Goal: Task Accomplishment & Management: Manage account settings

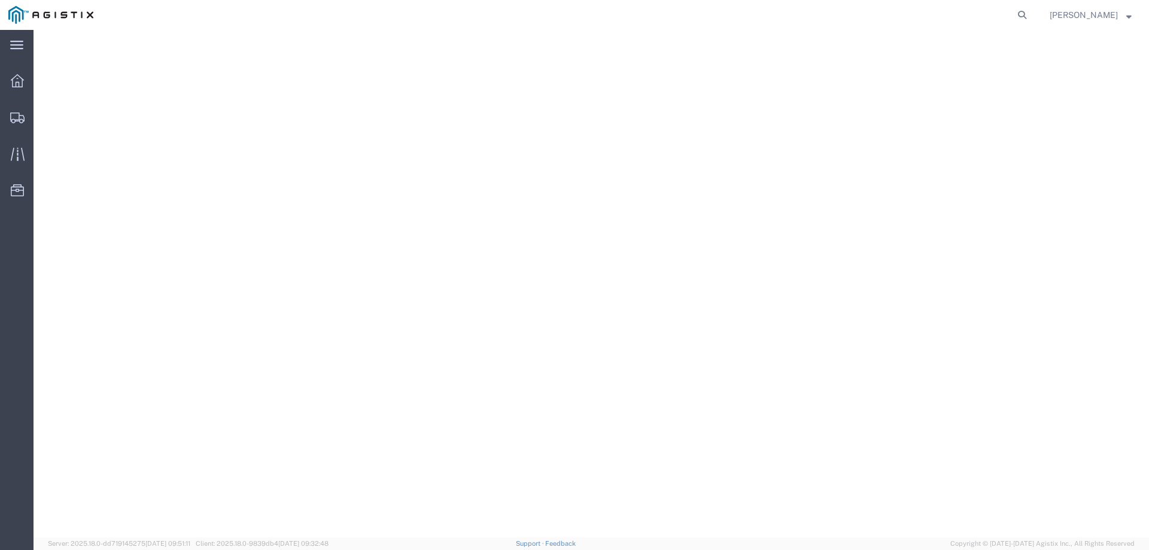
select select
select select "COSTCENTER"
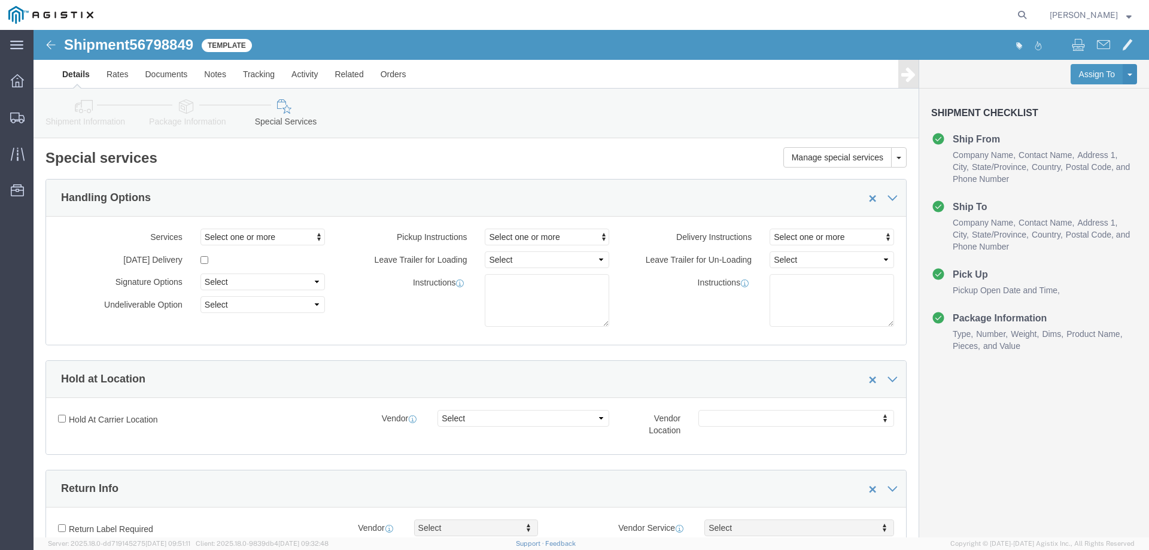
scroll to position [1176, 0]
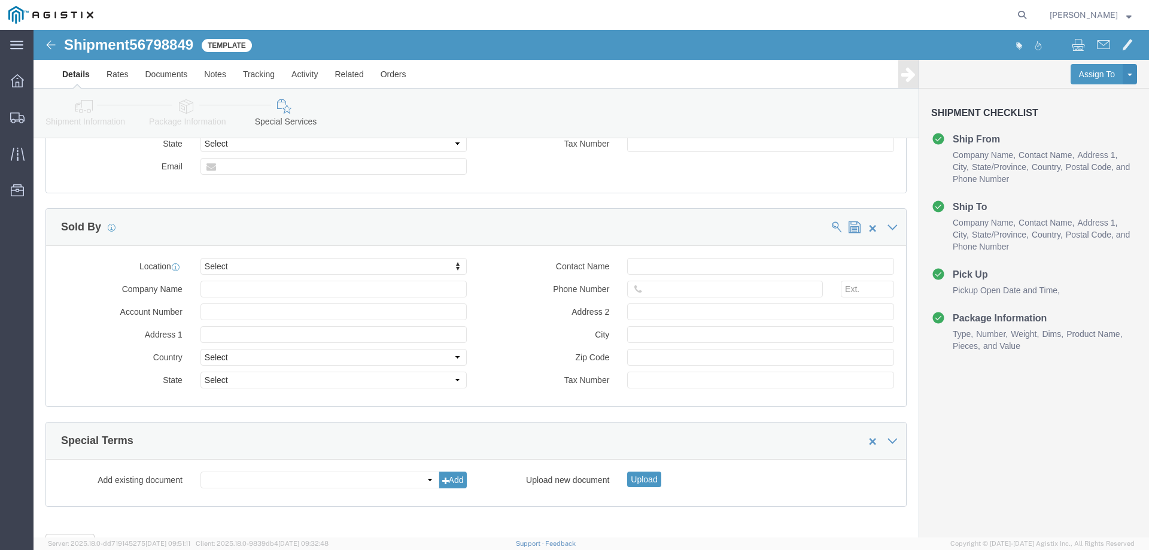
click div "Details Rates Documents Notes Tracking Activity Related Orders Assign To Clone …"
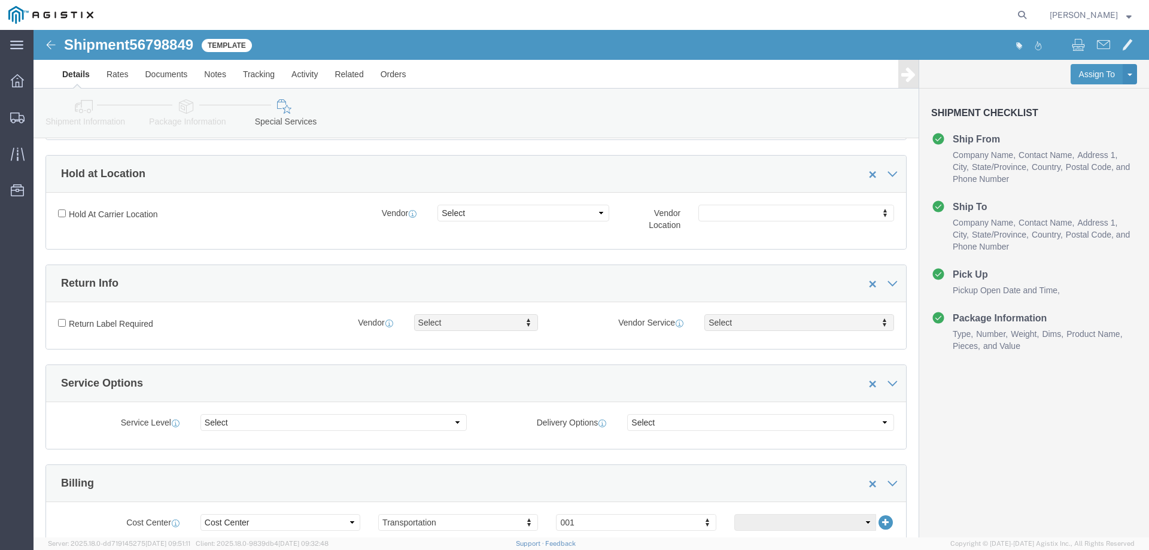
scroll to position [0, 0]
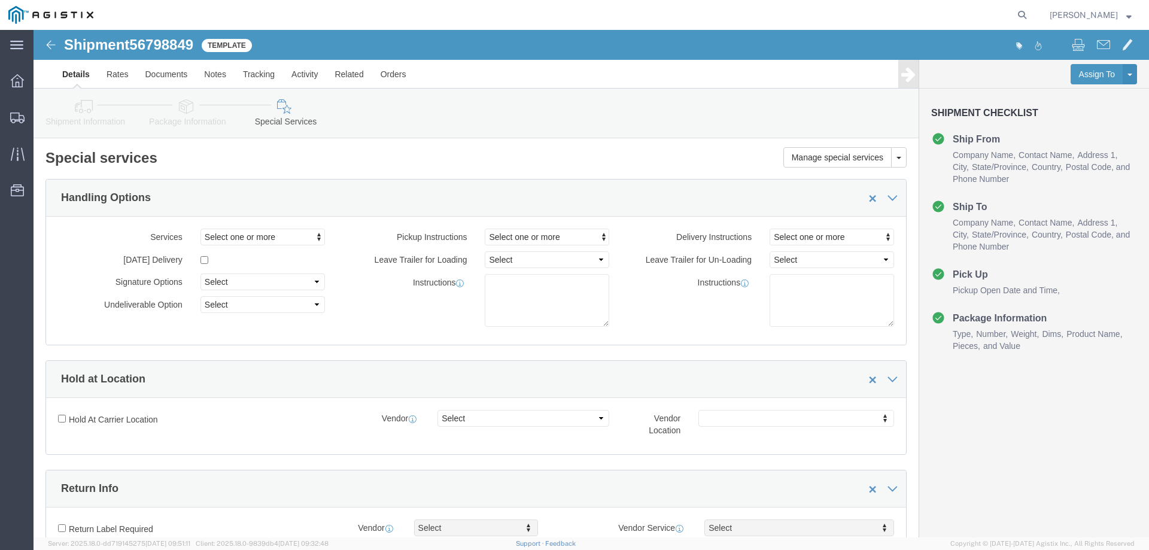
click link "Shipment Information"
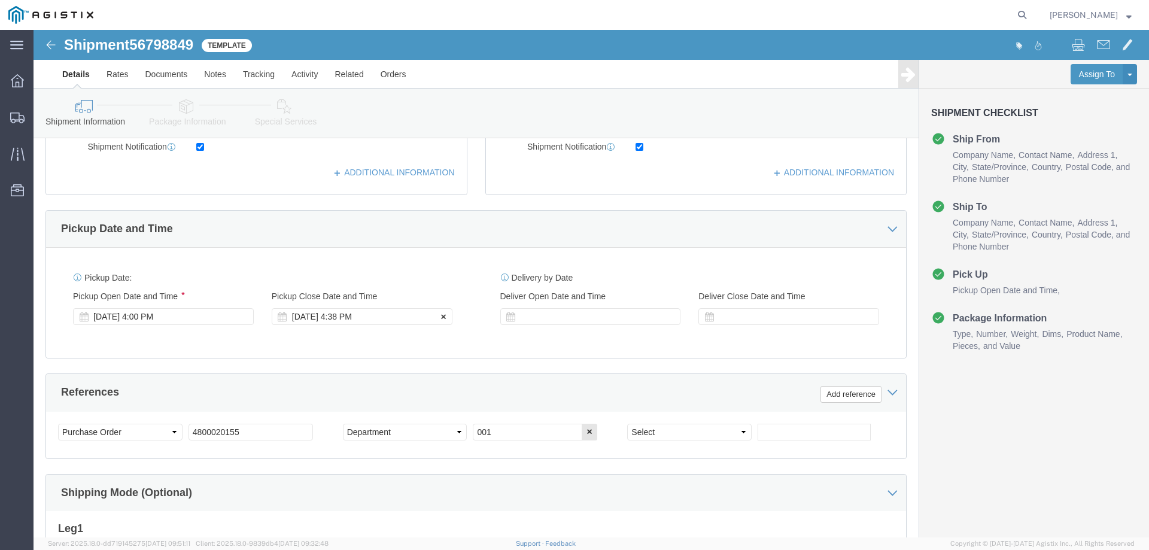
scroll to position [439, 0]
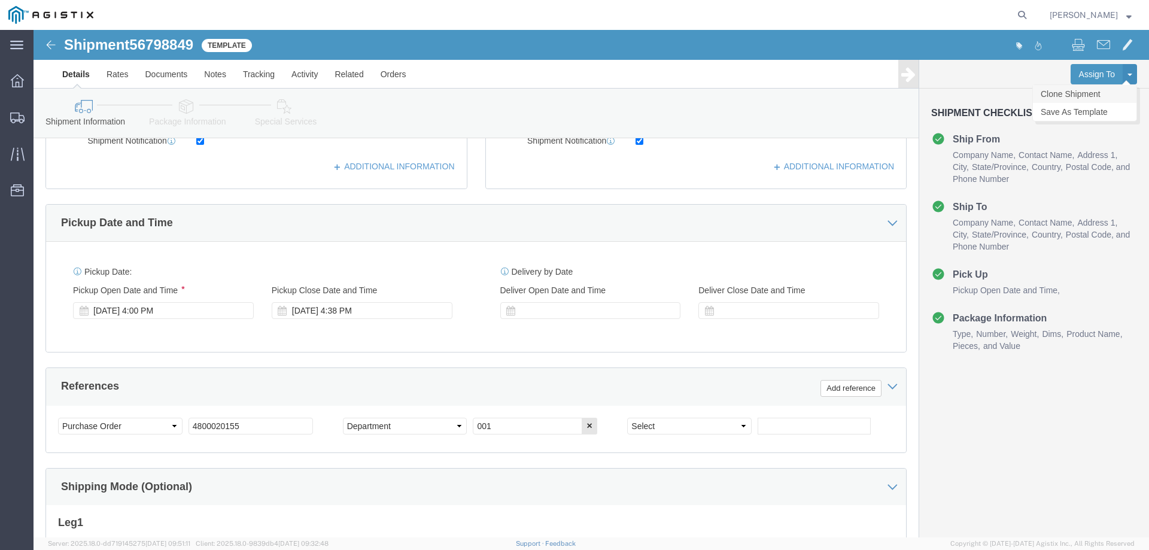
click link "Clone Shipment"
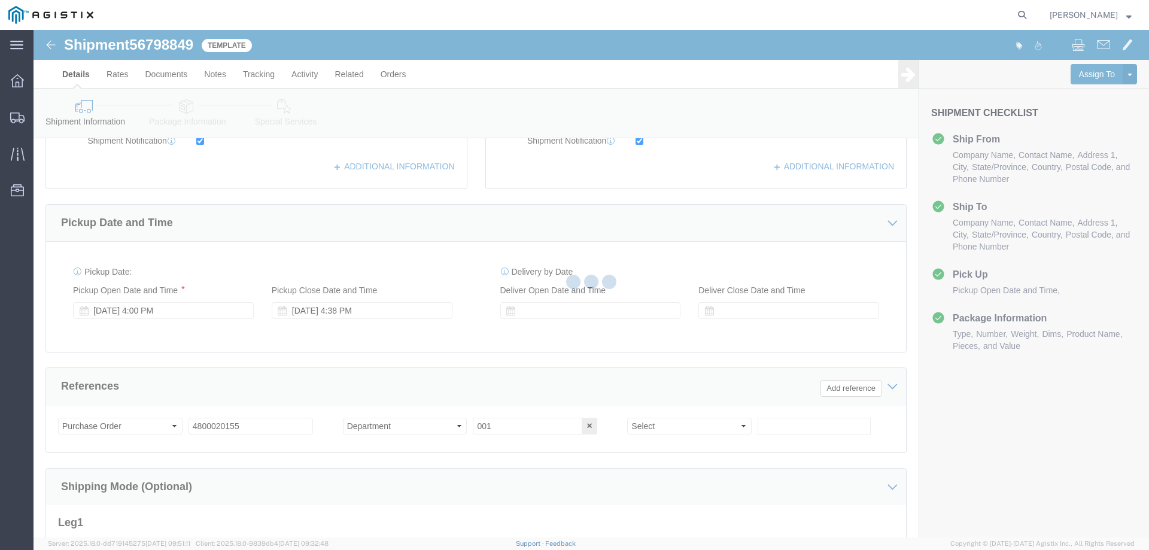
select select "70111"
select select "63192"
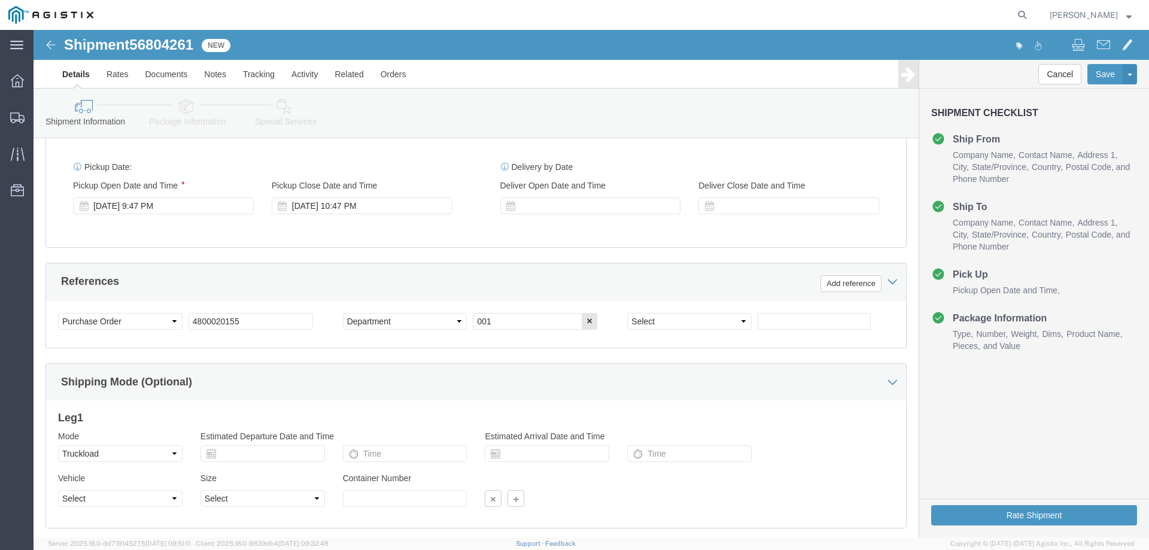
scroll to position [558, 0]
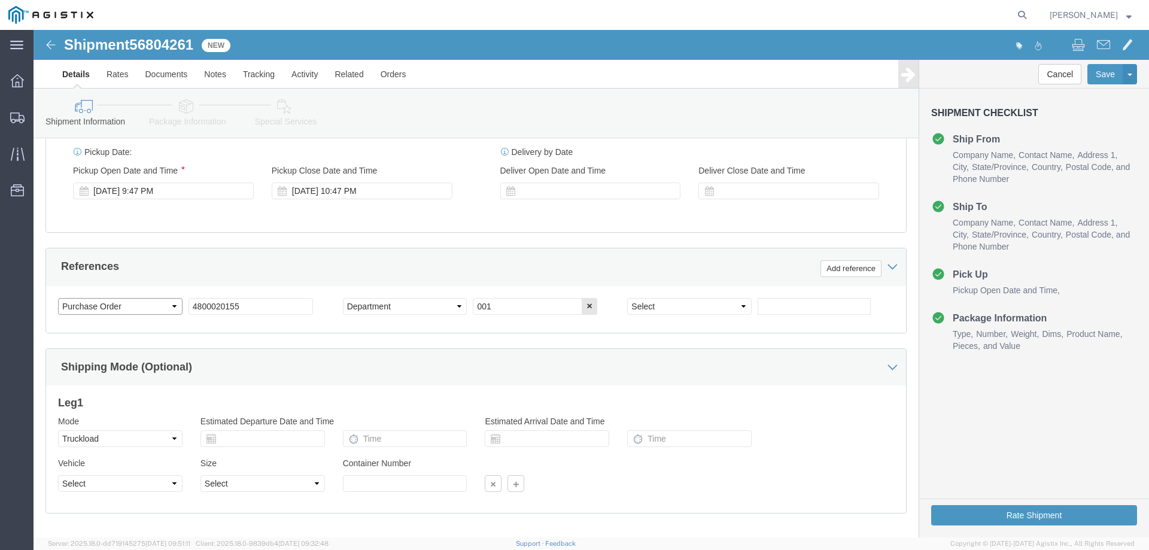
click select "Select Account Type Activity ID Airline Appointment Number ASN Batch Request # …"
click input "4800020155"
paste input "699"
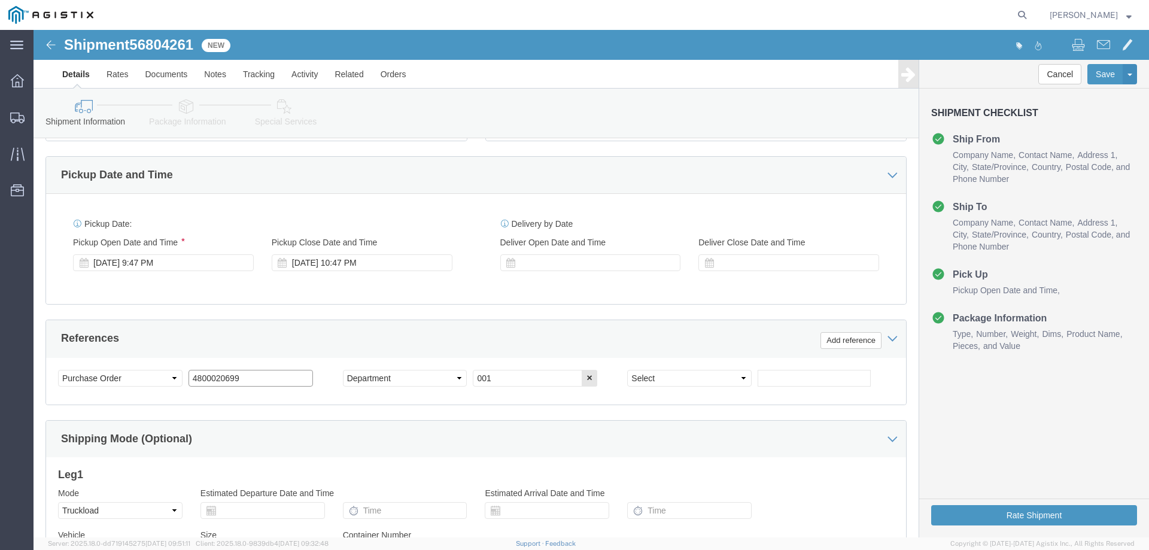
scroll to position [498, 0]
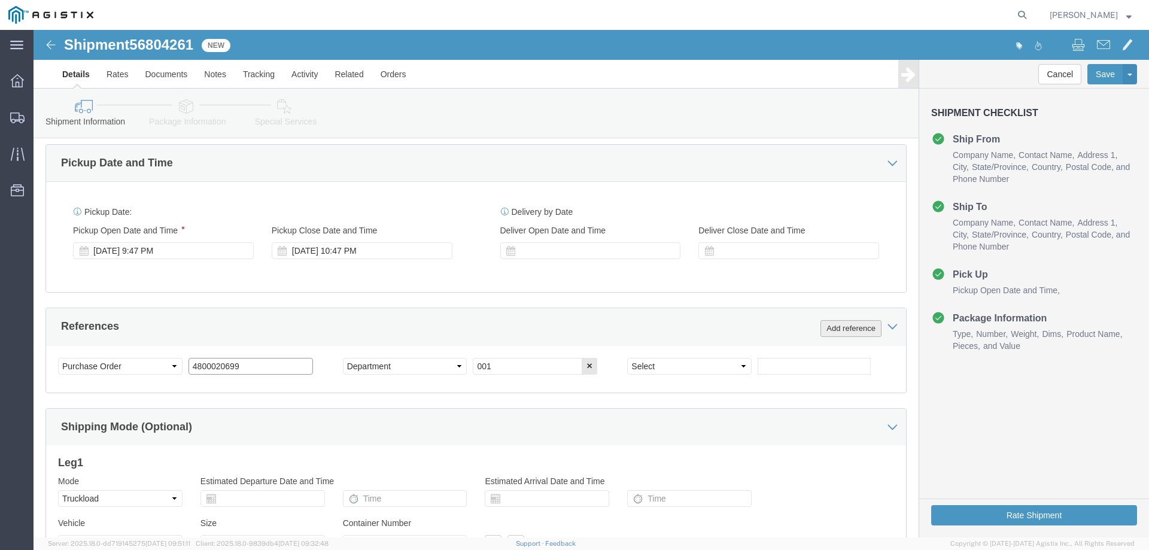
type input "4800020699"
click button "Add reference"
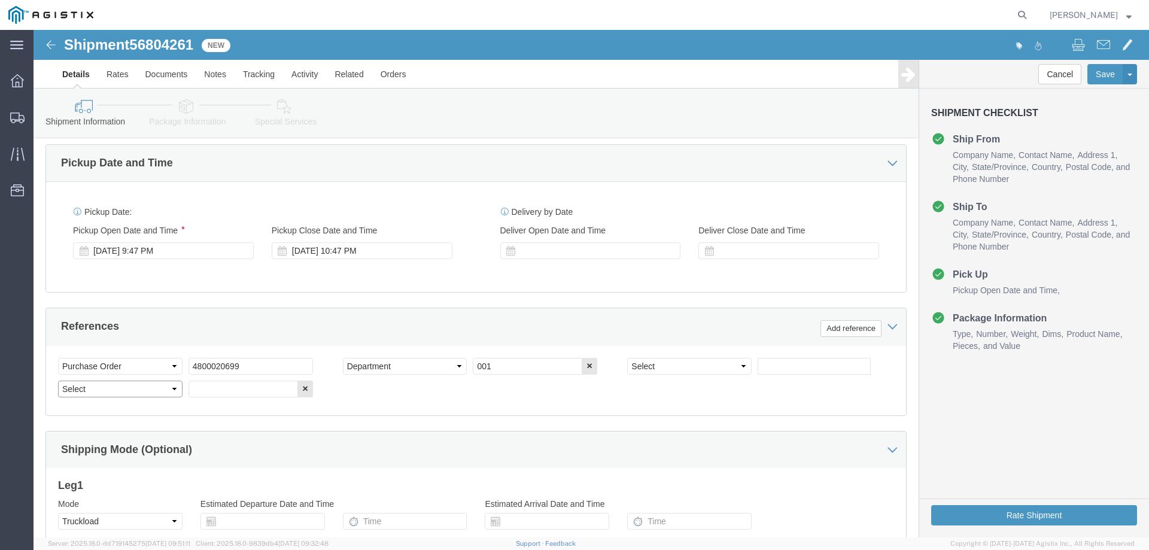
click select "Select Account Type Activity ID Airline Appointment Number ASN Batch Request # …"
select select "PURCHORD"
click select "Select Account Type Activity ID Airline Appointment Number ASN Batch Request # …"
click input "text"
paste input "4800020133"
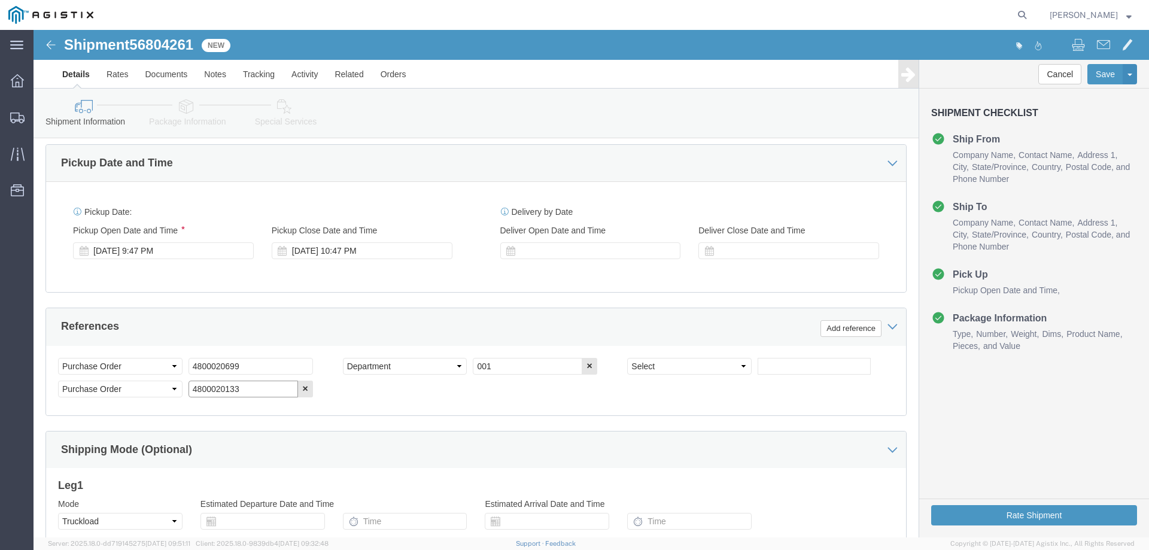
type input "4800020133"
click button "Add reference"
click select "Select Account Type Activity ID Airline Appointment Number ASN Batch Request # …"
select select "PURCHORD"
click select "Select Account Type Activity ID Airline Appointment Number ASN Batch Request # …"
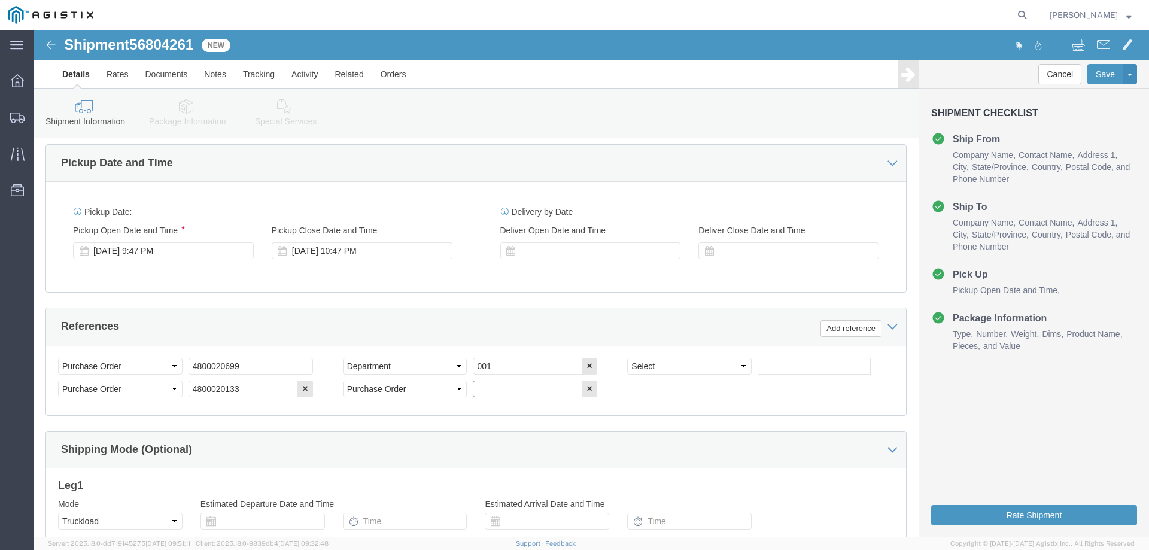
click input "text"
paste input "4800020156"
type input "4800020156"
click button "Add reference"
click select "Select Account Type Activity ID Airline Appointment Number ASN Batch Request # …"
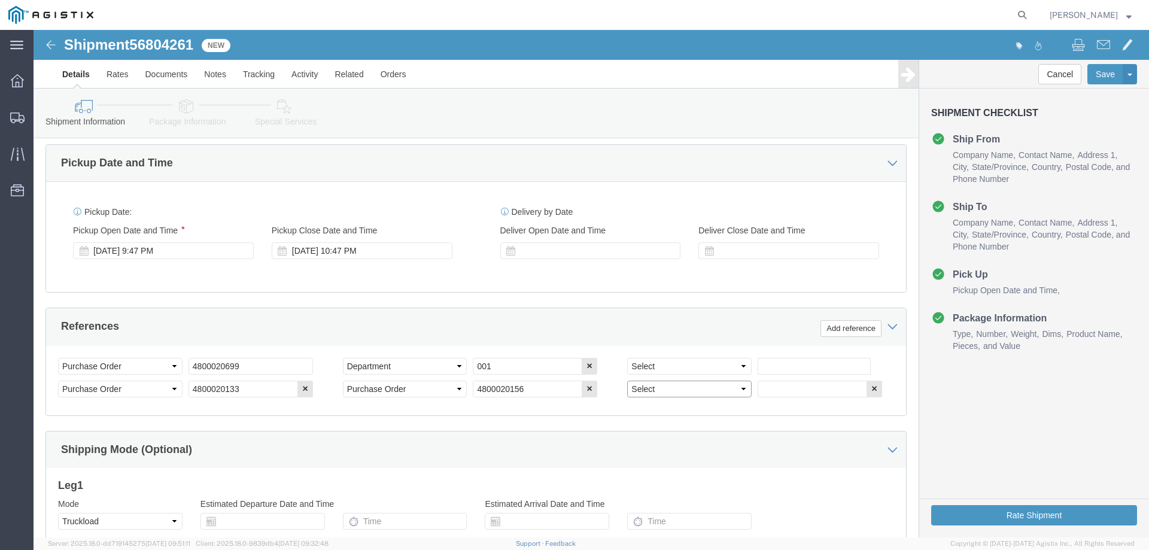
select select "PURCHORD"
click select "Select Account Type Activity ID Airline Appointment Number ASN Batch Request # …"
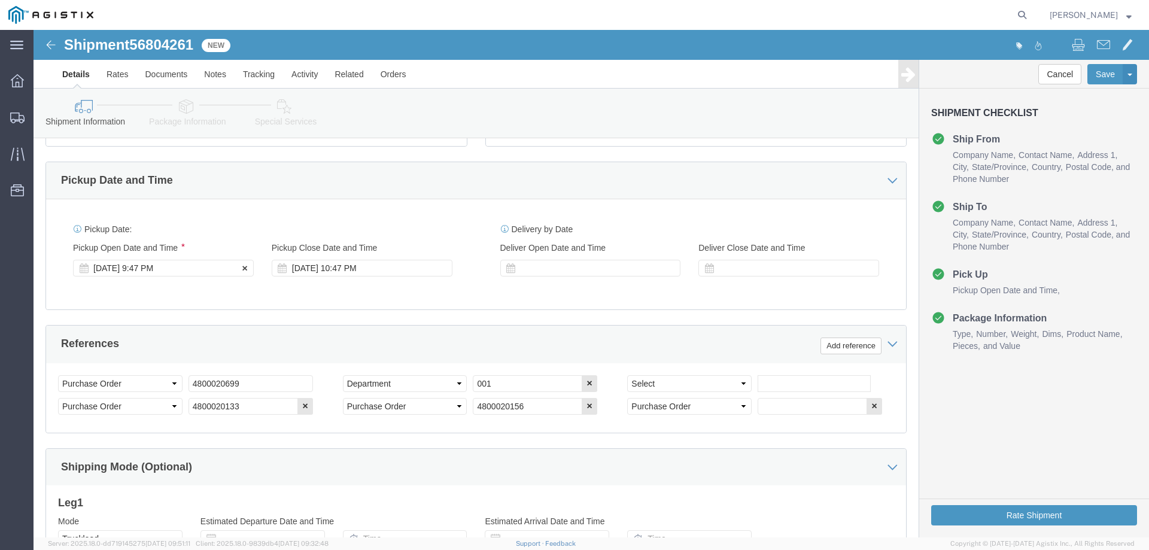
click div "[DATE] 9:47 PM"
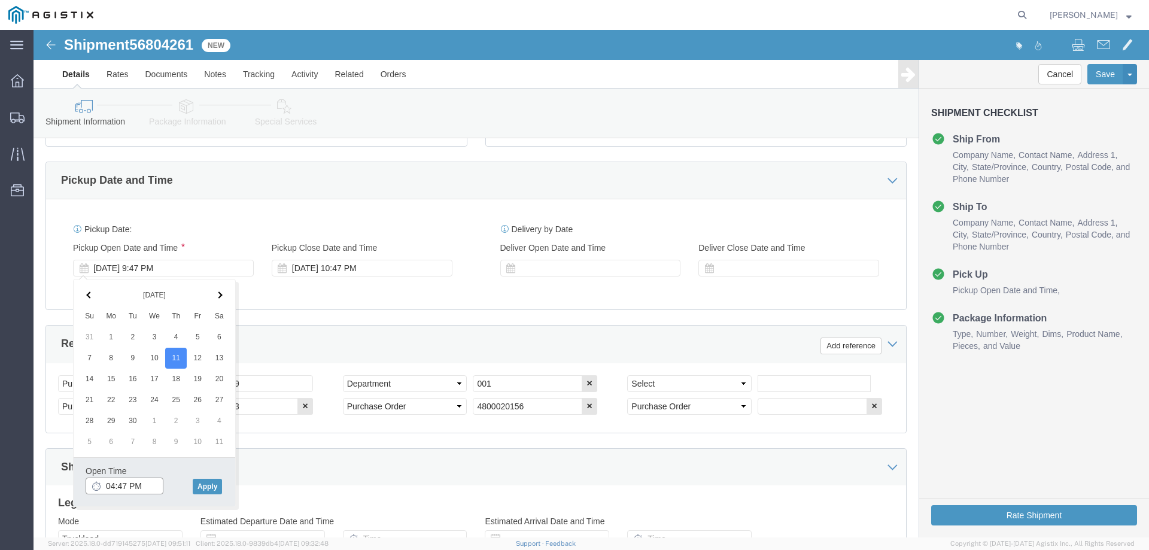
click input "04:47 PM"
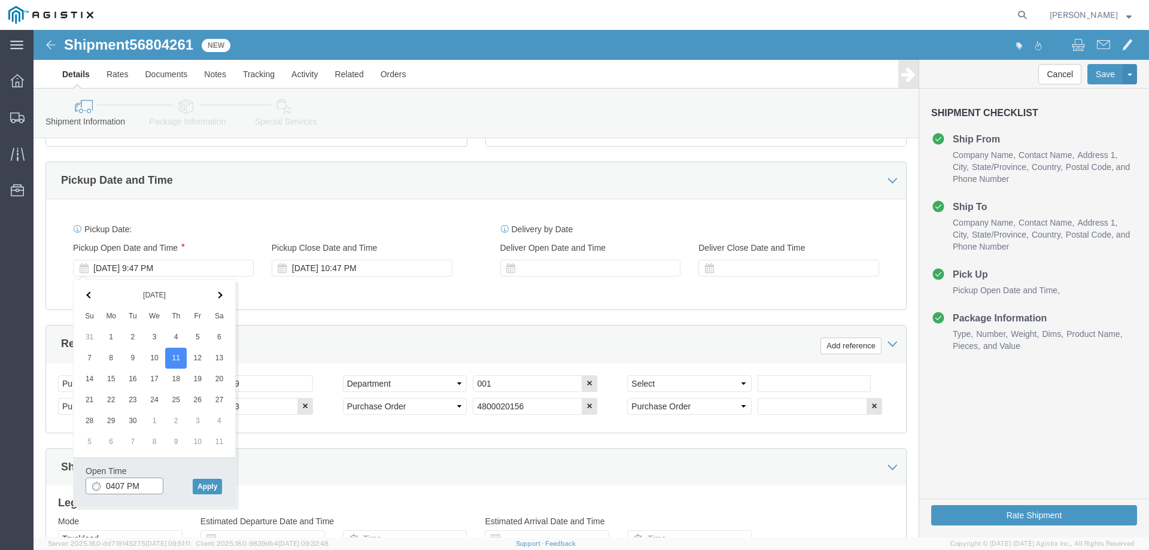
click input "0407 PM"
type input "4:00 PM"
click button "Apply"
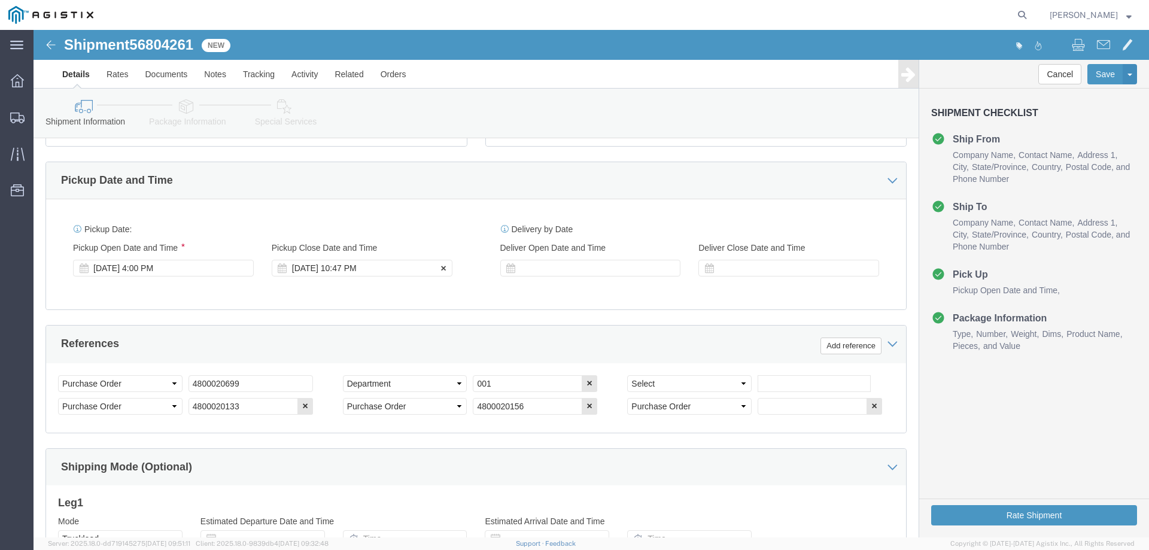
click div "[DATE] 10:47 PM"
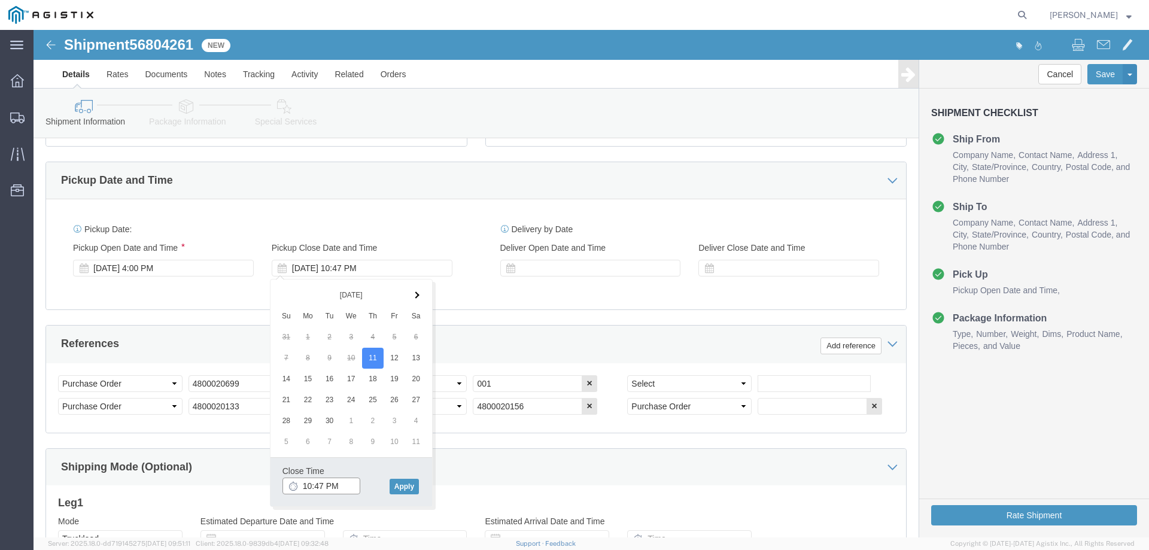
type input "5:47 PM"
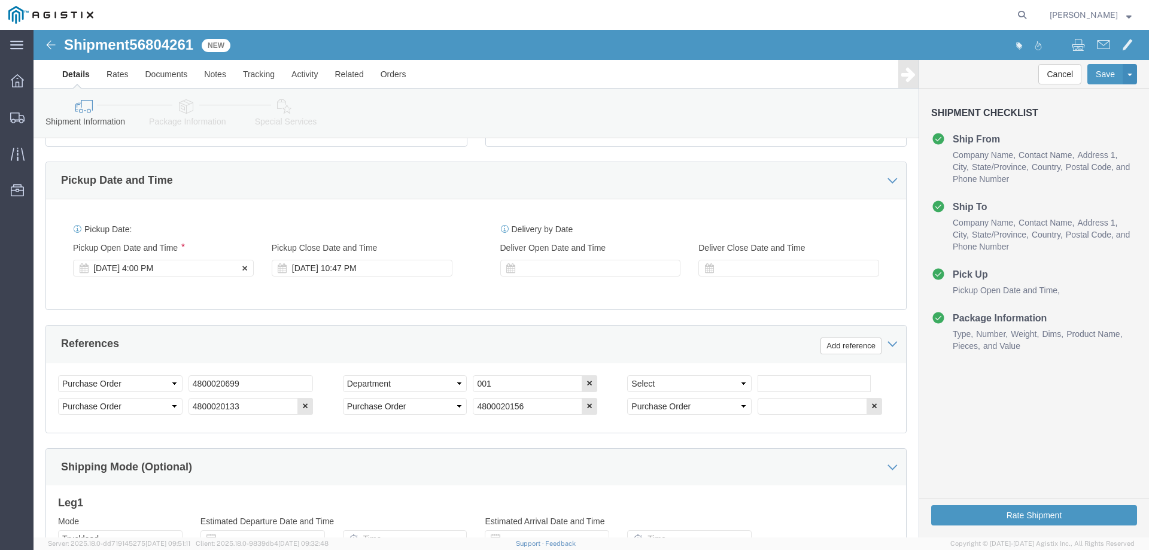
click div "[DATE] 4:00 PM"
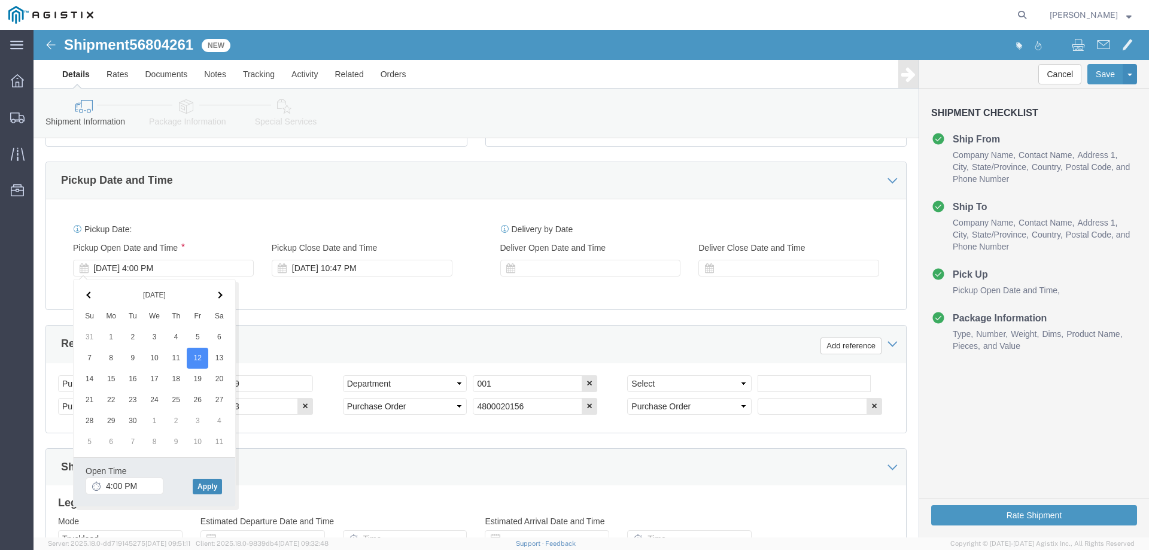
drag, startPoint x: 175, startPoint y: 452, endPoint x: 186, endPoint y: 431, distance: 23.3
click button "Apply"
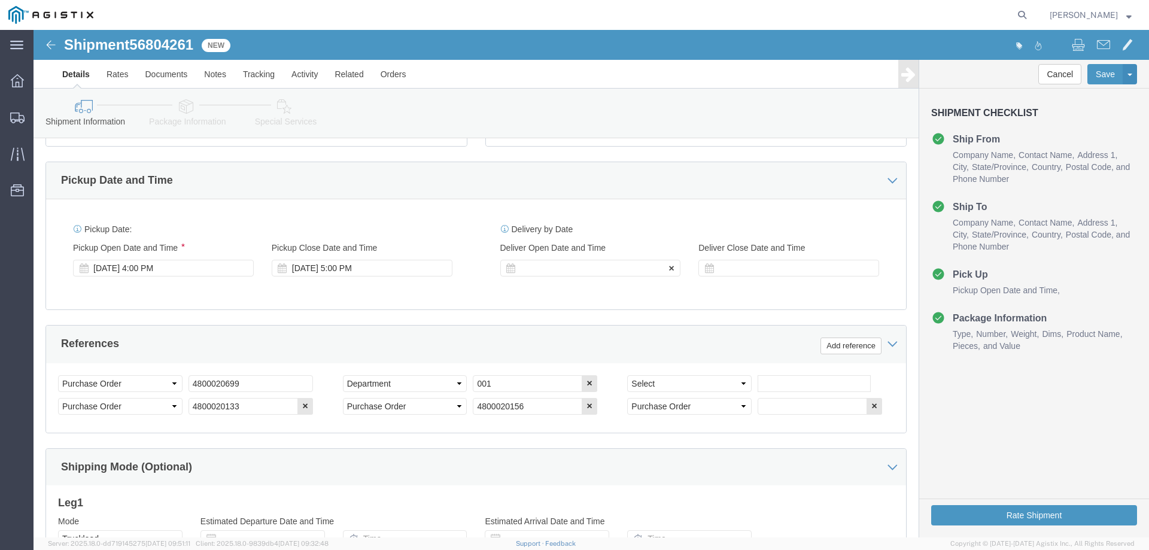
click div
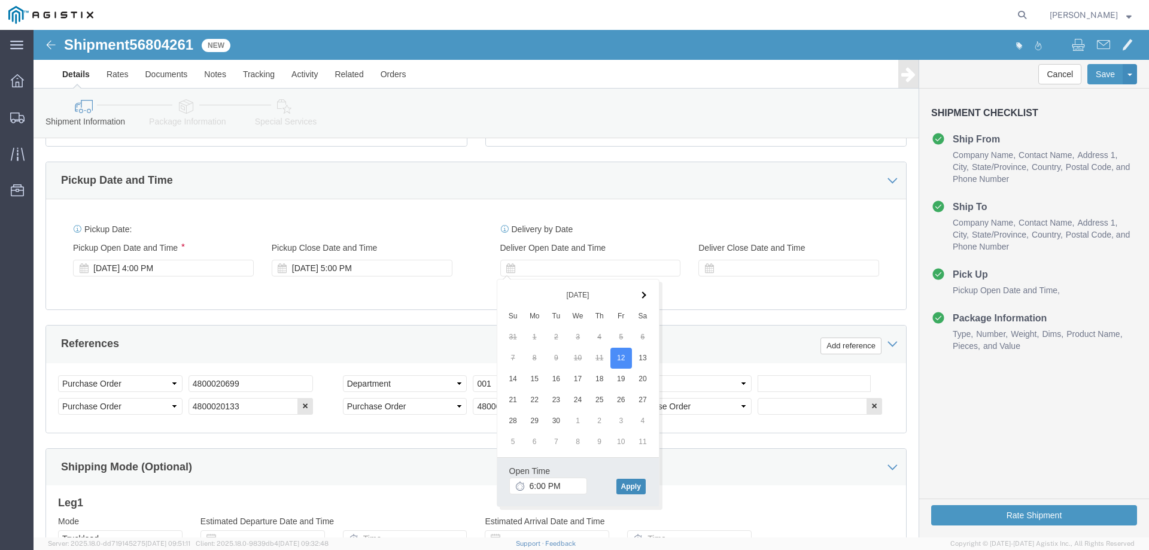
click button "Apply"
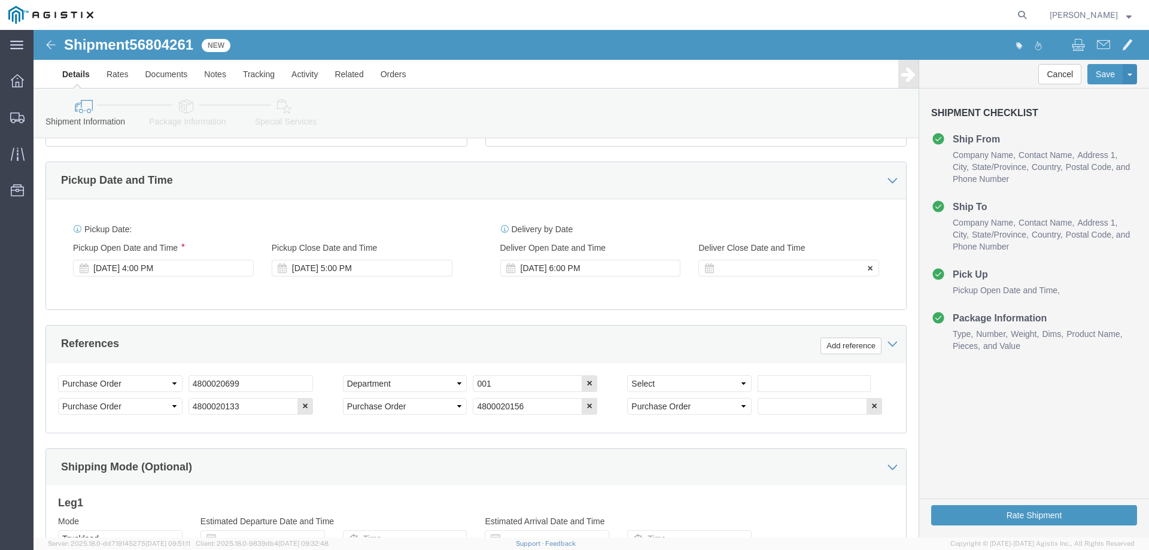
click label "Deliver Close Date and Time"
click div
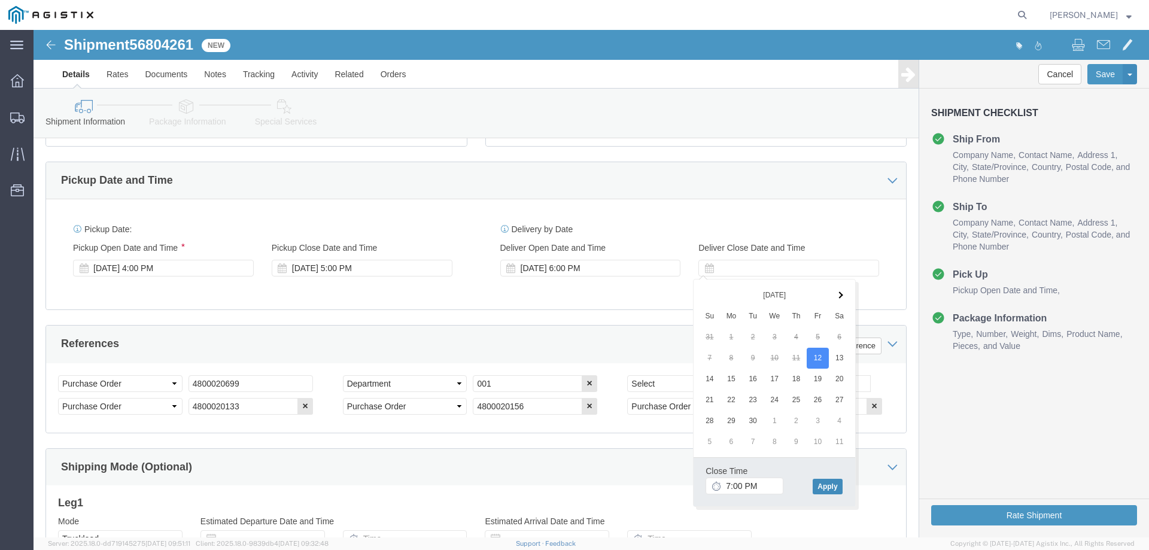
click button "Apply"
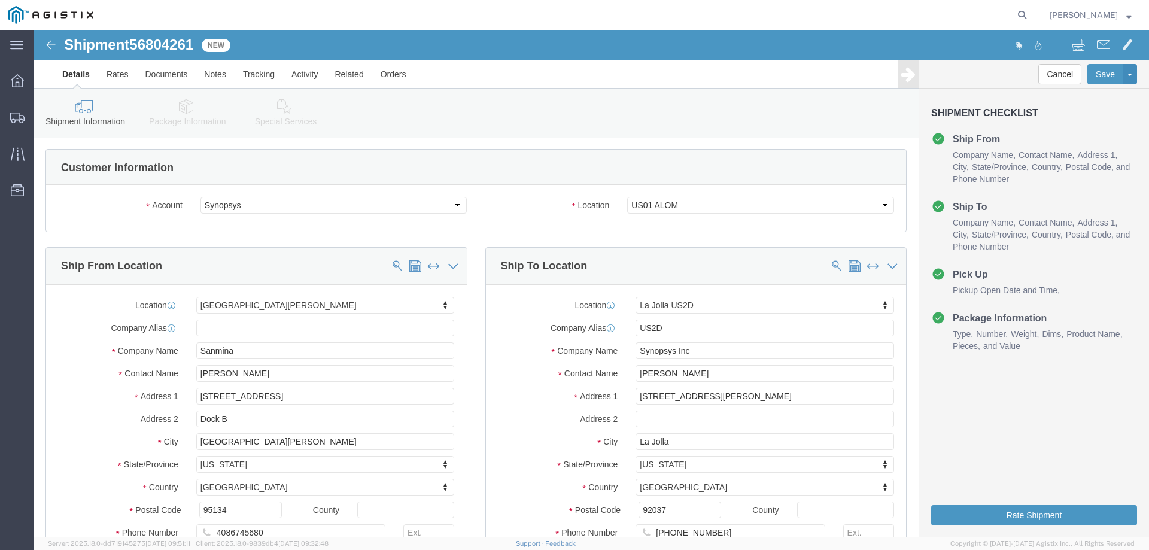
scroll to position [0, 0]
click input "Sanmina"
click input "[PERSON_NAME]"
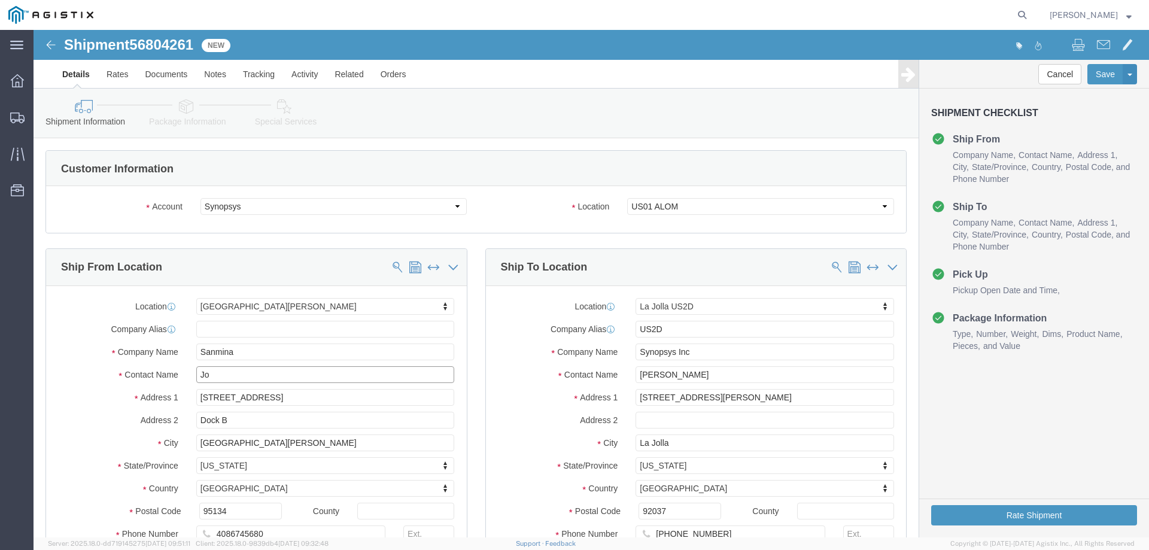
type input "J"
type input "[PERSON_NAME]"
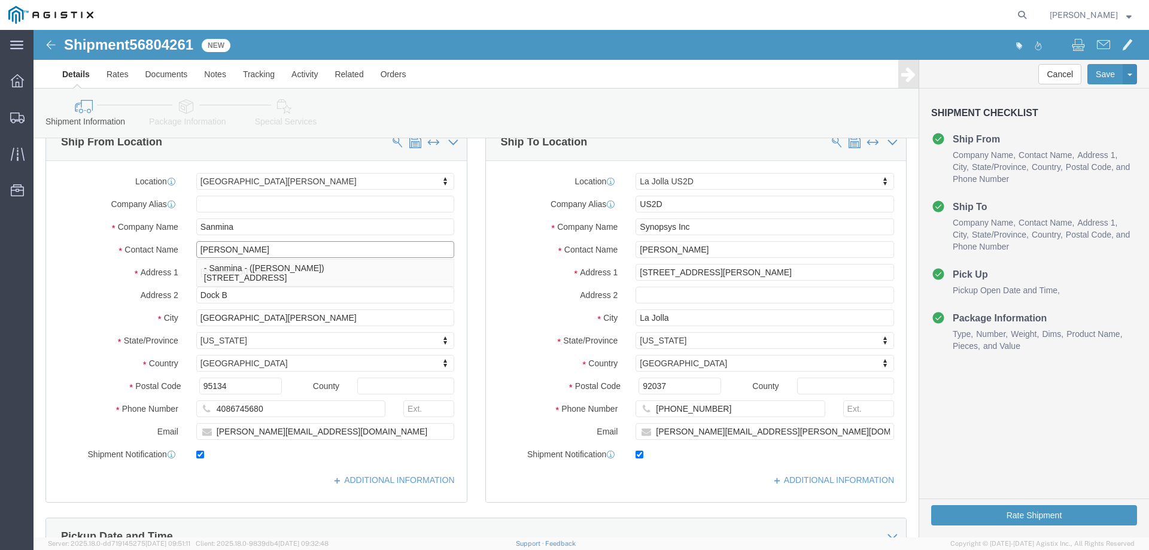
scroll to position [641, 0]
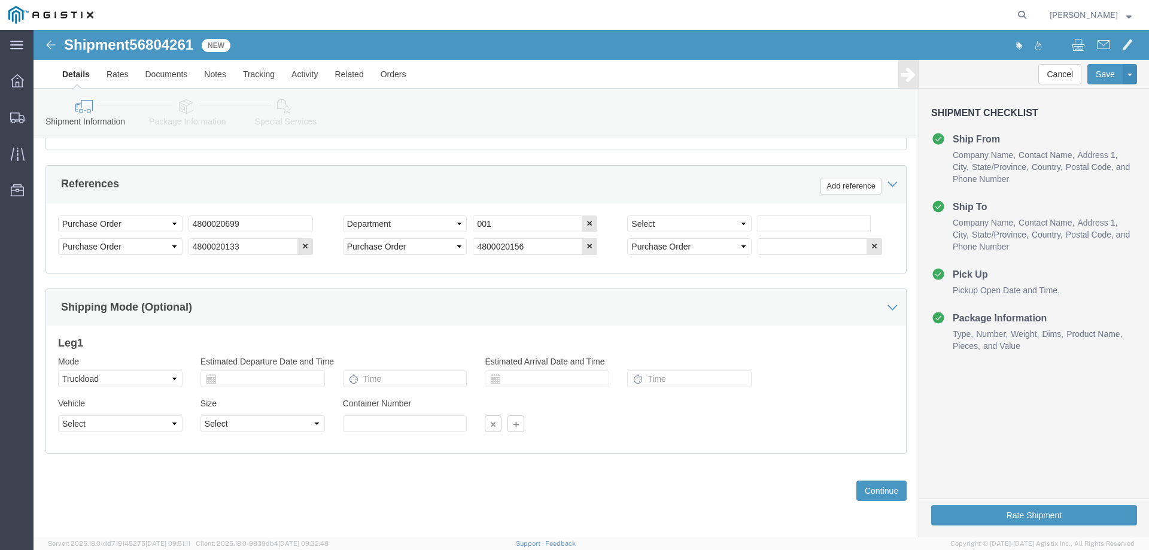
click div "Previous Continue"
click button "Continue"
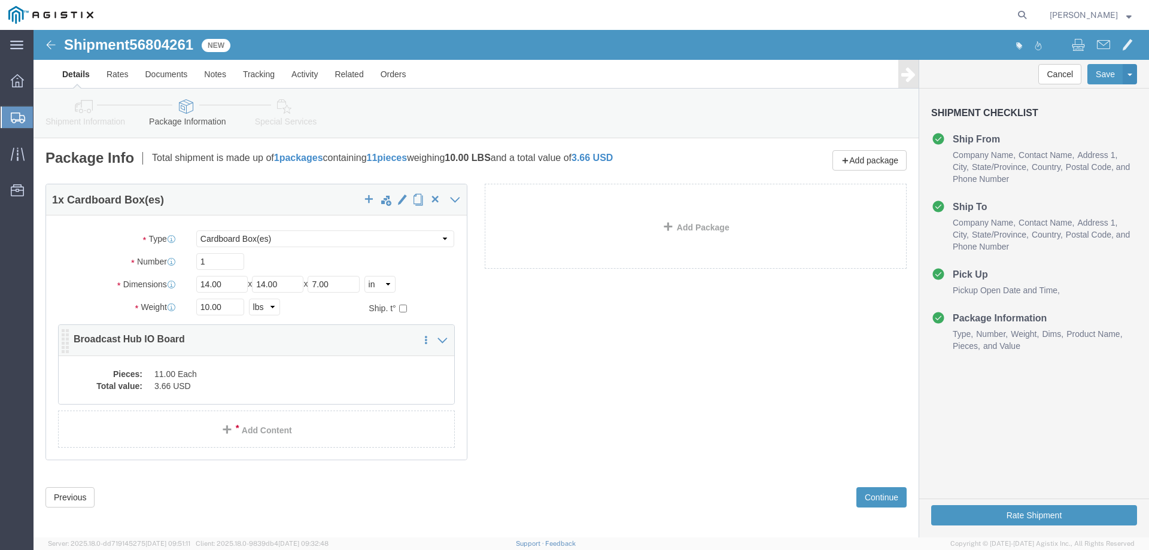
click dd "11.00 Each"
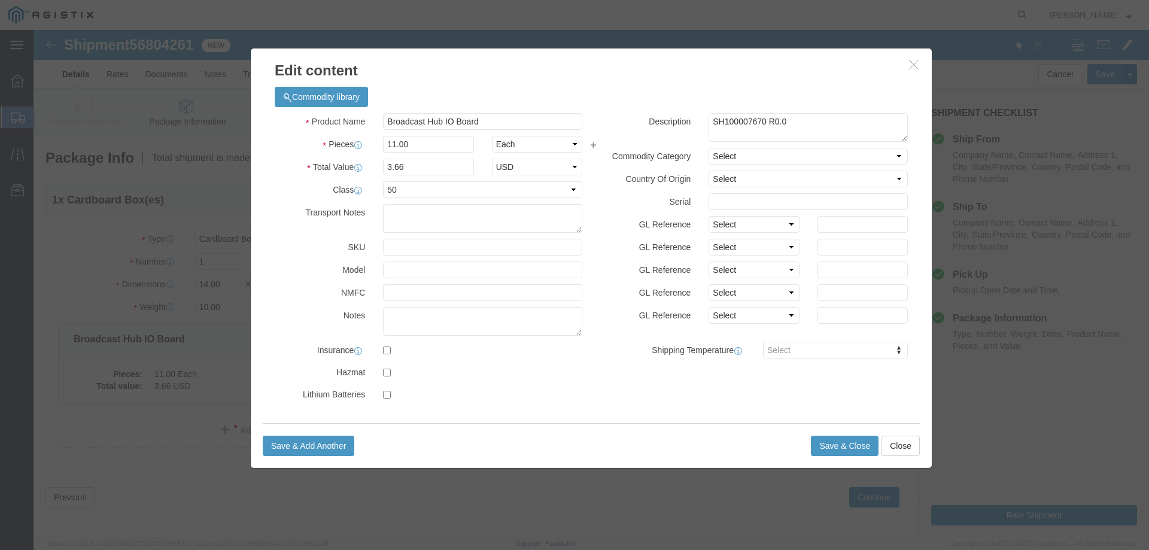
drag, startPoint x: 475, startPoint y: 83, endPoint x: 655, endPoint y: 83, distance: 180.7
click div "Commodity library"
click textarea "SH100007670 R0.0"
type textarea "SH100007670 RMA R0.0"
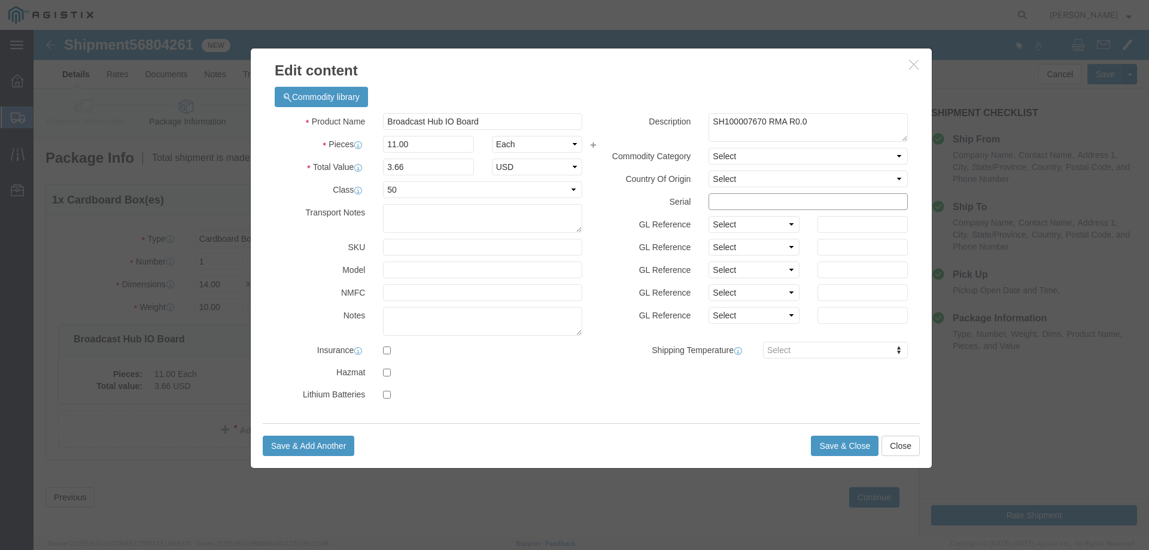
click input "text"
click div "Commodity library Product Name Broadcast Hub IO Board Pieces 11.00 Select Bag B…"
click input "Broadcast Hub IO Board"
type input "Broadcast Hub IO Board Rework"
click textarea "SH100007670 R0.0"
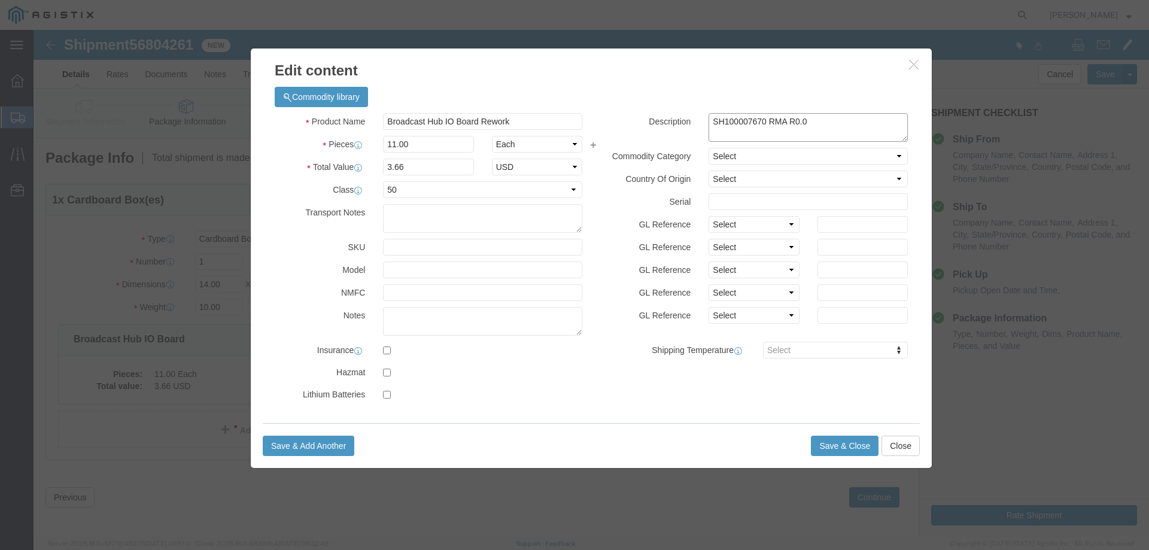
click textarea "SH100007670 R0.0"
type textarea "SH100007670 R0.0 Rework Board QTY 1"
click div "Product Name Broadcast Hub IO Board Rework Pieces 11.00 Select Bag Barrels 100B…"
click input "11.00"
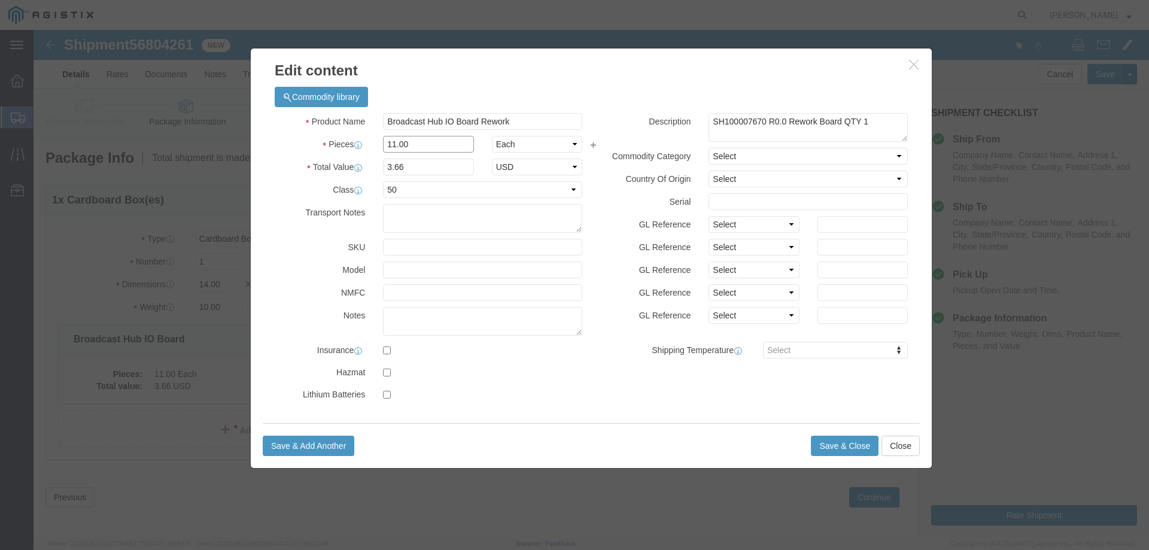
click input "11.00"
type input "1"
type input "0.33"
click button "Save & Close"
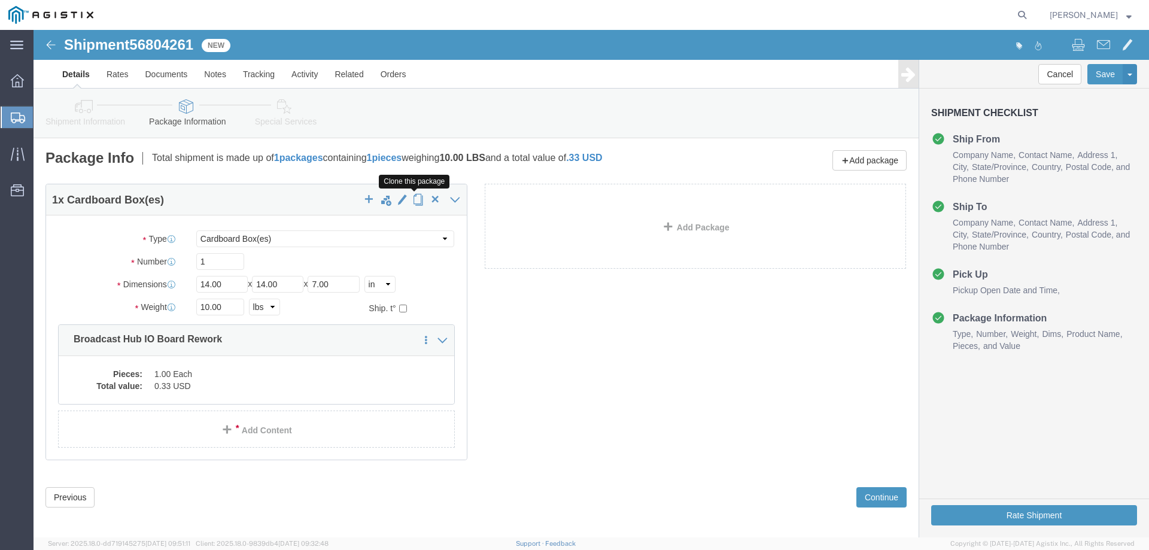
click span "button"
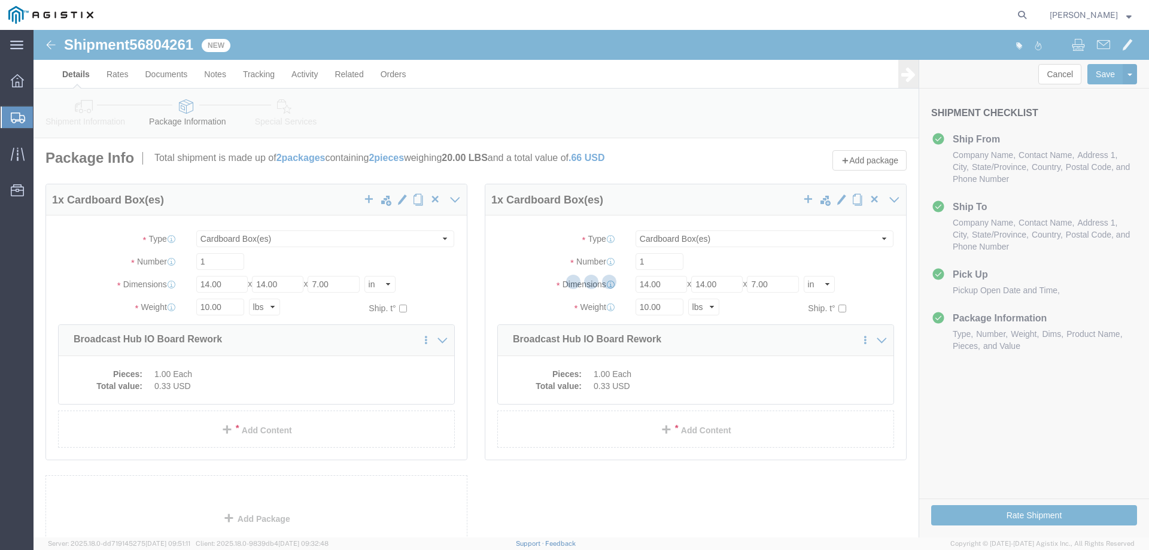
select select "CBOX"
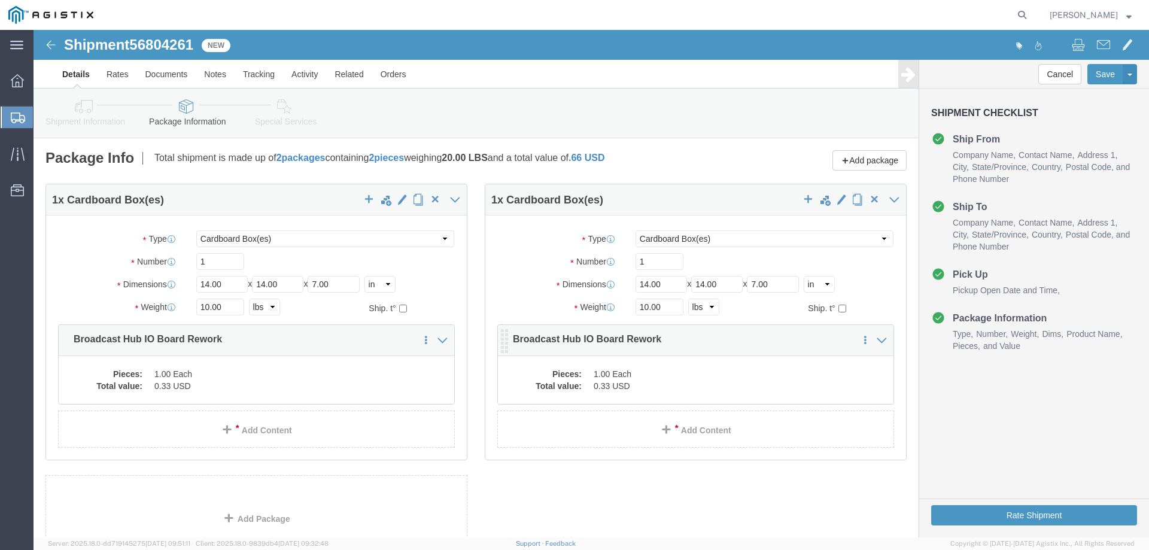
click dd "1.00 Each"
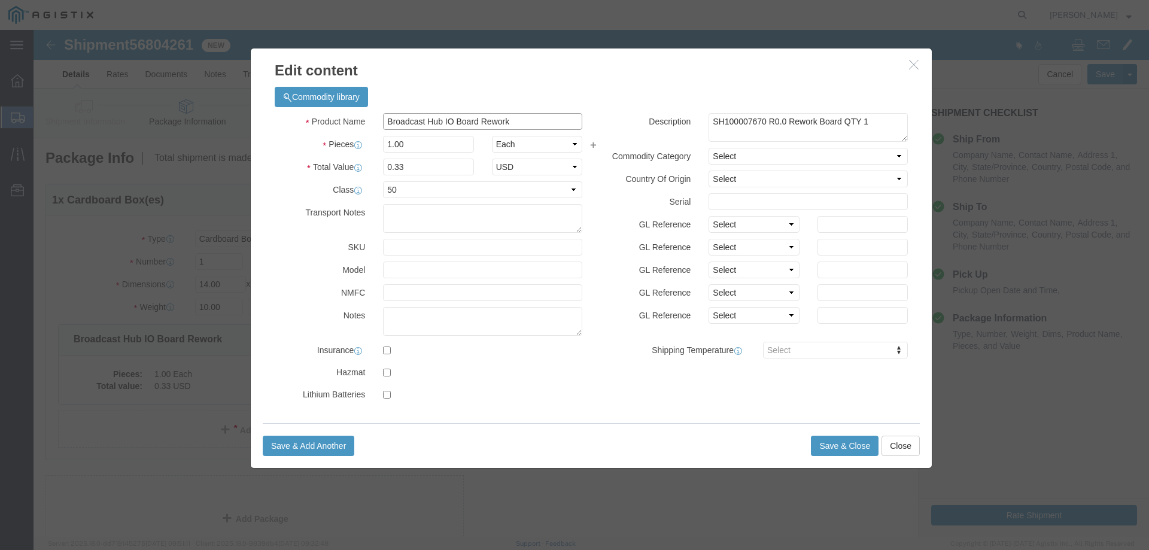
drag, startPoint x: 473, startPoint y: 95, endPoint x: 439, endPoint y: 93, distance: 34.1
click input "Broadcast Hub IO Board Rework"
click input "Broadcast Hub Panel Board Rework"
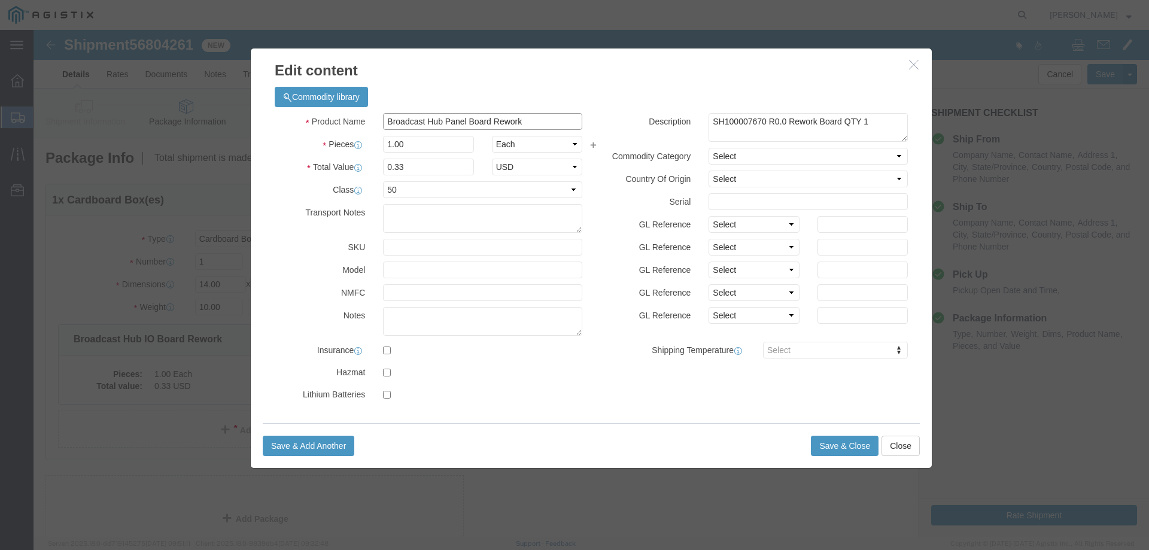
click input "Broadcast Hub Panel Board Rework"
type input "Broadcast Hub Panel Board"
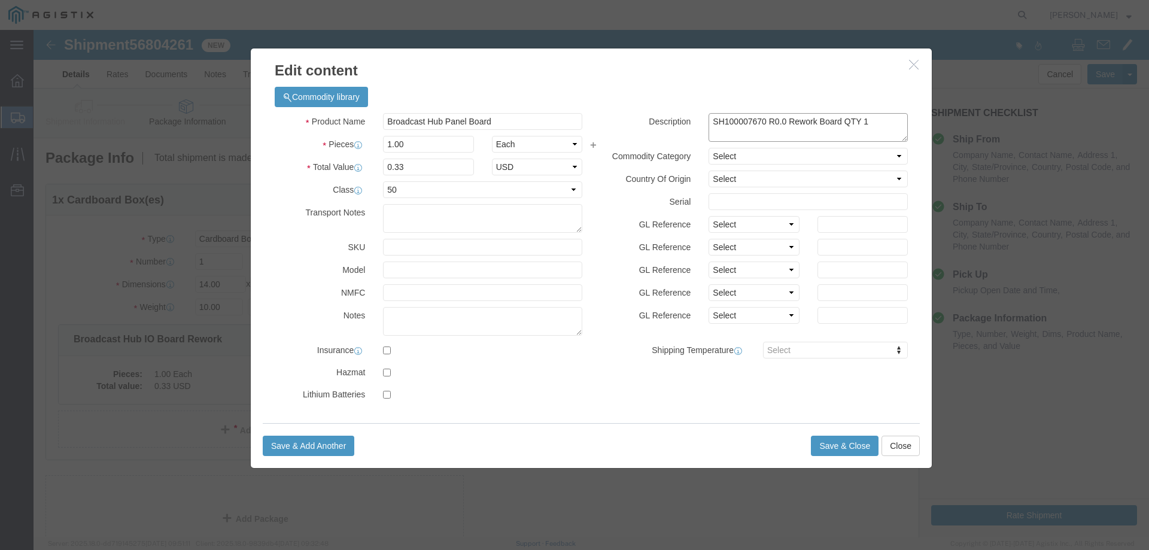
click textarea "SH100007670 R0.0 Rework Board QTY 1"
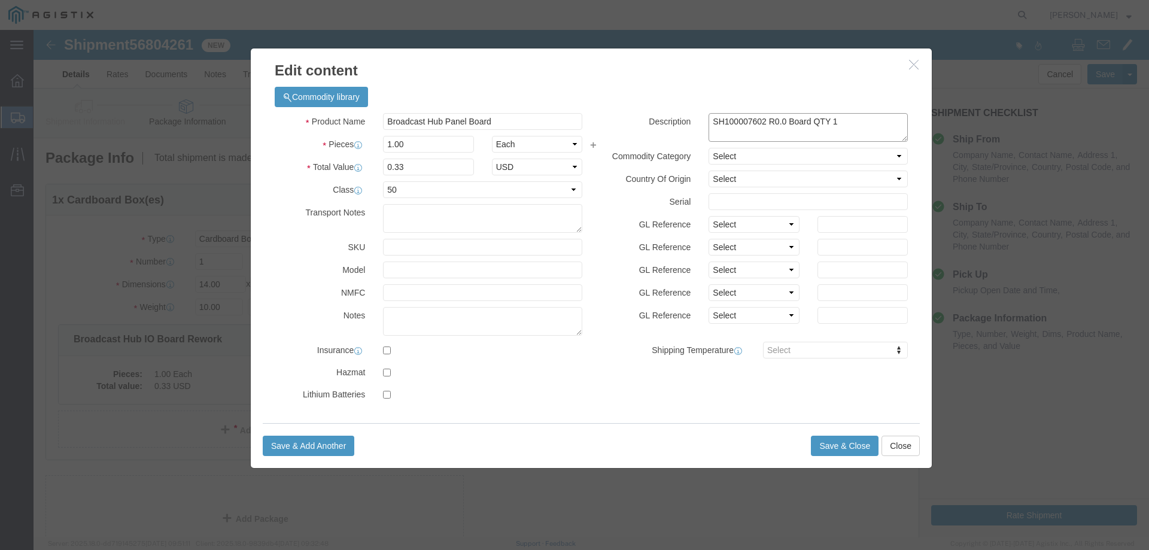
click textarea "SH100007670 R0.0 Rework Board QTY 1"
type textarea "SH100007602 R0.0 Board QTY 5"
click button "Save & Close"
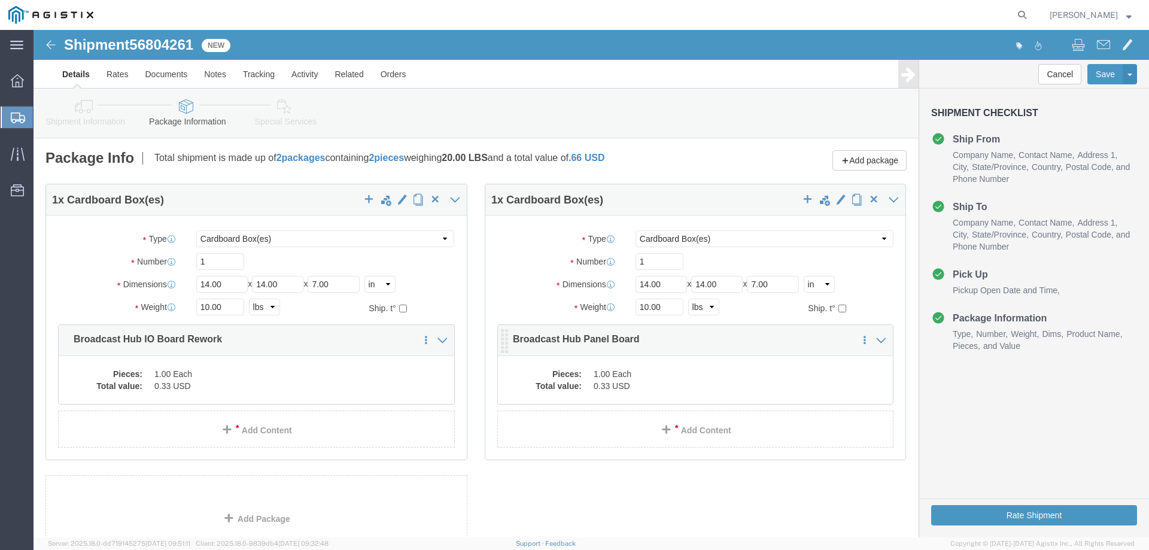
click dd "1.00 Each"
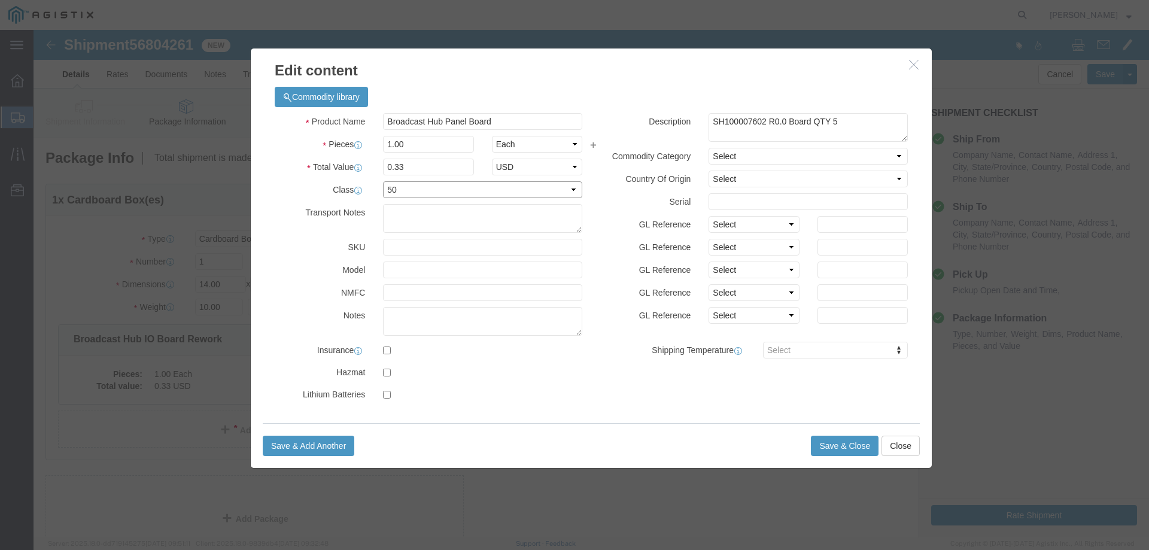
click select "Select 50 55 60 65 70 85 92.5 100 125 175 250 300 400"
click input "0.33"
click input "1.00"
type input "5"
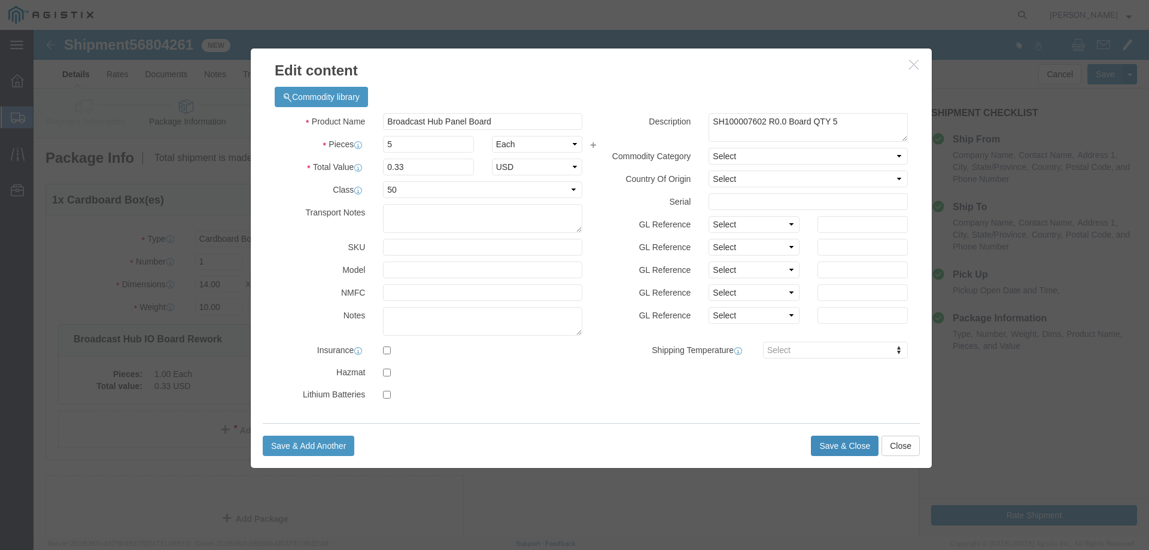
type input "1.65"
click button "Save & Close"
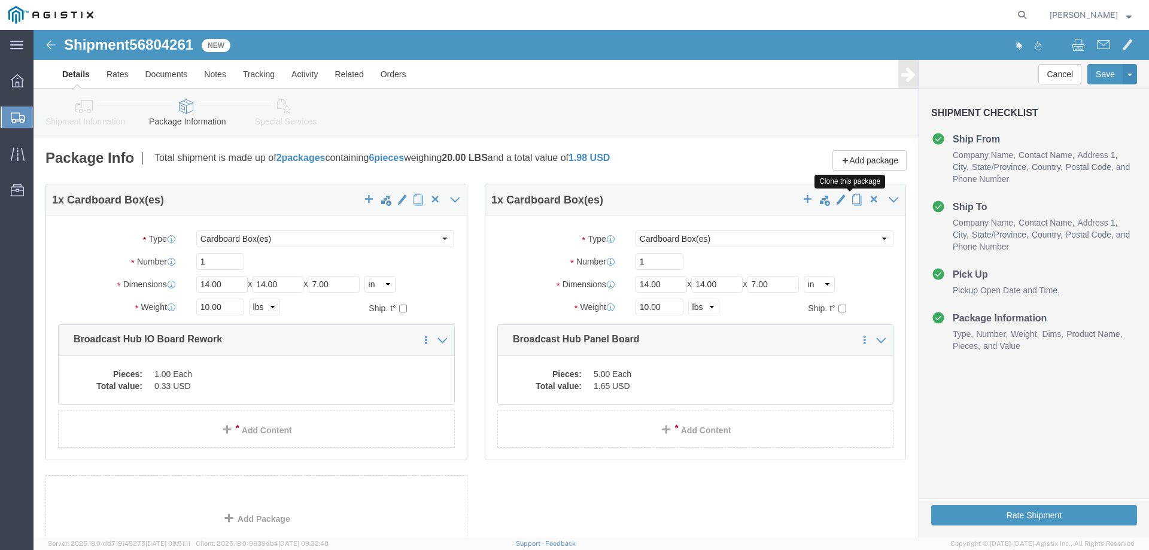
click span "button"
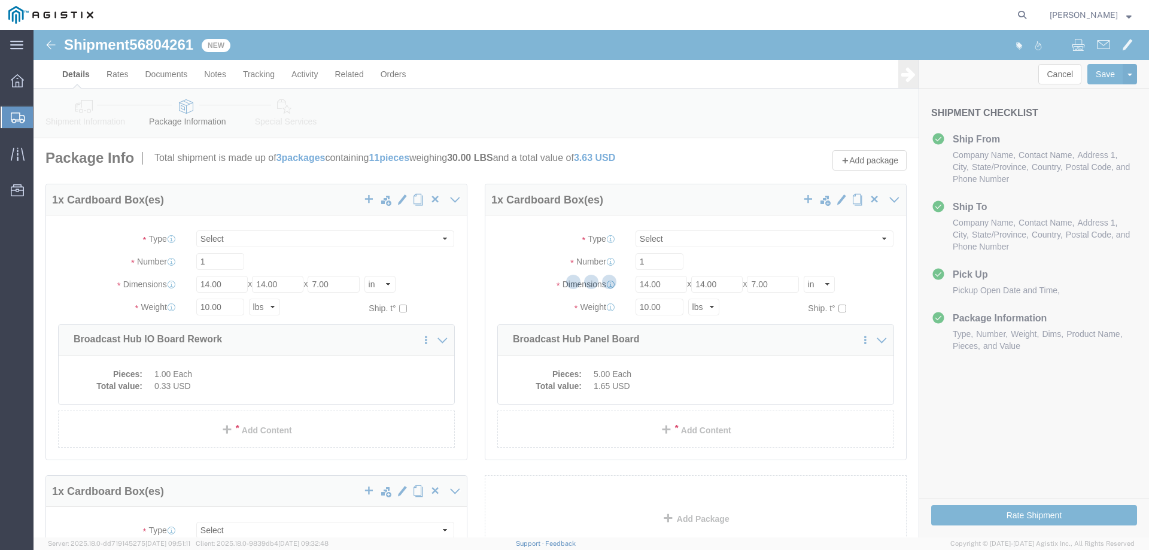
select select "CBOX"
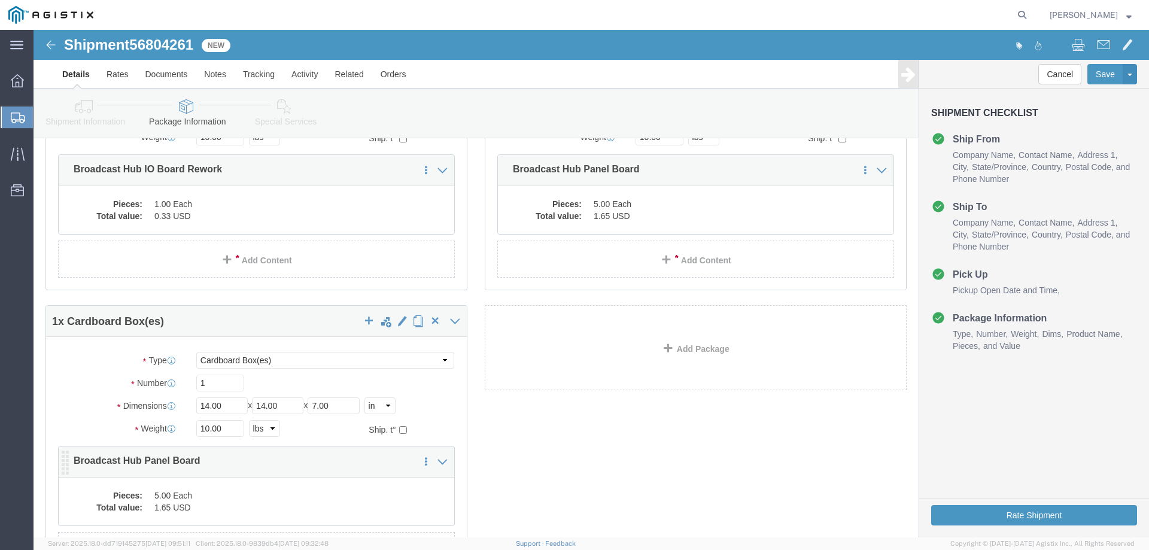
scroll to position [199, 0]
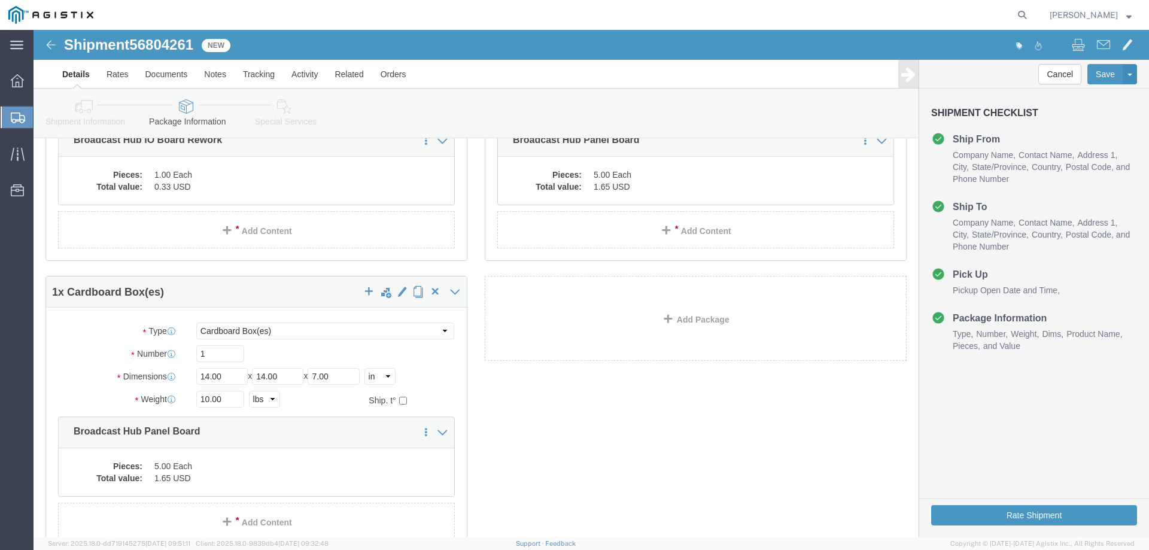
click dd "1.65 USD"
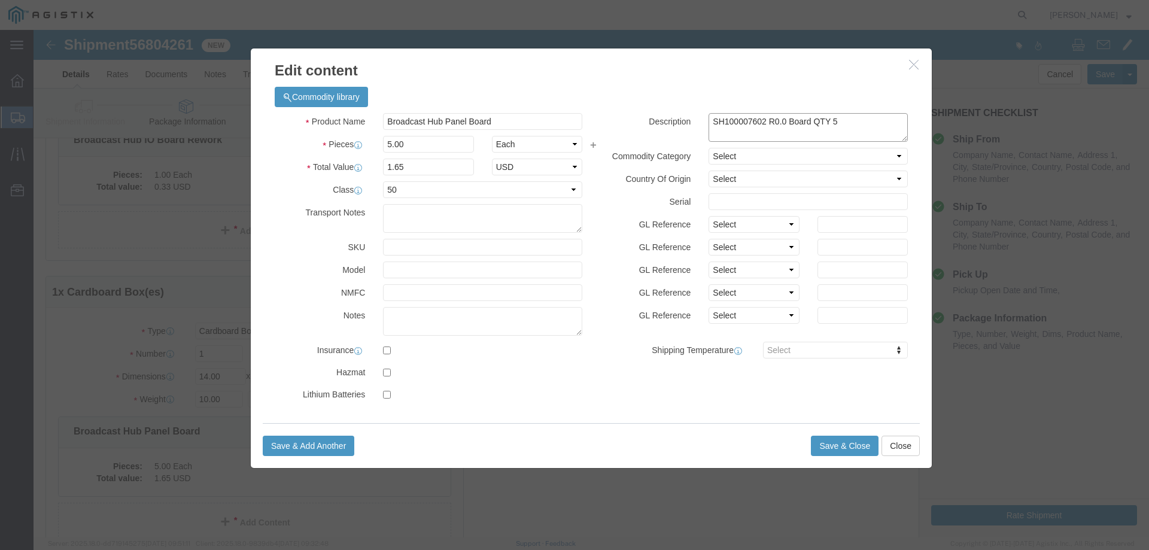
click textarea "SH100007602 R0.0 Board QTY 5"
type textarea "SH100007602 R0.0 Rework Board QTY 5"
click input "Broadcast Hub Panel Board"
type input "Broadcast Hub Panel Board Rework"
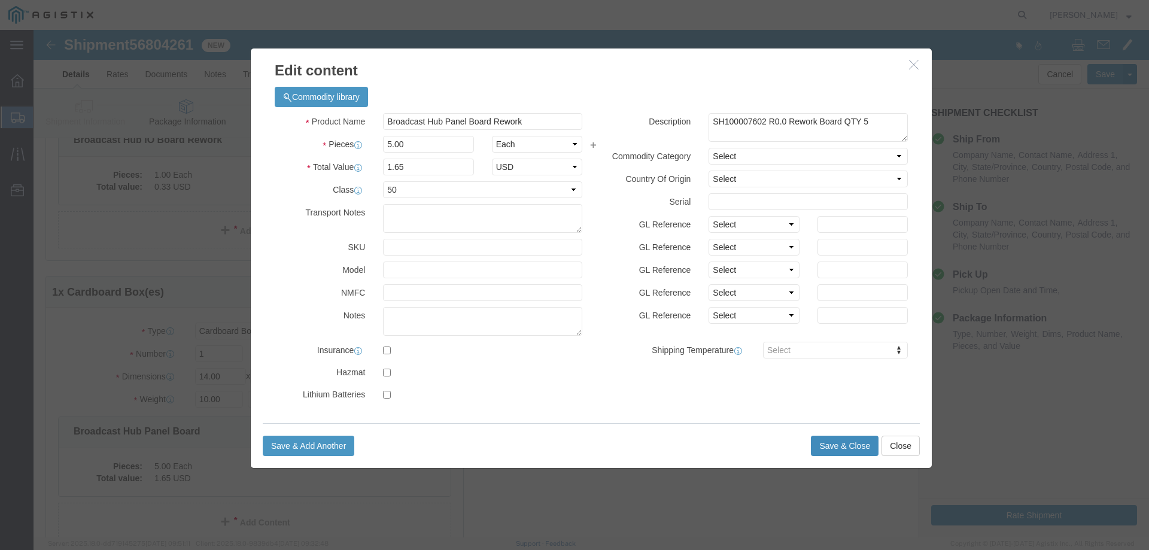
click button "Save & Close"
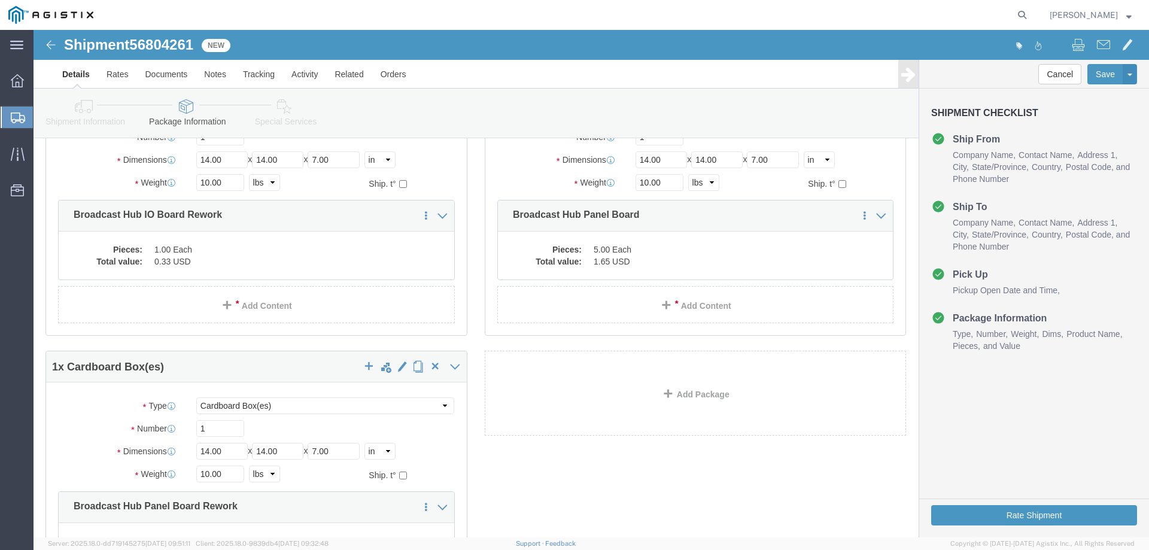
scroll to position [120, 0]
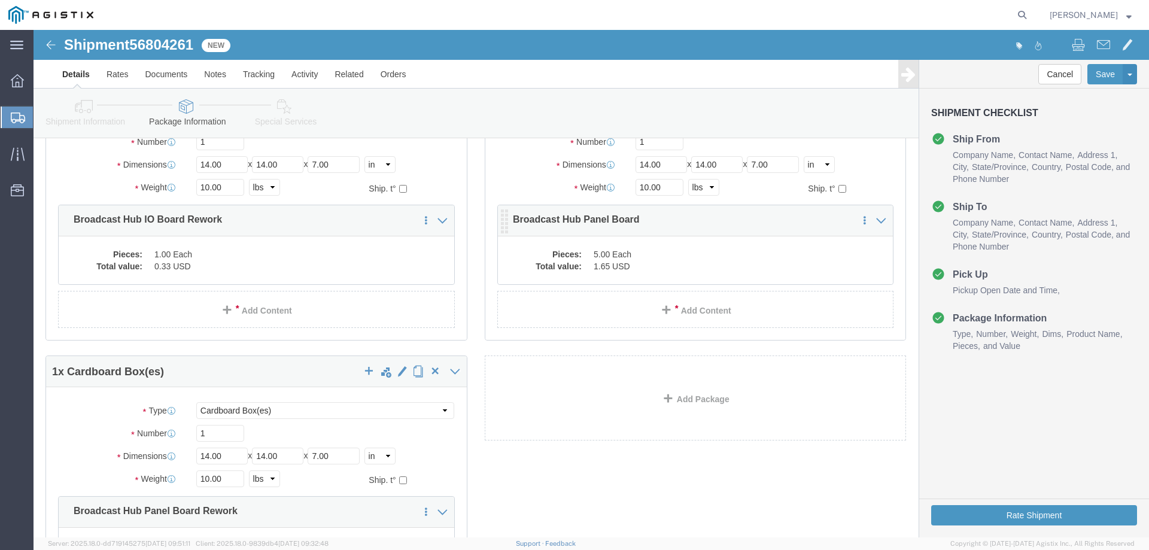
click div "Save in commodity library Clone this content Delete this content Broadcast Hub …"
click dd "1.65 USD"
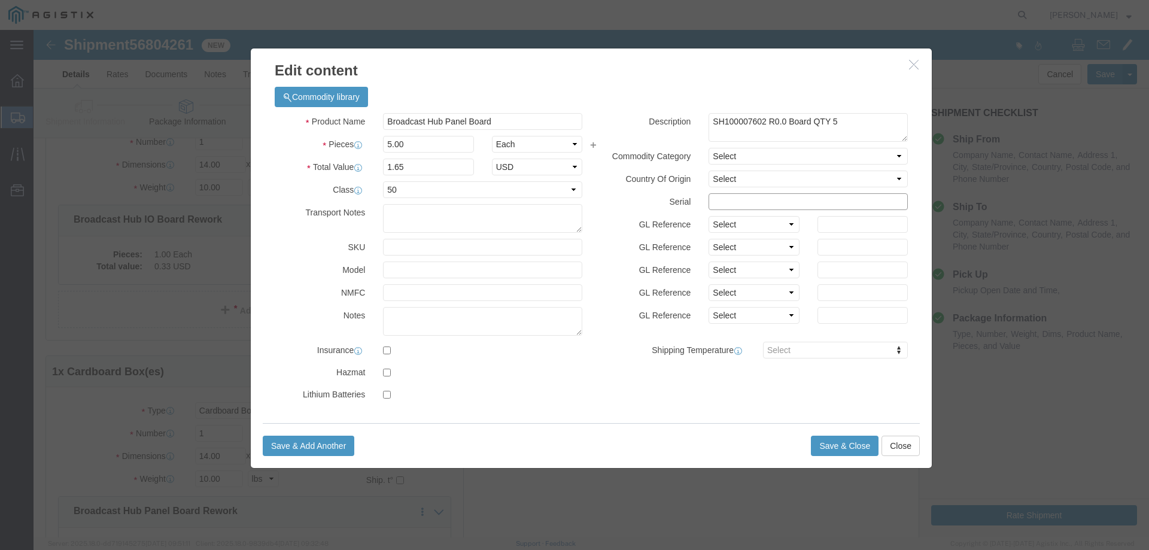
click input "text"
paste input "4800020156"
type input "4800020156"
click input "4800020156"
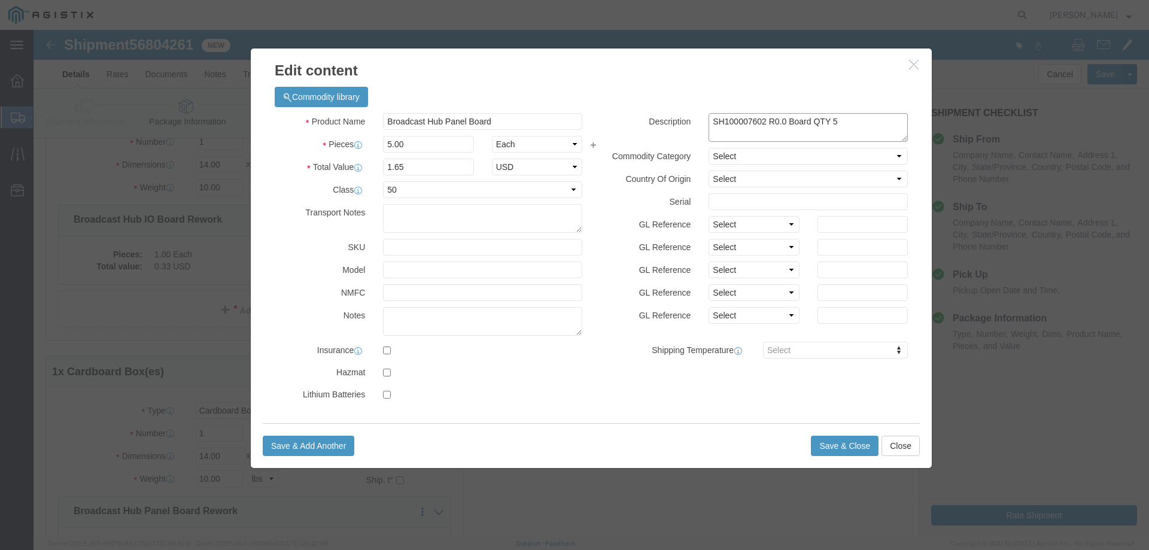
click textarea "SH100007602 R0.0 Board QTY 5"
paste textarea "4800020156"
click textarea "SH100007602 R0.0 Board QTY 5"
paste textarea "33"
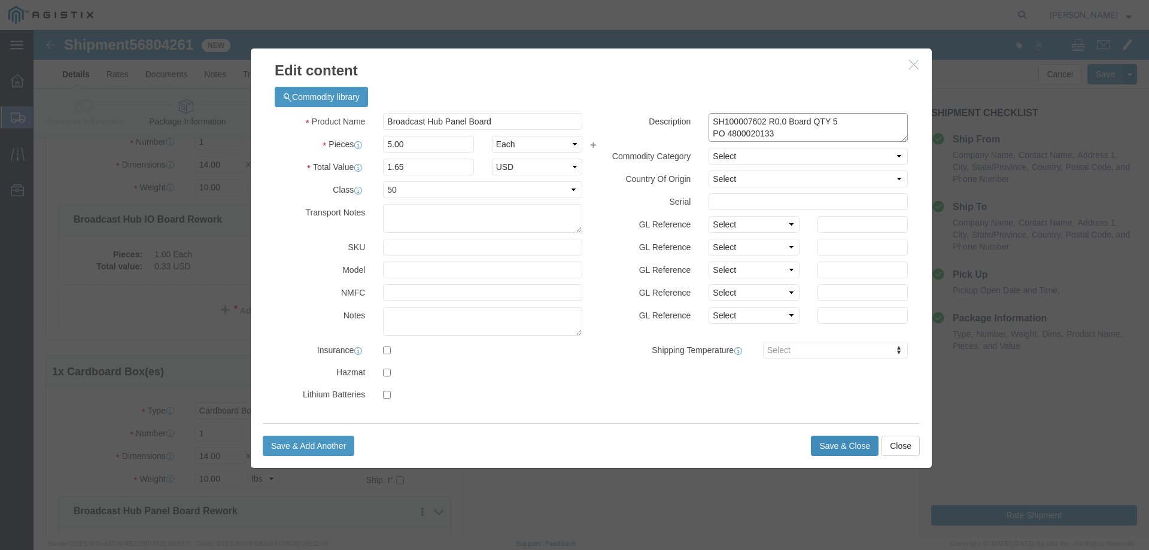
type textarea "SH100007602 R0.0 Board QTY 5 PO 4800020133"
click button "Save & Close"
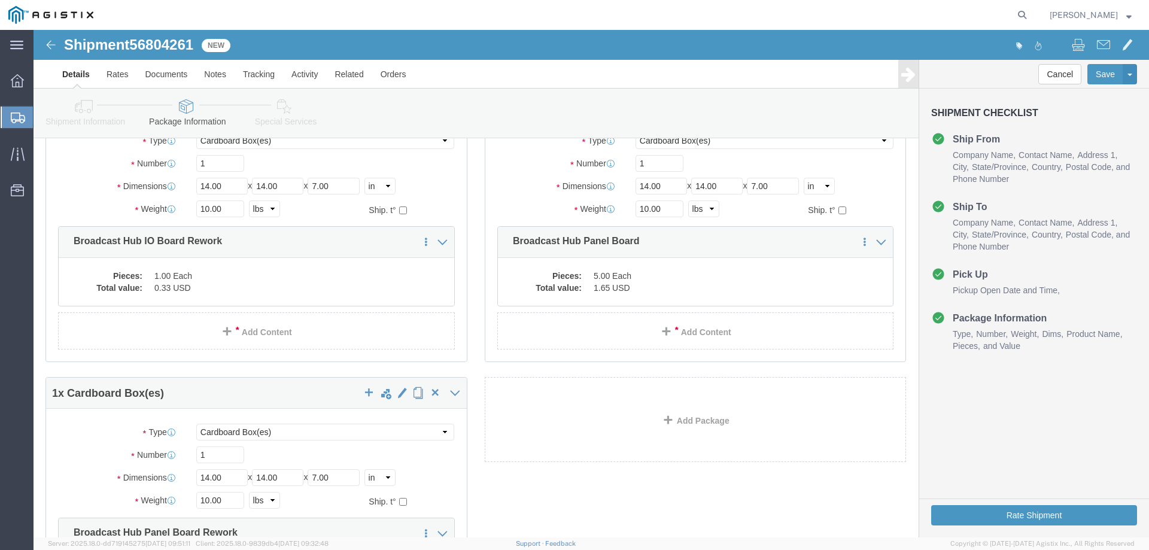
scroll to position [199, 0]
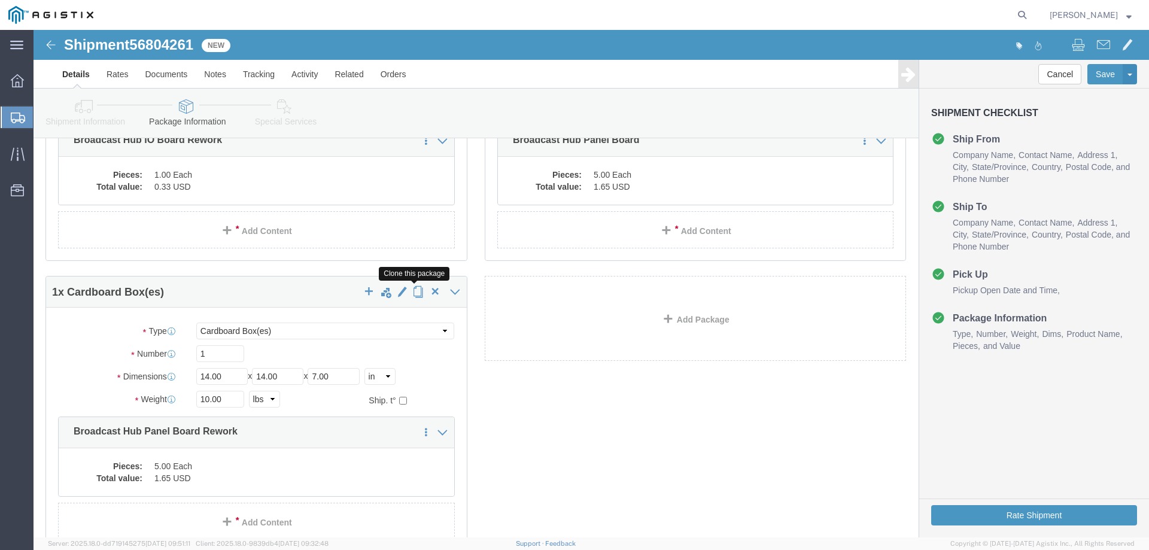
click span "button"
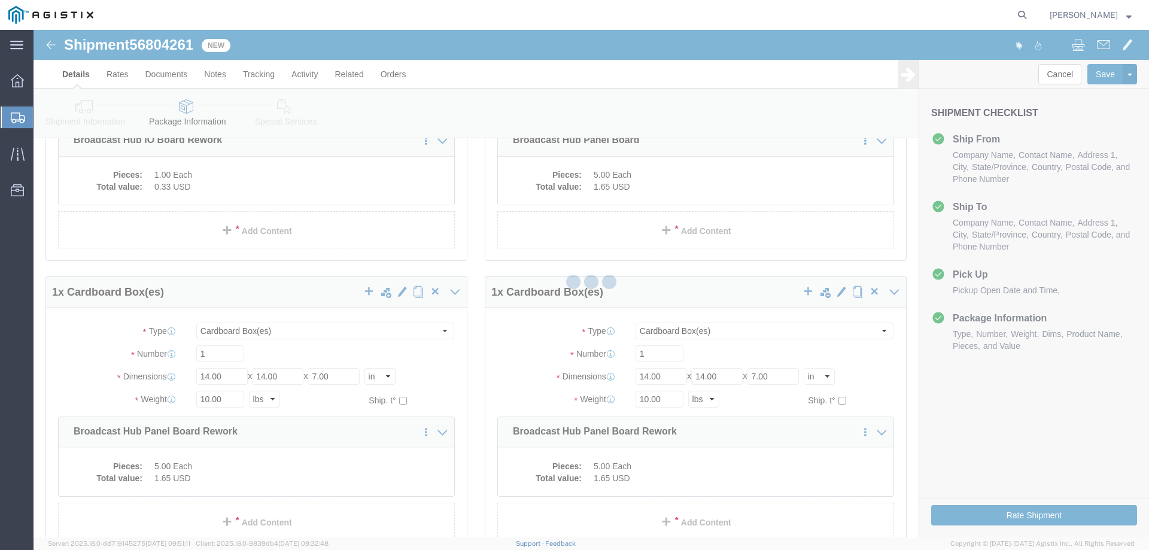
scroll to position [0, 0]
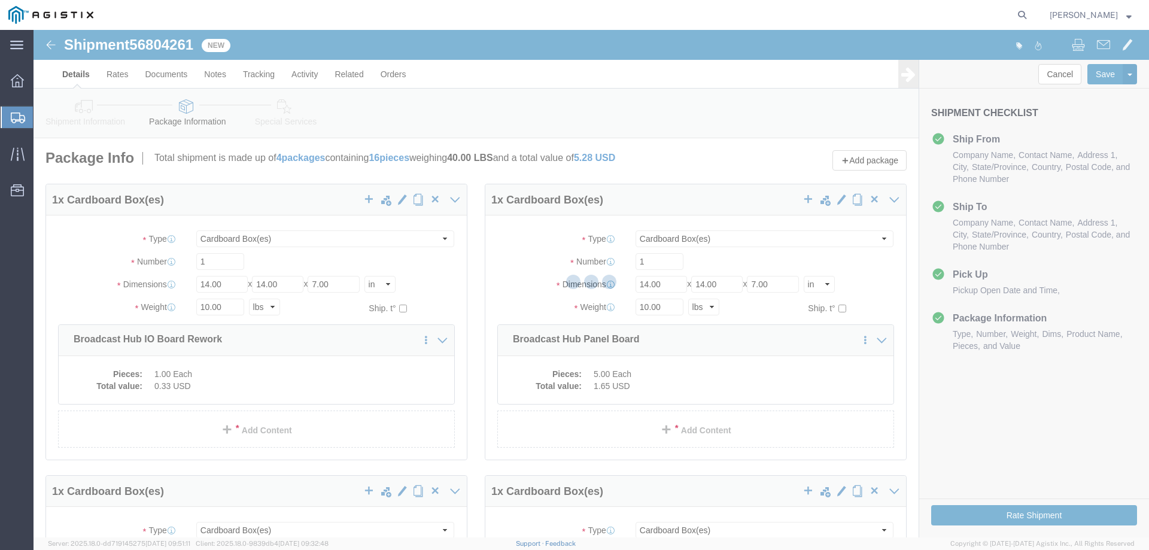
select select "CBOX"
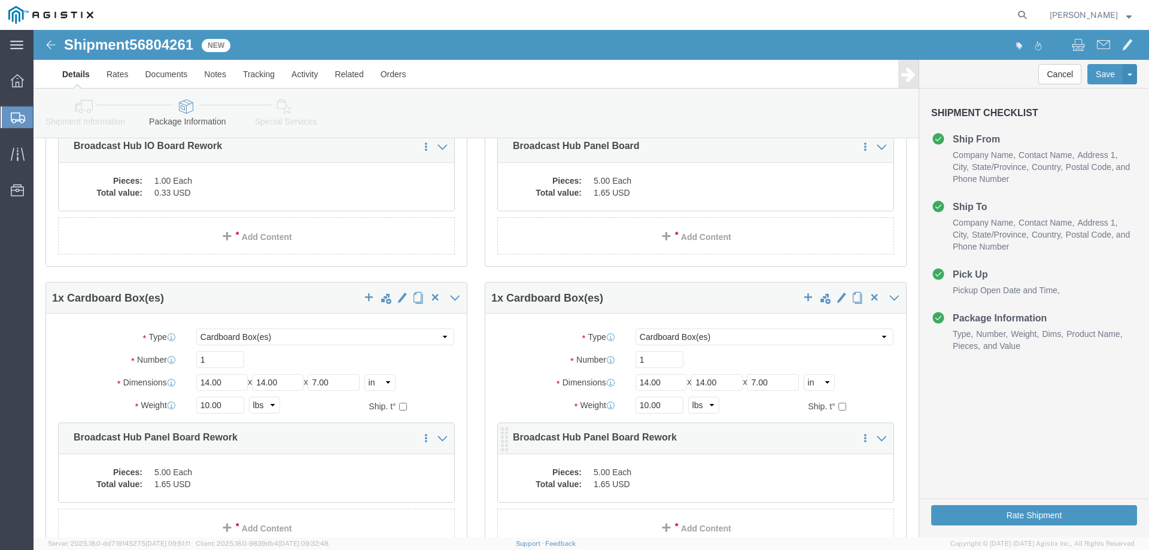
scroll to position [239, 0]
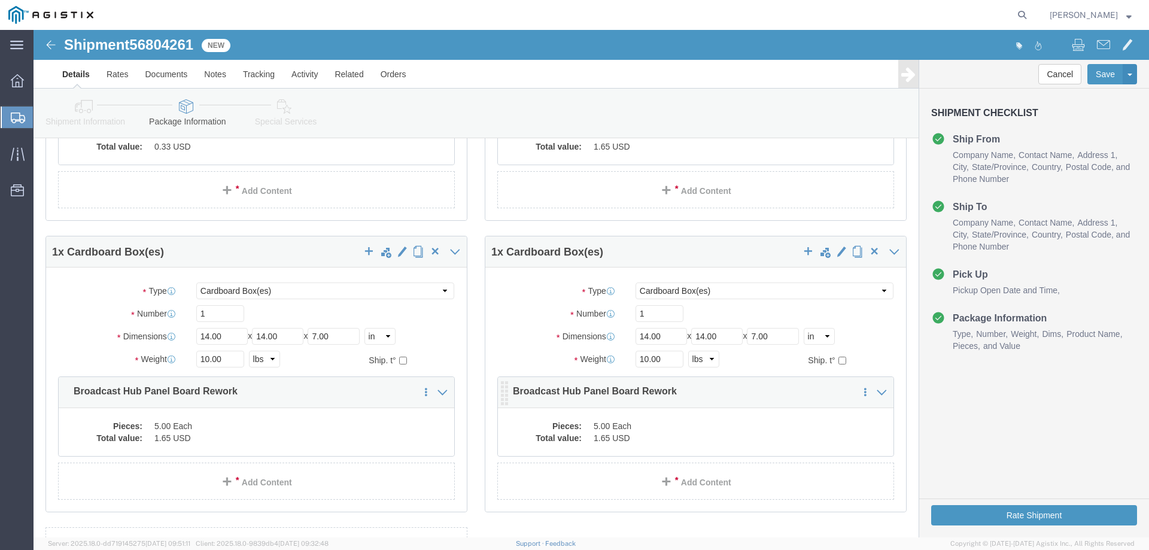
click div "Save in commodity library Clone this content Delete this content Broadcast Hub …"
click div "1 x Cardboard Box(es) Package Type Select Bale(s) Basket(s) Bolt(s) Bottle(s) B…"
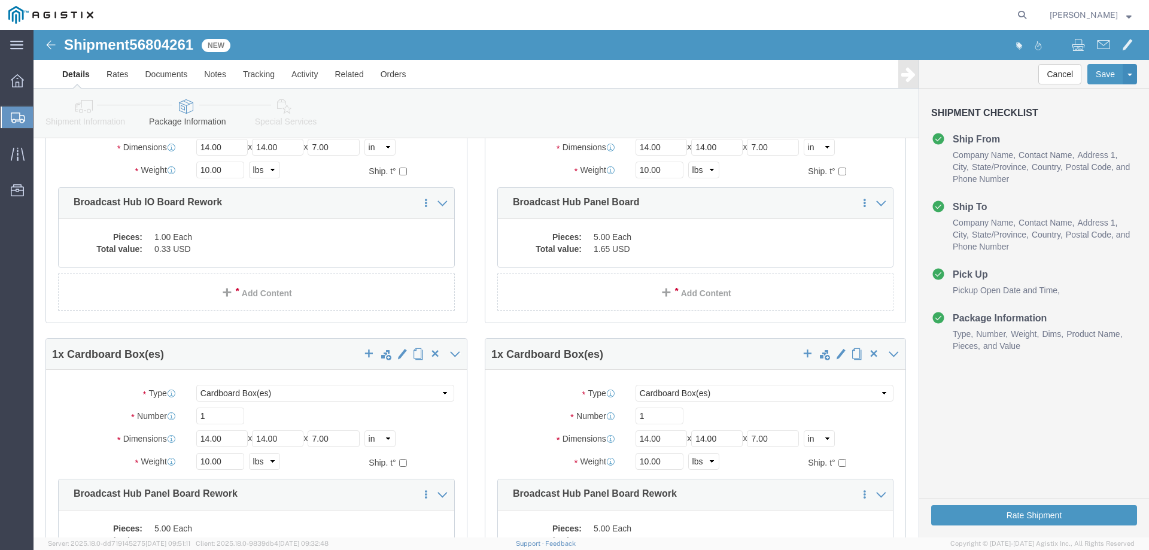
scroll to position [200, 0]
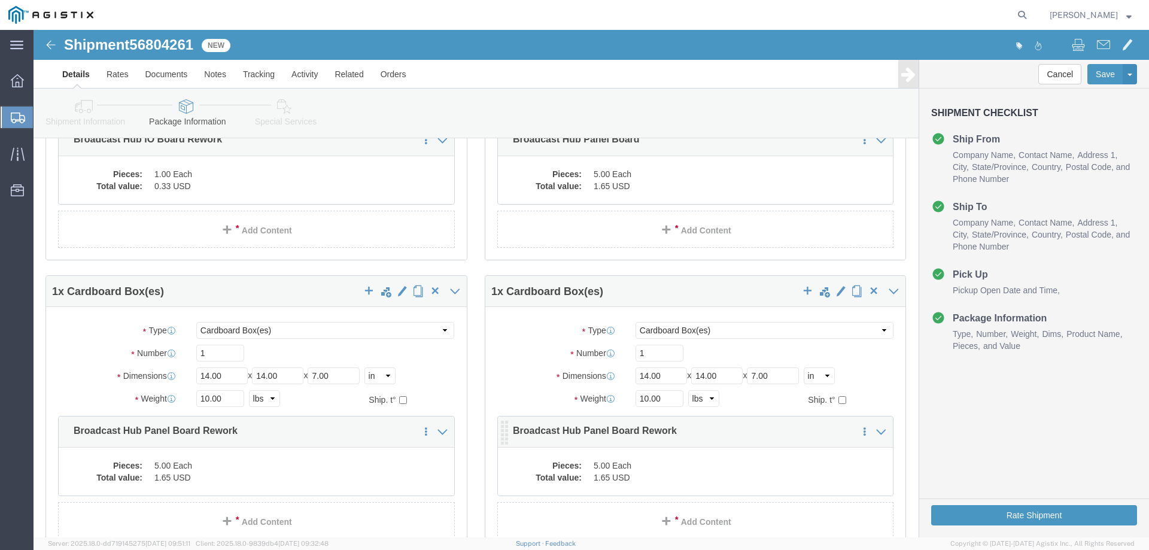
click dd "1.65 USD"
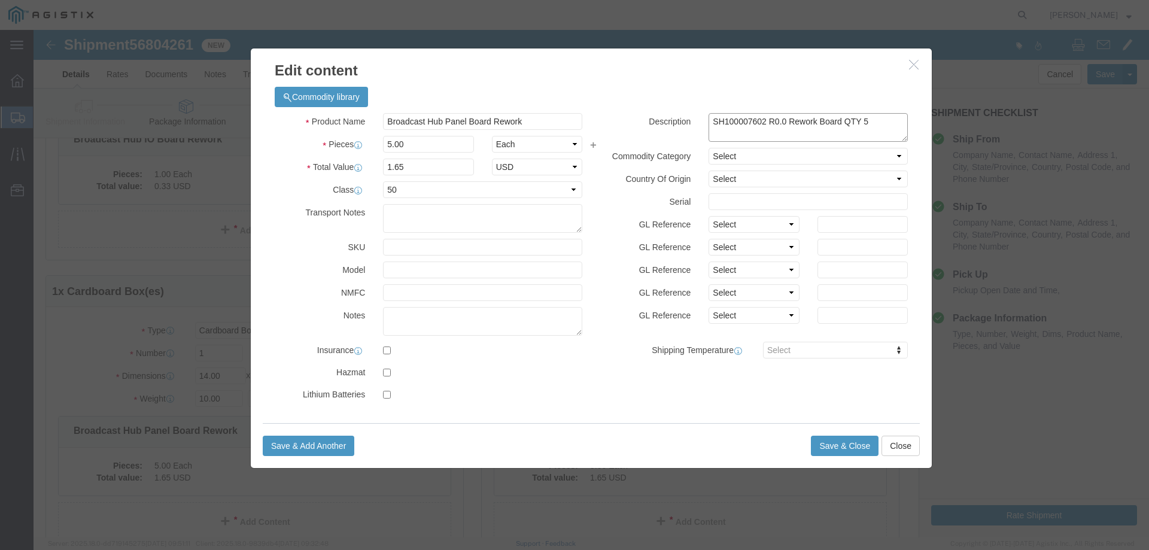
click textarea "SH100007602 R0.0 Rework Board QTY 5"
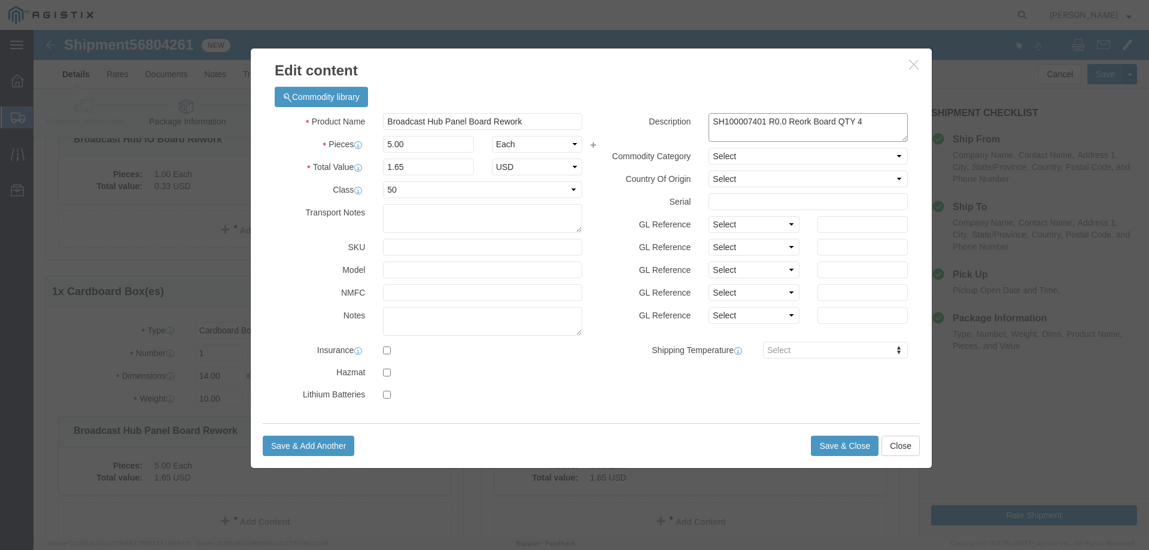
click textarea "SH100007602 R0.0 Rework Board QTY 5"
type textarea "SH100007401 R0.0 Board QTY 4"
click input "Broadcast Hub Panel Board Rework"
click input "Broadcast Hub Panel Test Board Rework"
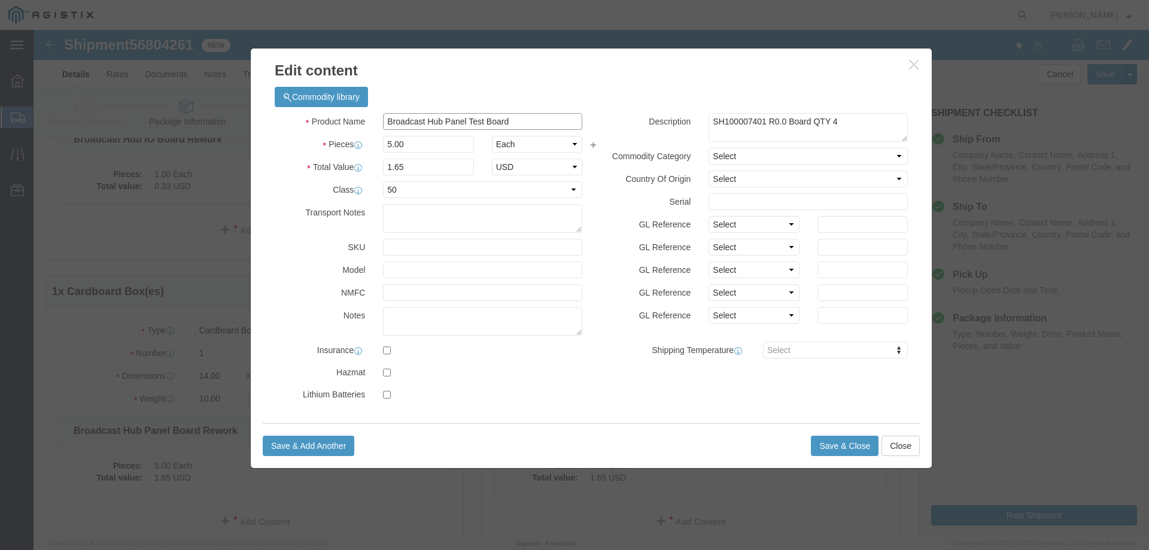
type input "Broadcast Hub Panel Test Board"
click input "5.00"
type input "4"
type input "1.32"
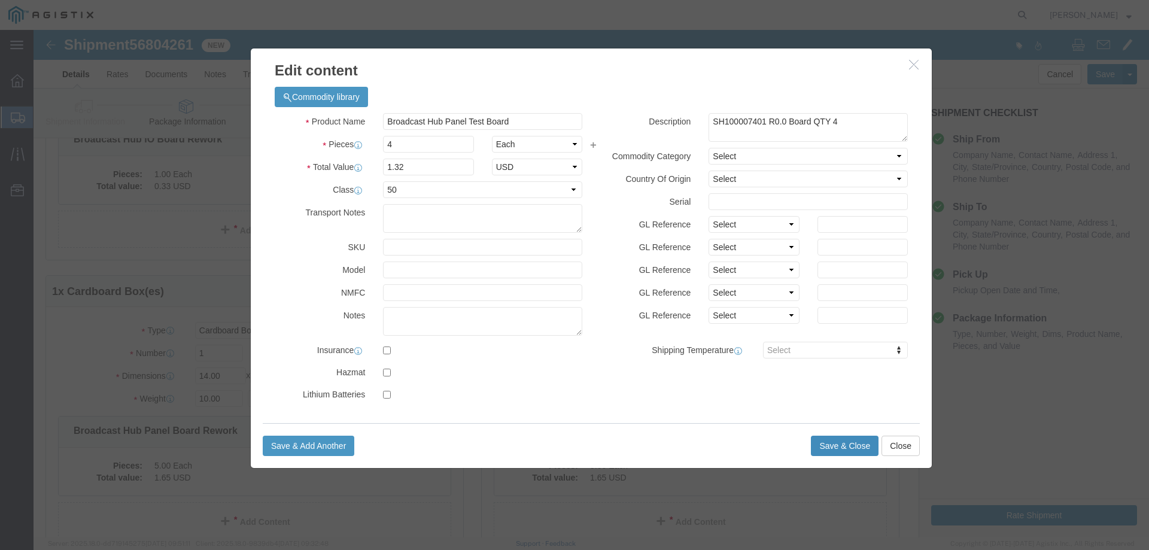
click button "Save & Close"
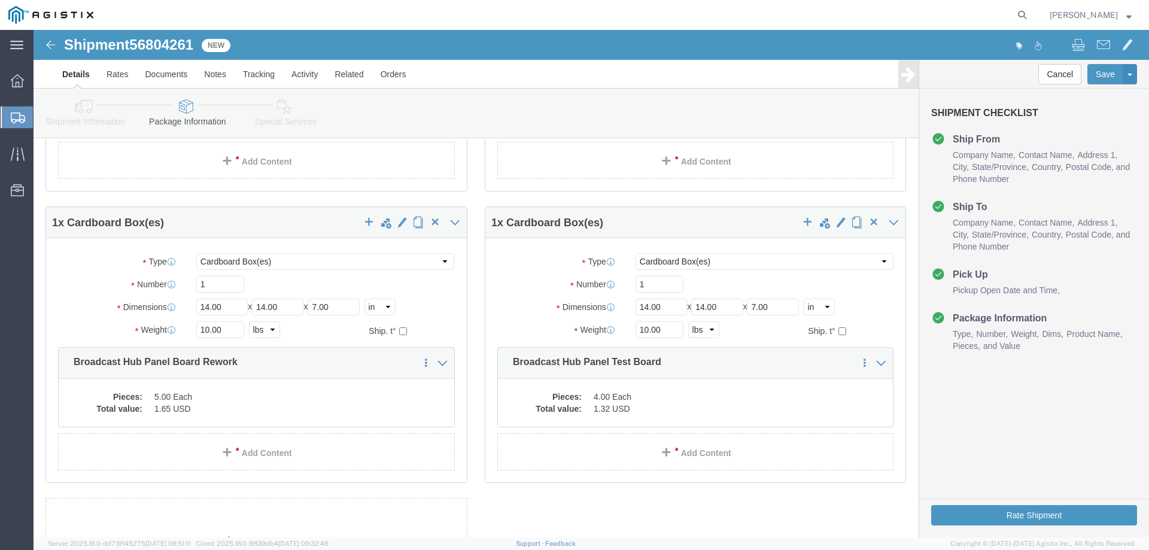
scroll to position [239, 0]
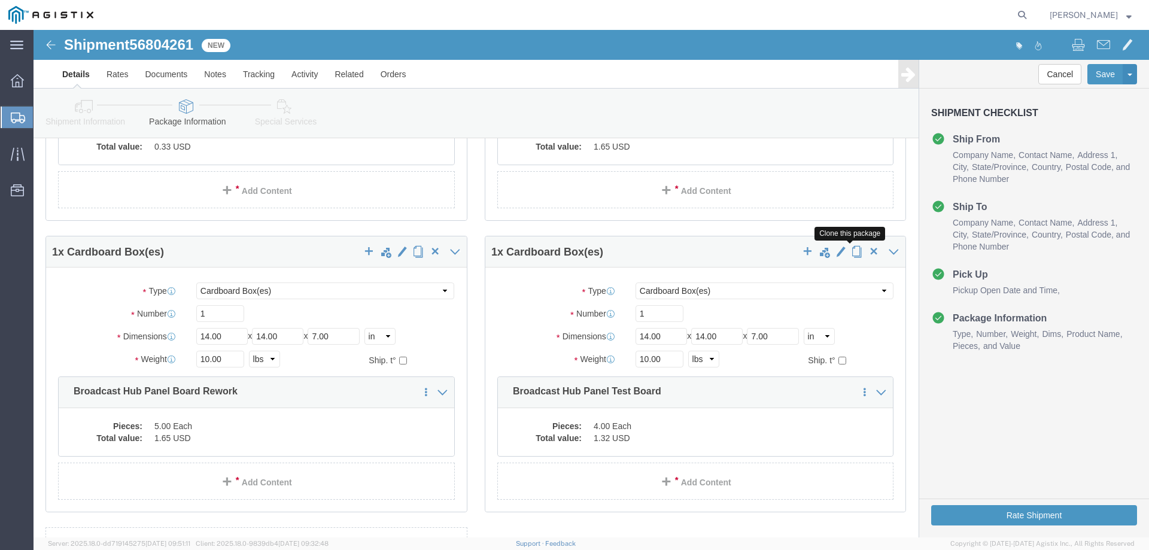
click span "button"
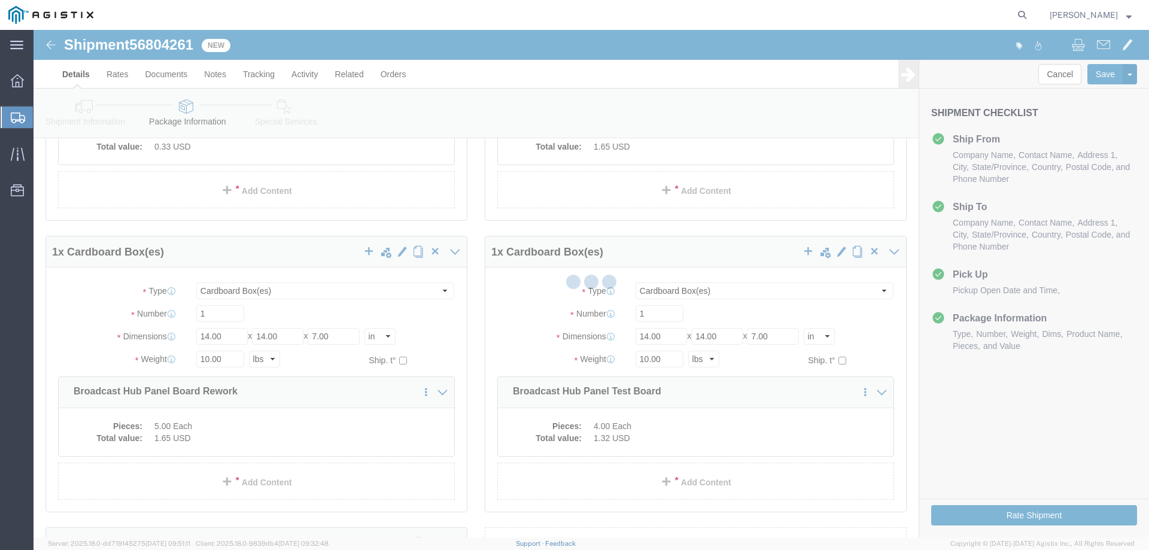
scroll to position [0, 0]
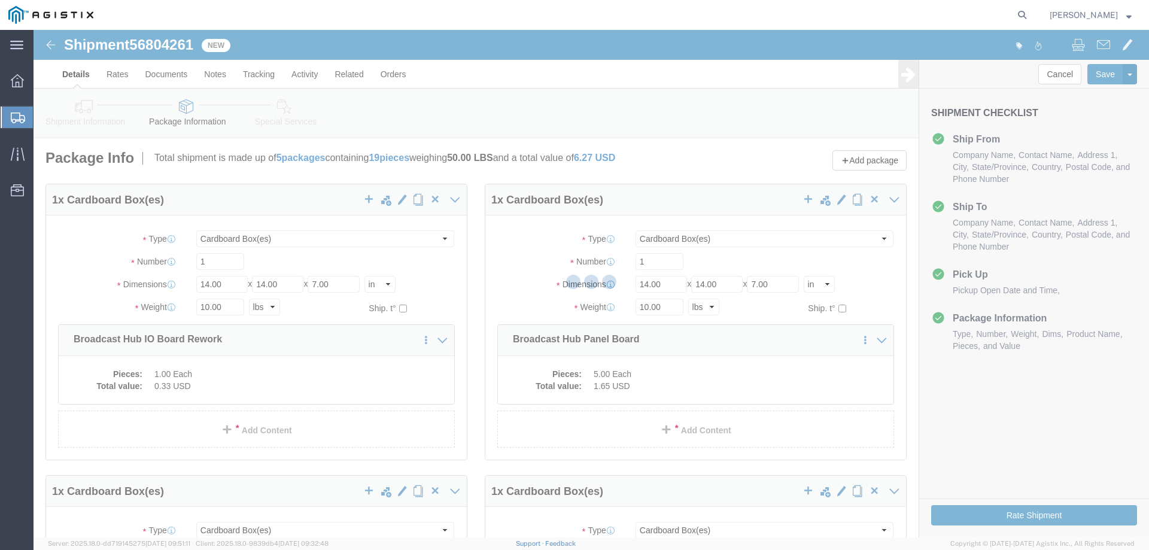
select select "CBOX"
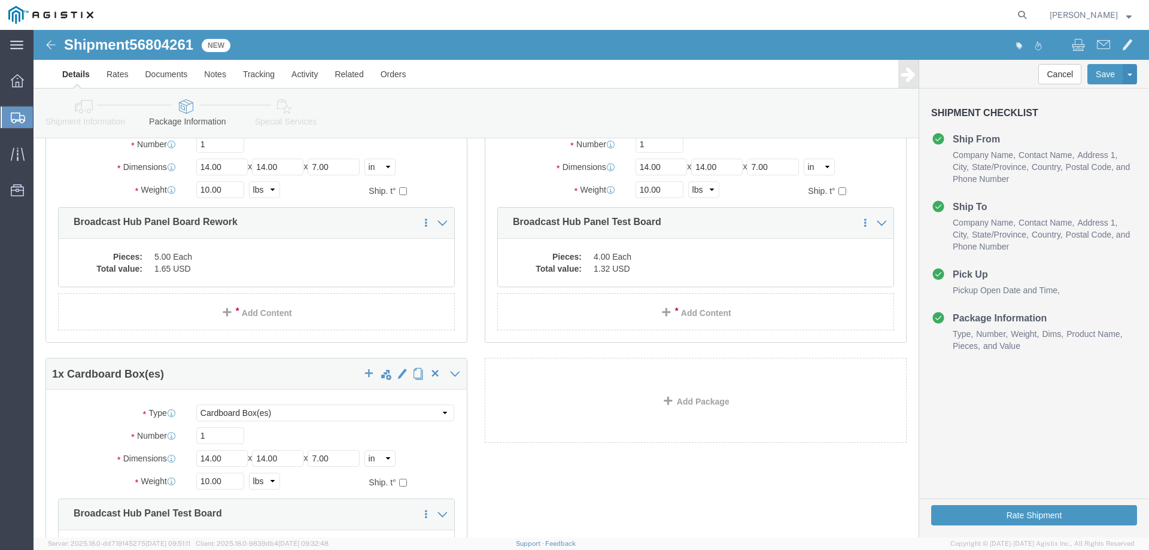
scroll to position [439, 0]
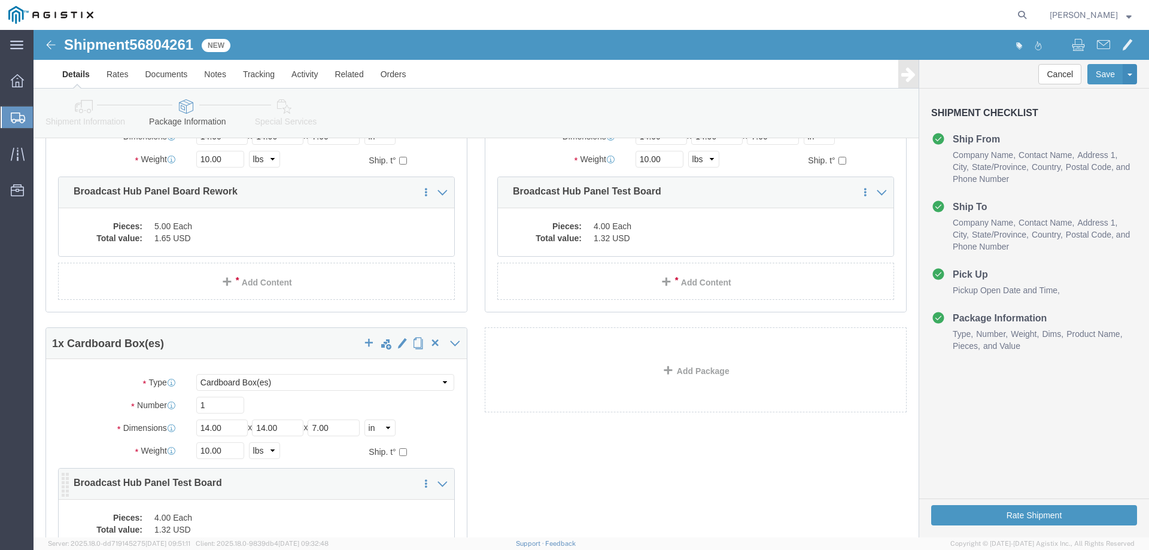
click p "Broadcast Hub Panel Test Board"
click div "1 x Cardboard Box(es) Package Type Select Bale(s) Basket(s) Bolt(s) Bottle(s) B…"
click div
click dd "4.00 Each"
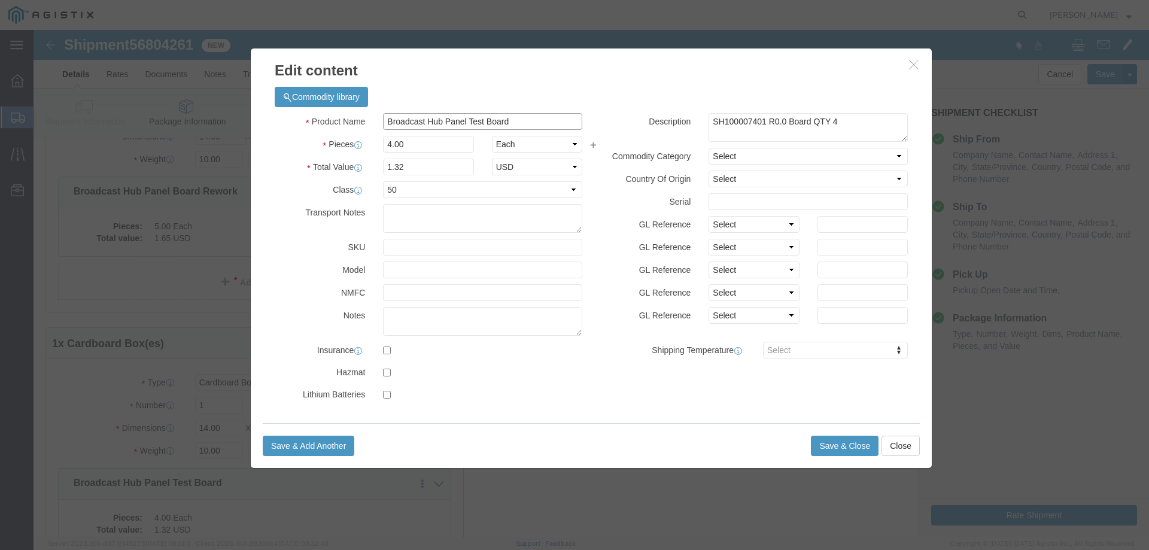
click input "Broadcast Hub Panel Test Board"
click div "Product Name Broadcast Hub Panel Test Board Pieces 4.00 Select Bag Barrels 100B…"
click input "Broadcast Hub Panel Test Board"
type input "Broadcast Hub Panel Test Board Rework"
click textarea "SH100007401 R0.0 Board QTY 4"
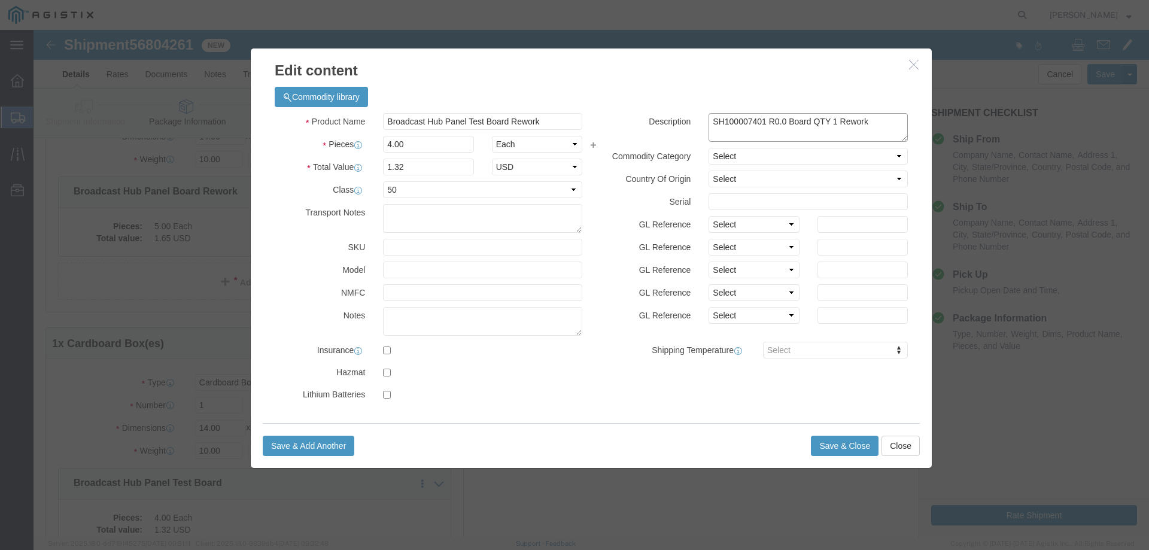
type textarea "SH100007401 R0.0 Board QTY 1 Rework"
click icon "button"
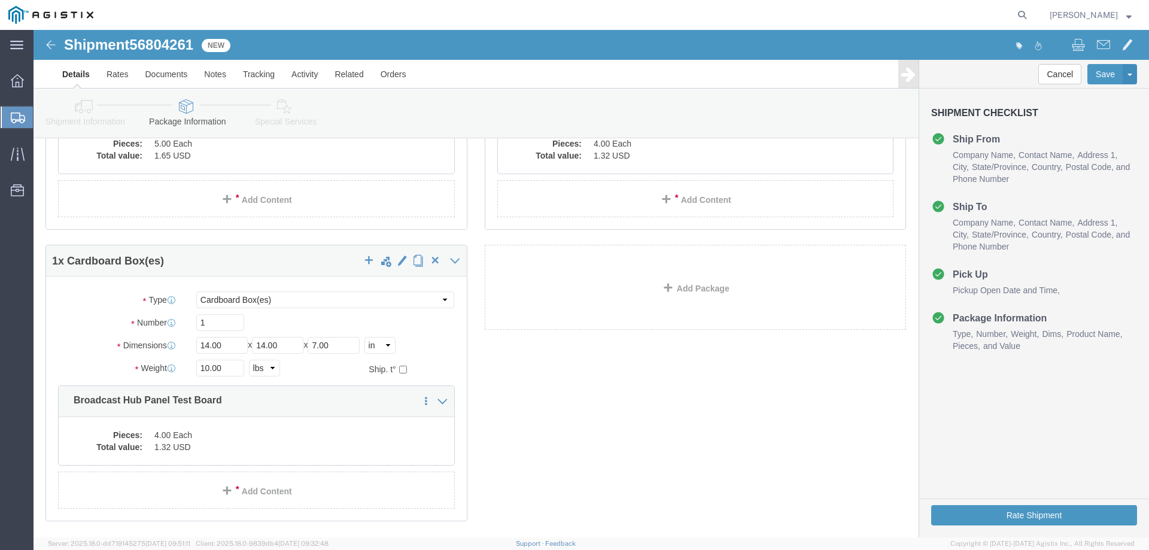
scroll to position [519, 0]
click link "Add Package"
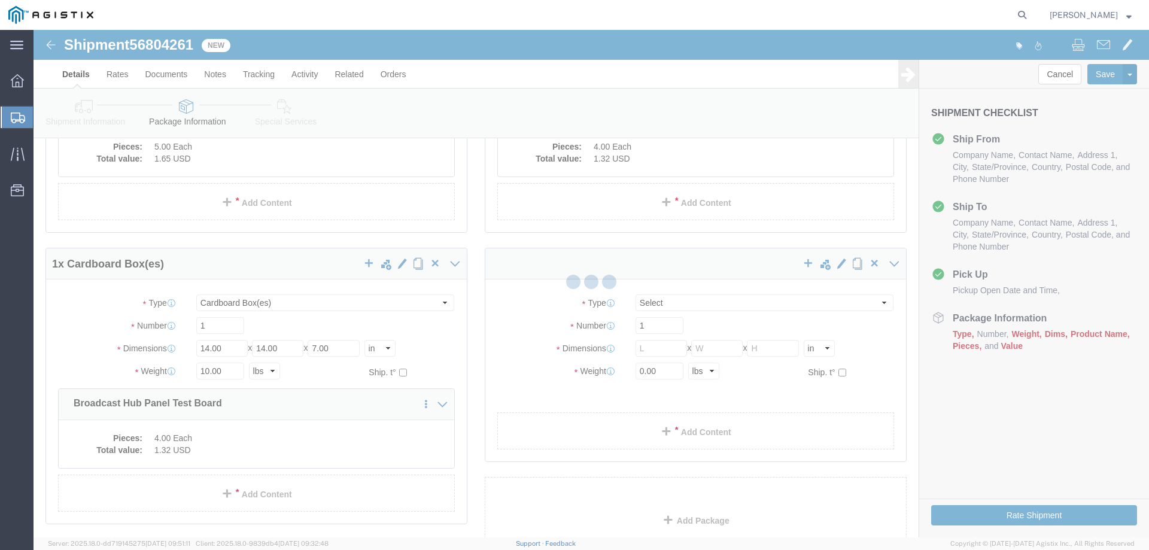
scroll to position [0, 0]
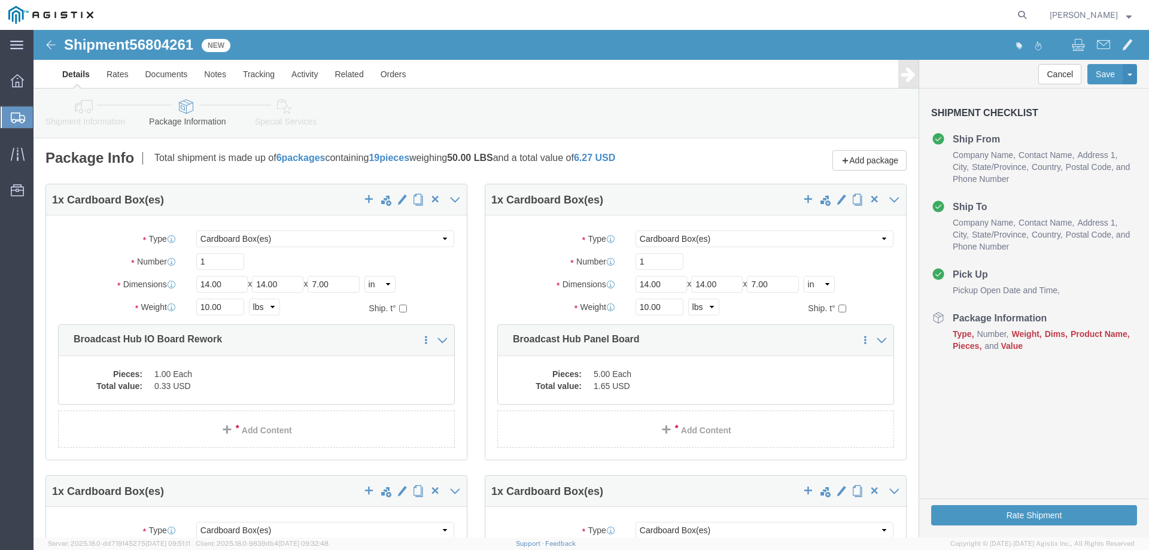
select select "CBOX"
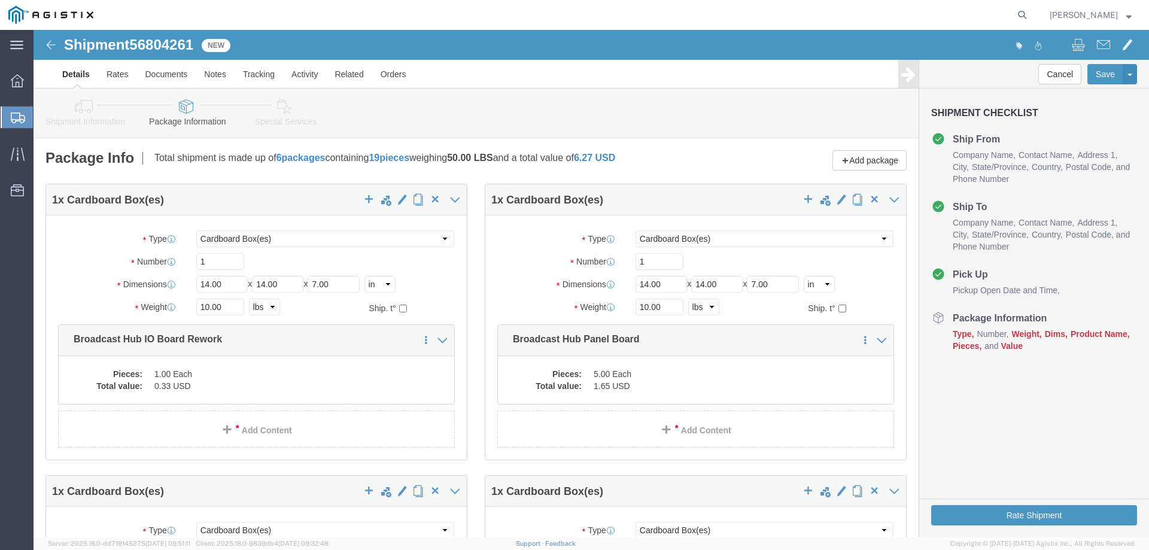
select select "CBOX"
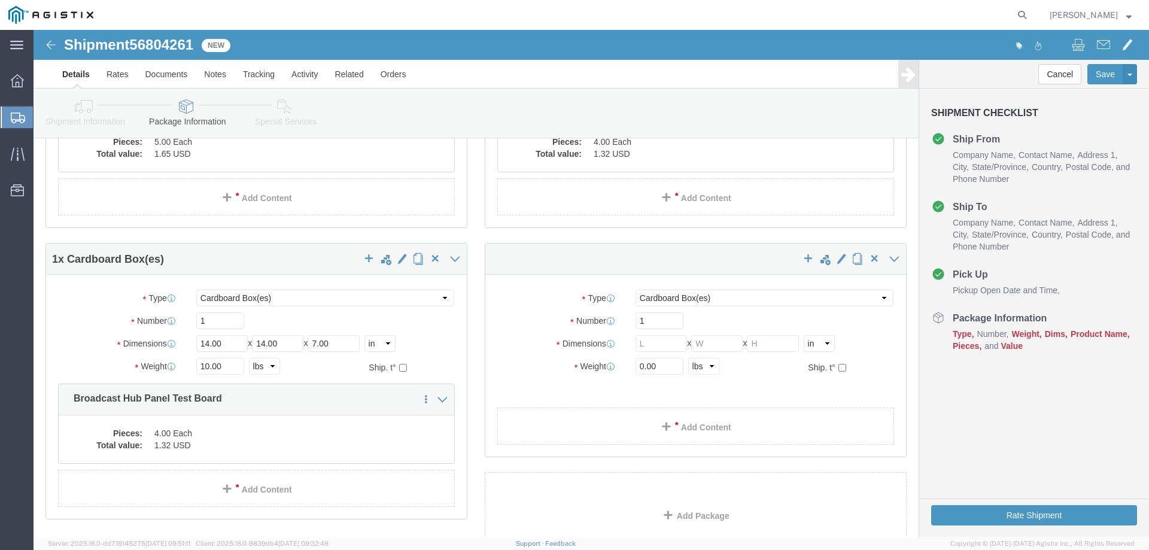
scroll to position [542, 0]
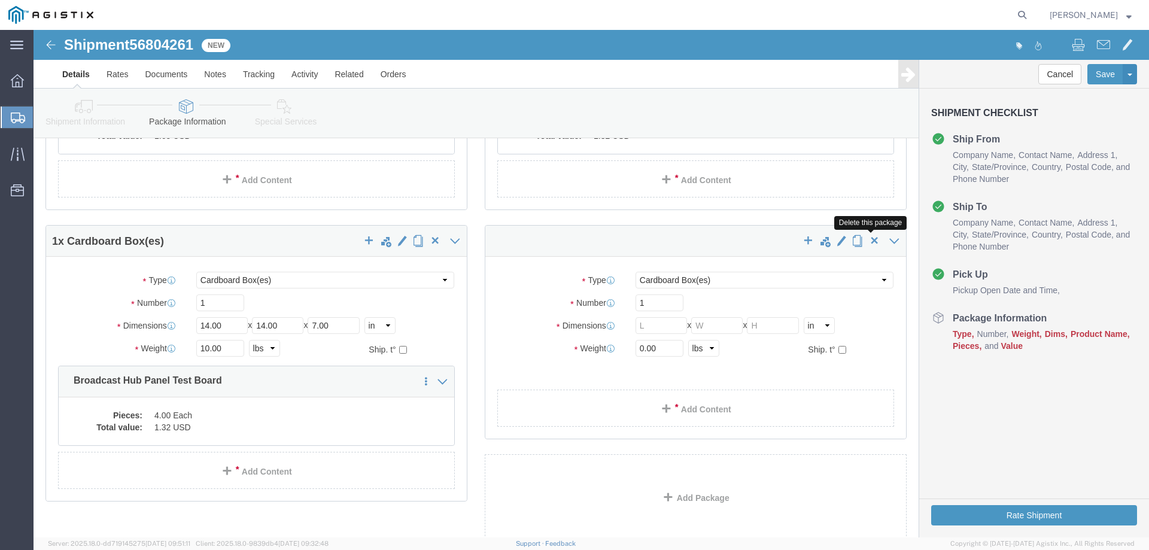
click span "button"
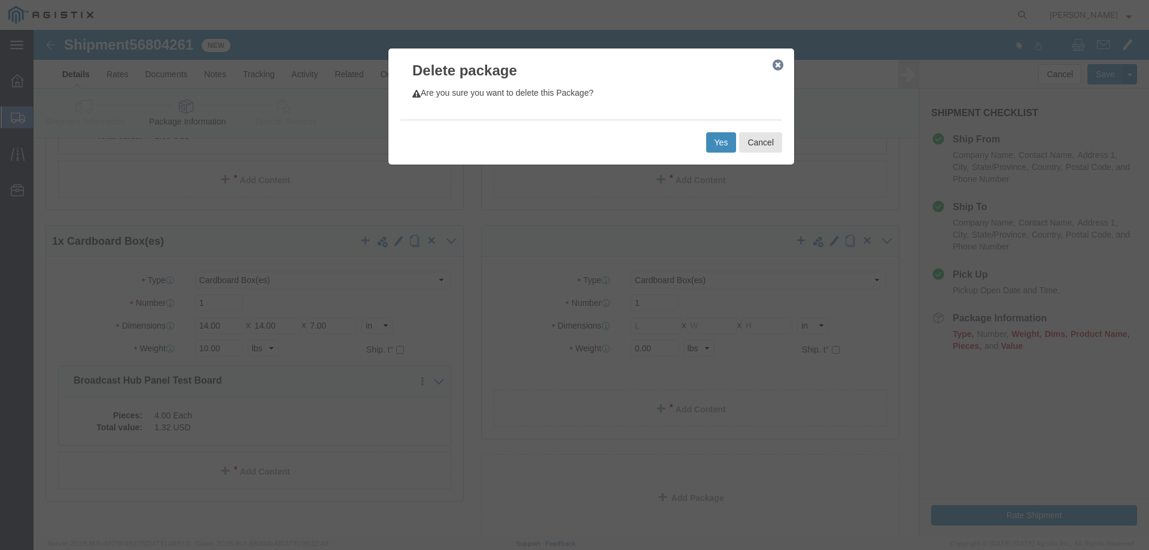
click button "Yes"
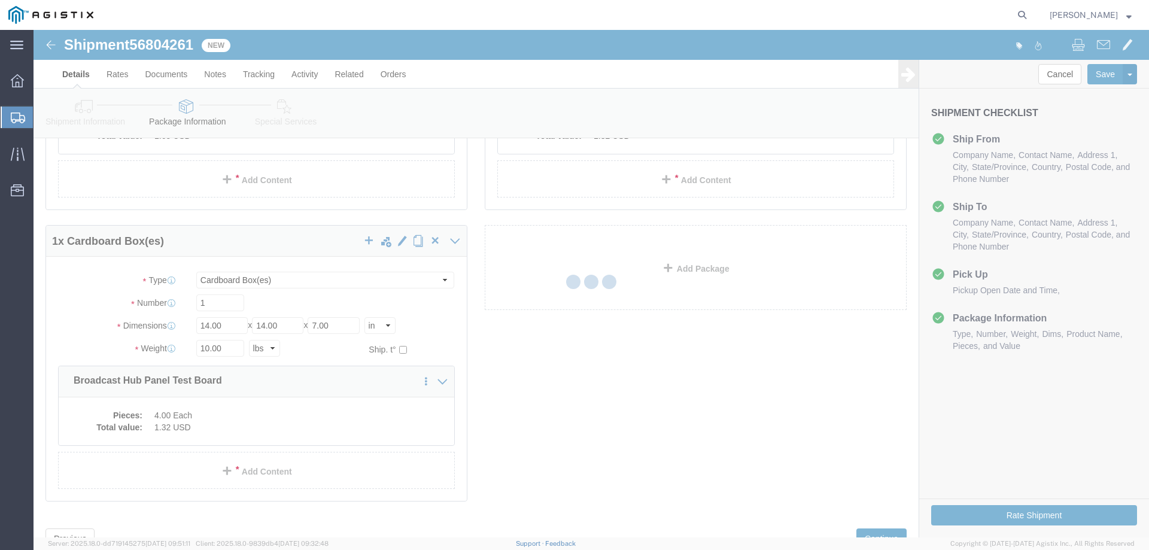
scroll to position [0, 0]
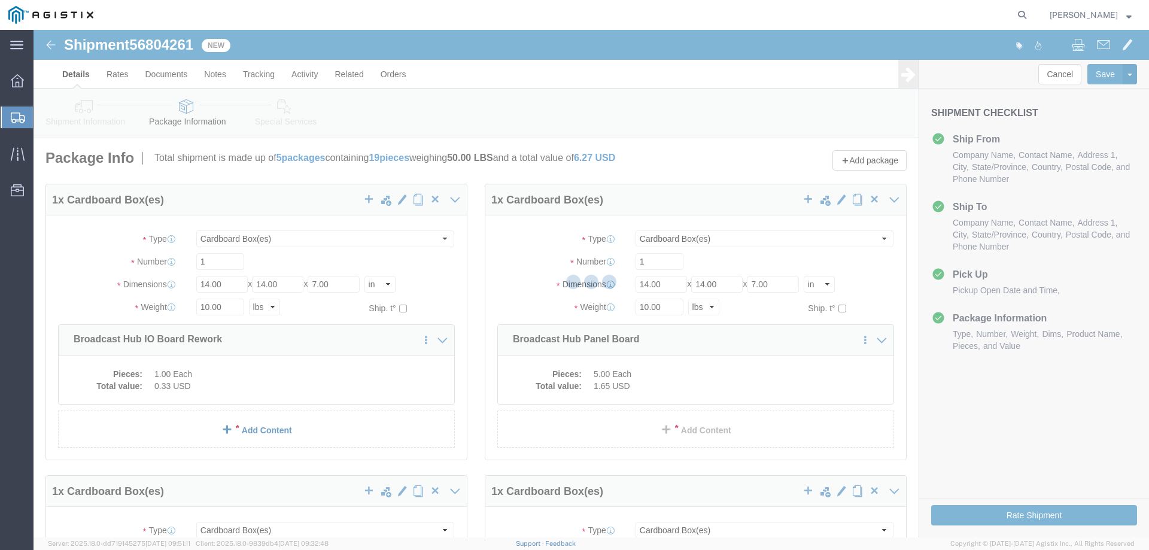
select select "CBOX"
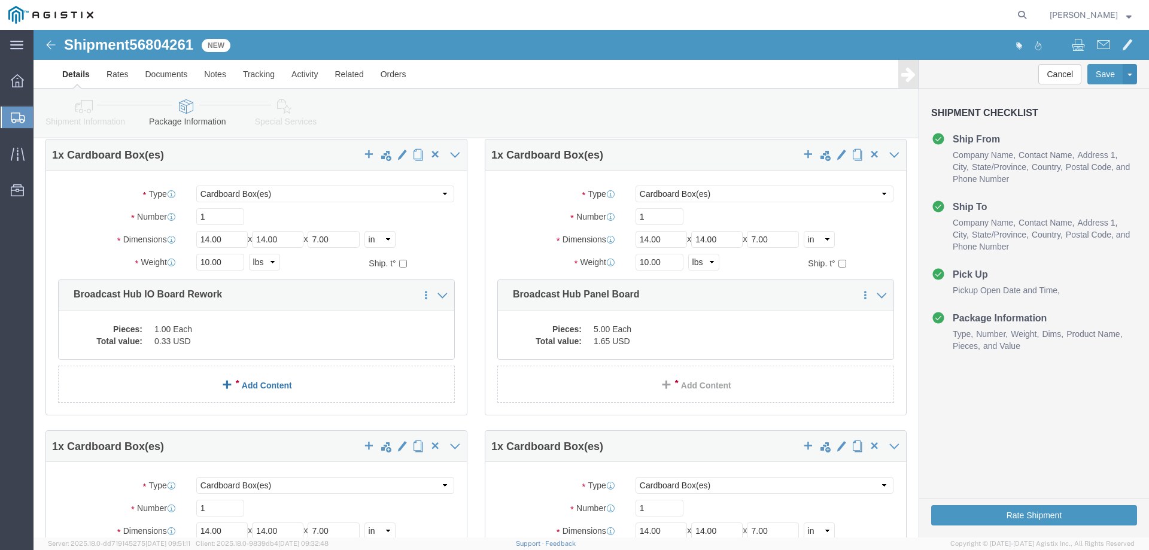
scroll to position [589, 0]
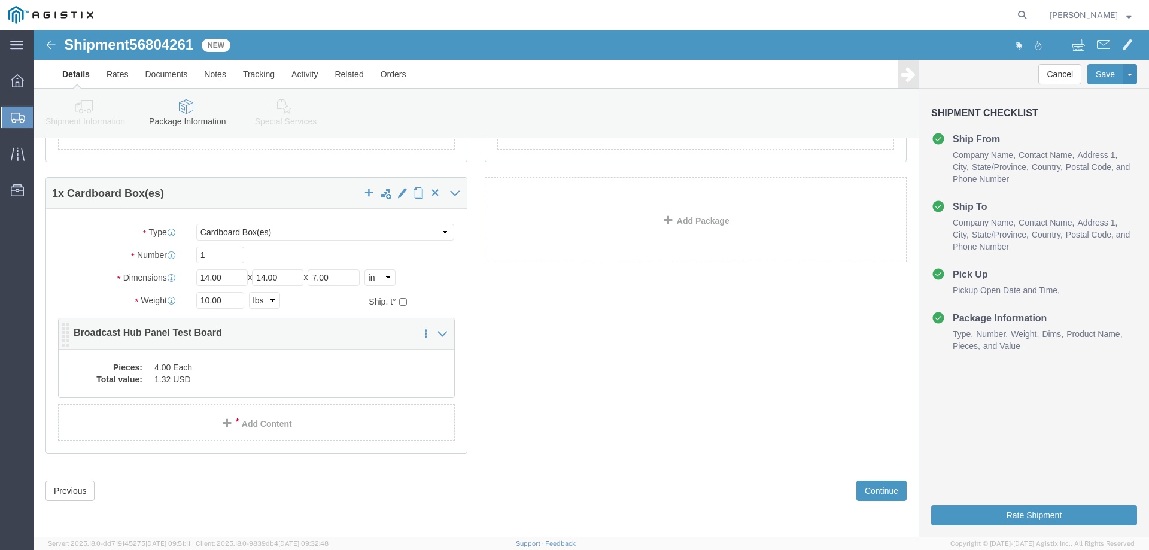
click dd "4.00 Each"
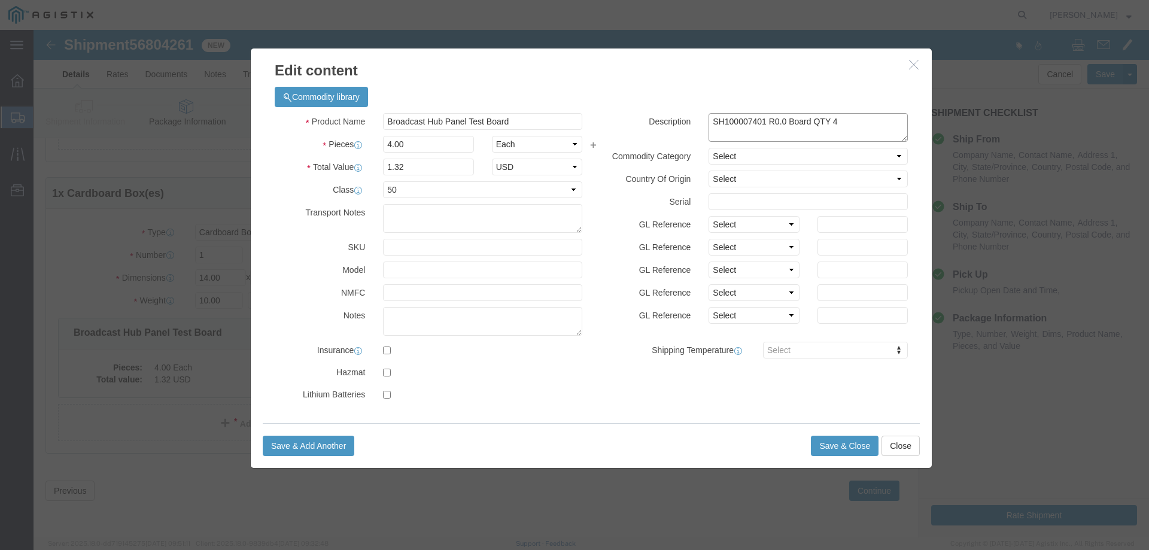
click textarea "SH100007401 R0.0 Board QTY 4"
type textarea "SH100007401 R0.0 Board Rework QTY 1"
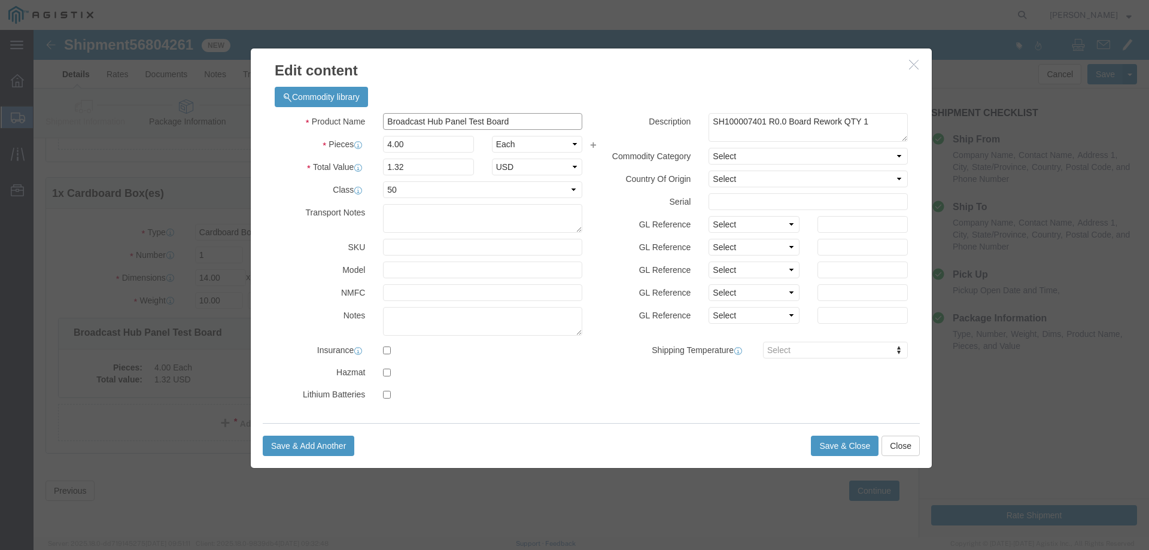
click input "Broadcast Hub Panel Test Board"
type input "Broadcast Hub Panel Test Board Rework"
click button "Save & Close"
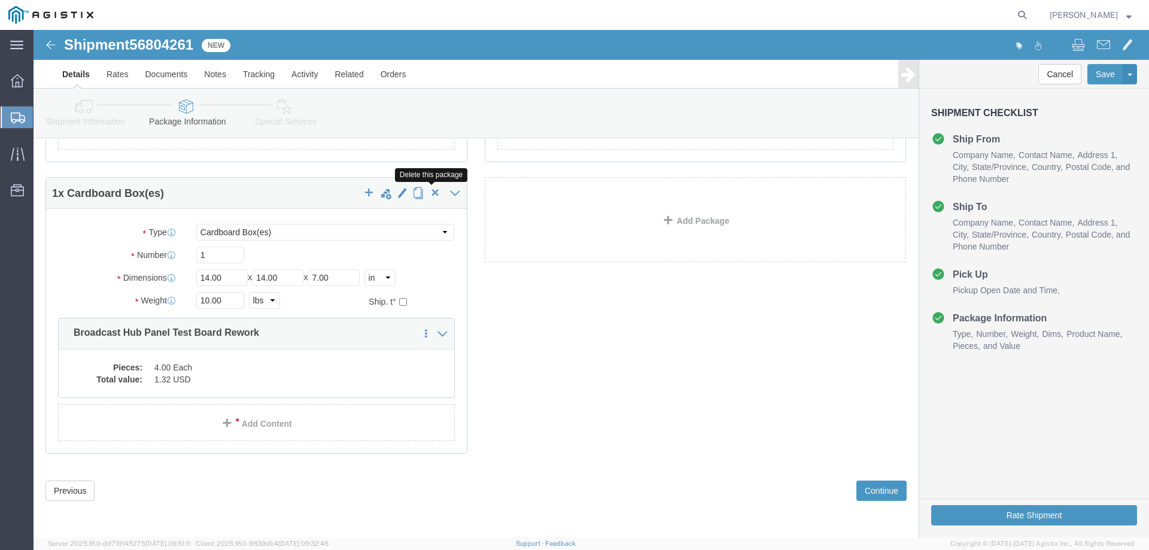
click span "button"
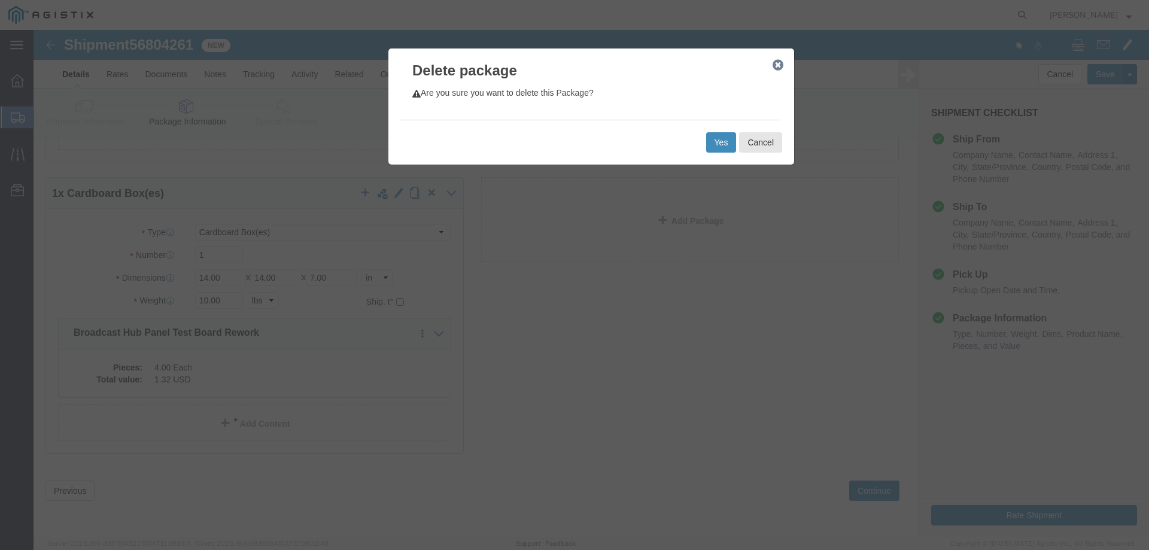
click button "Yes"
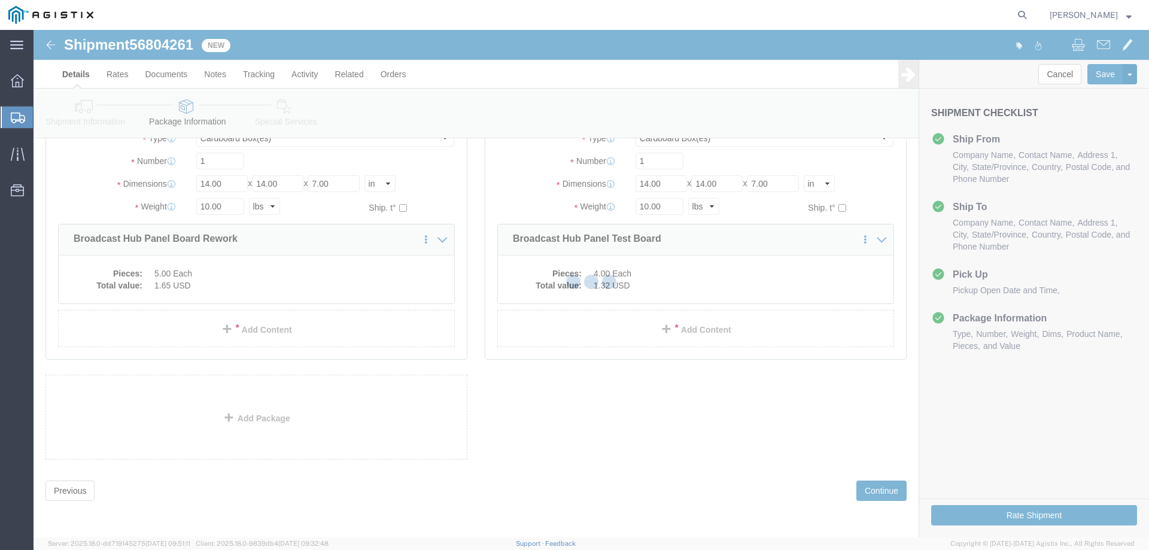
scroll to position [0, 0]
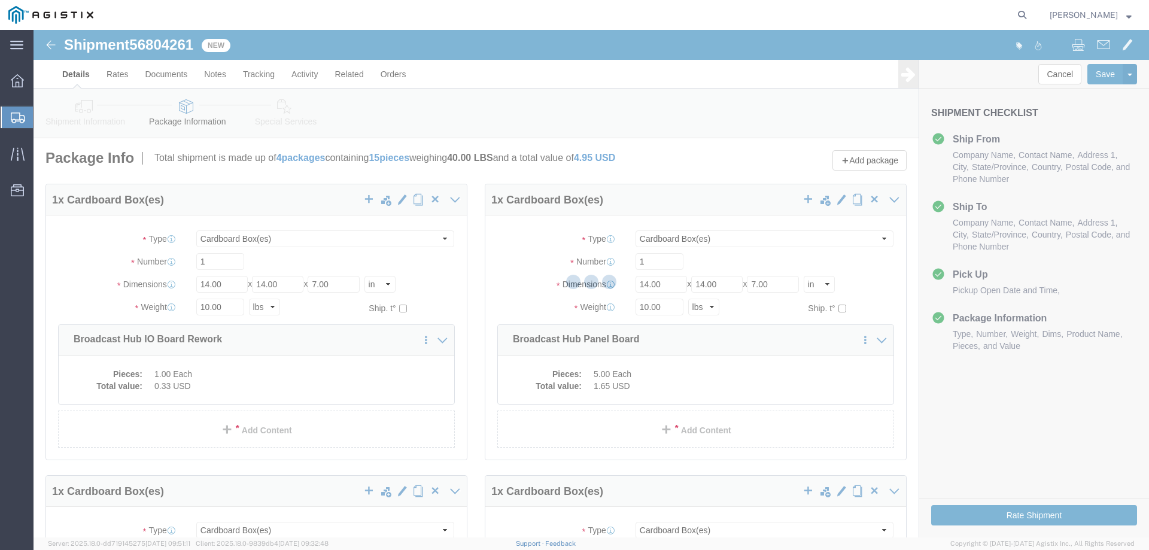
select select "CBOX"
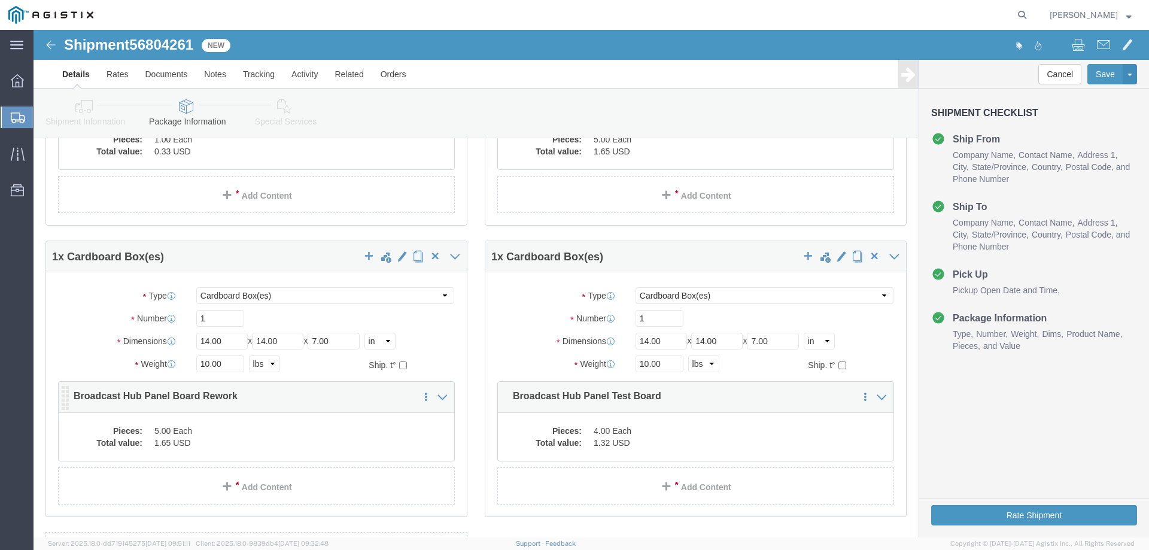
scroll to position [239, 0]
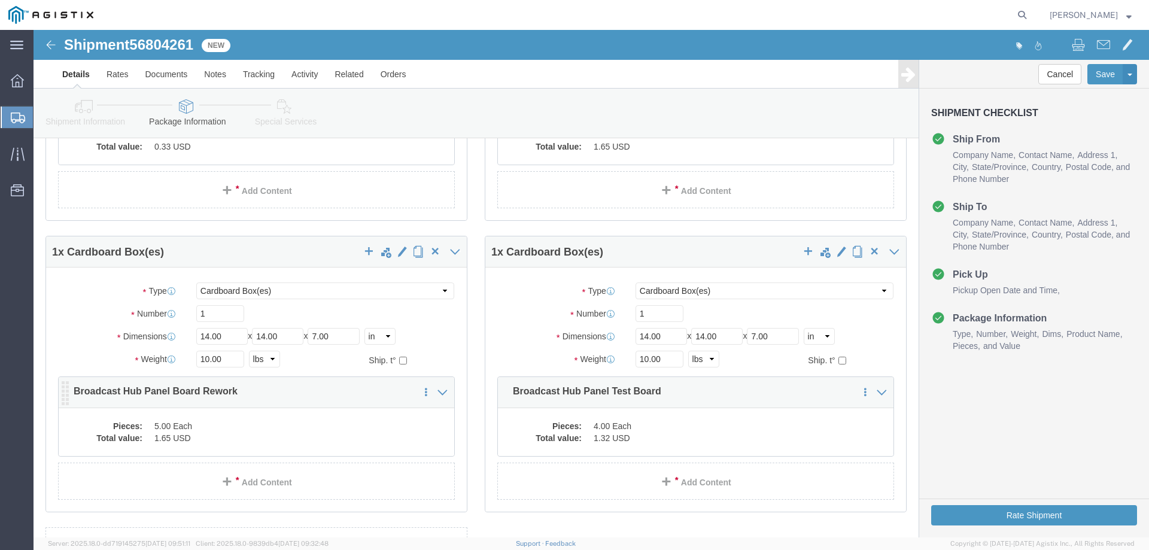
click div "Pieces: 5.00 Each Total value: 1.65 USD"
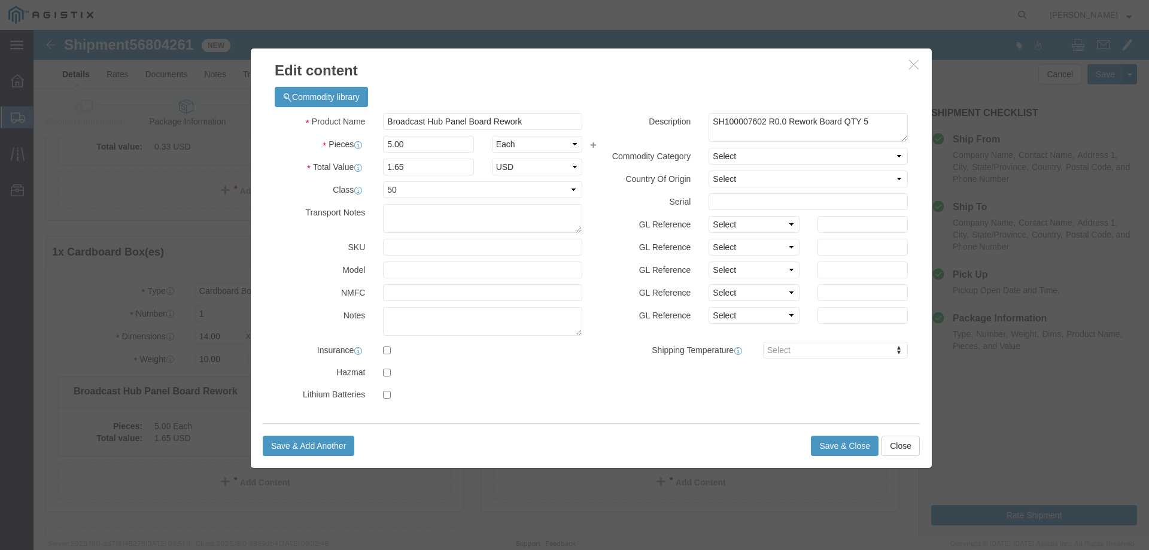
click icon "button"
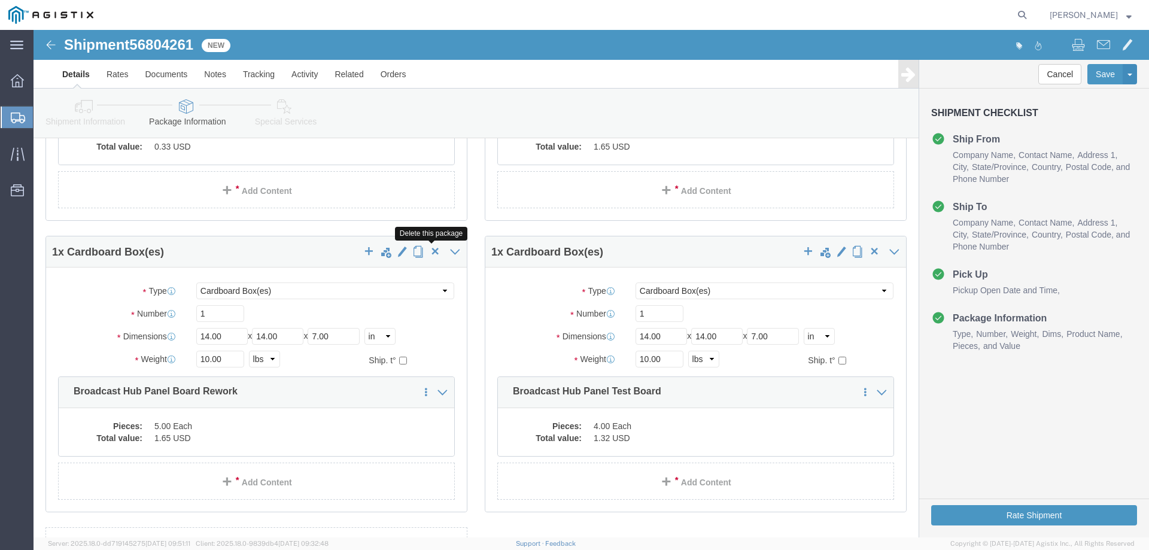
click span "button"
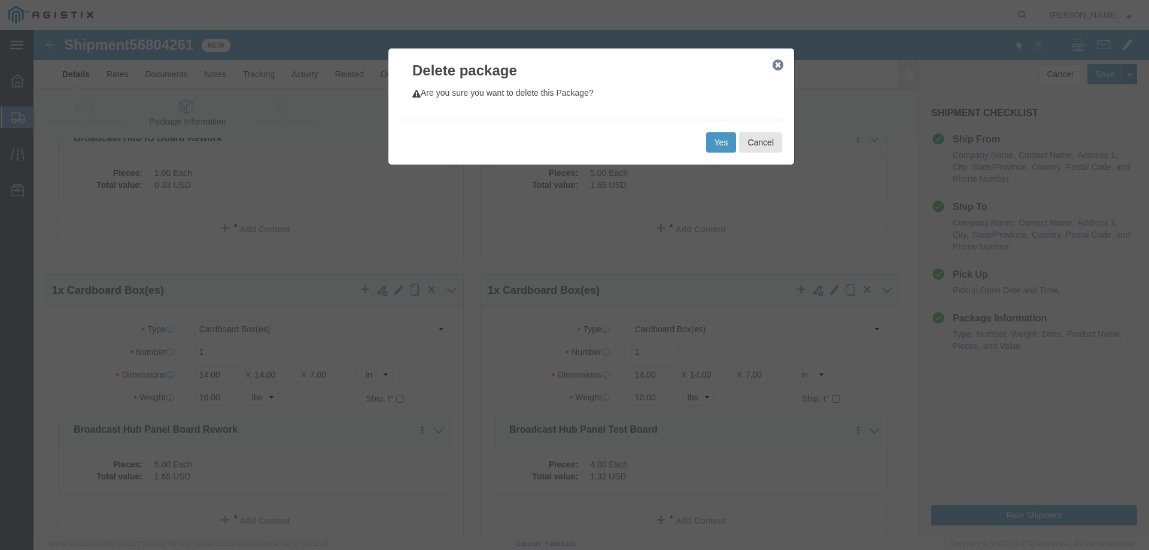
scroll to position [199, 0]
drag, startPoint x: 681, startPoint y: 102, endPoint x: 661, endPoint y: 120, distance: 26.7
click div "Yes Cancel"
click button "Yes"
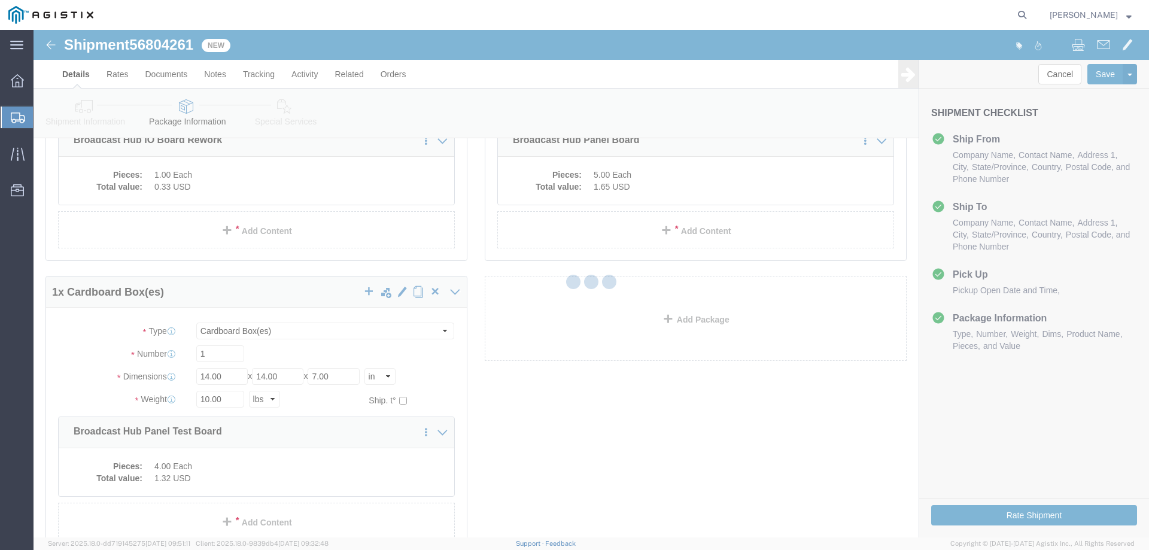
scroll to position [0, 0]
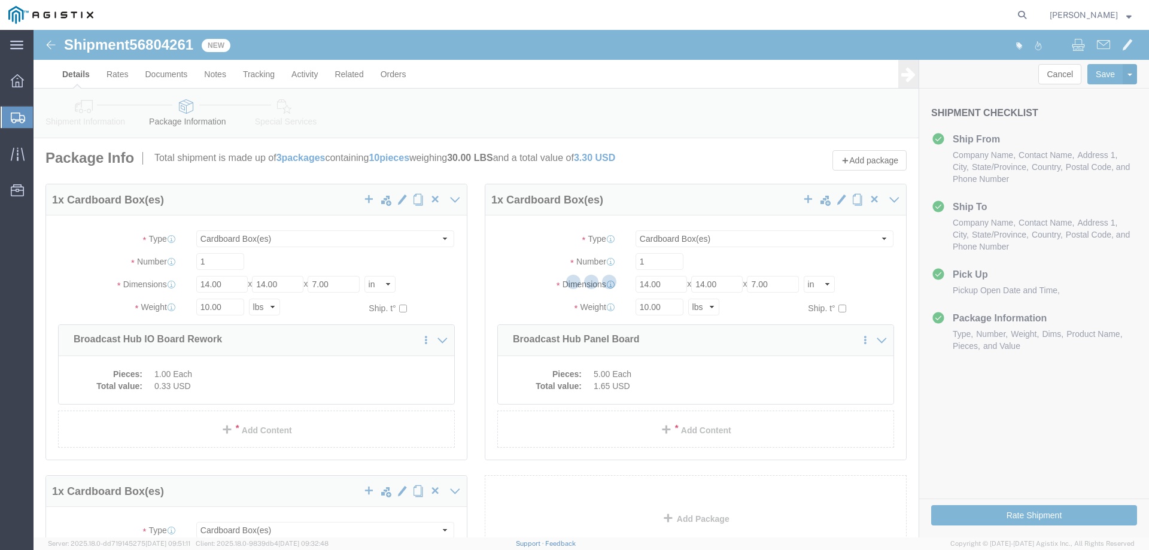
select select "CBOX"
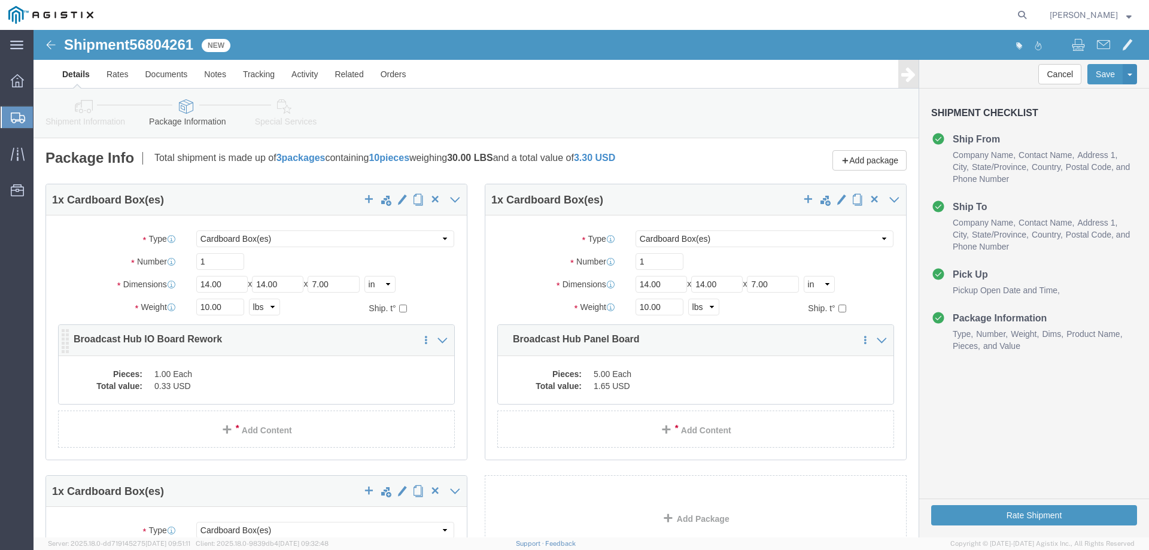
click div "1 x Cardboard Box(es) Package Type Select Bale(s) Basket(s) Bolt(s) Bottle(s) B…"
click div "Pieces: 1.00 Each Total value: 0.33 USD"
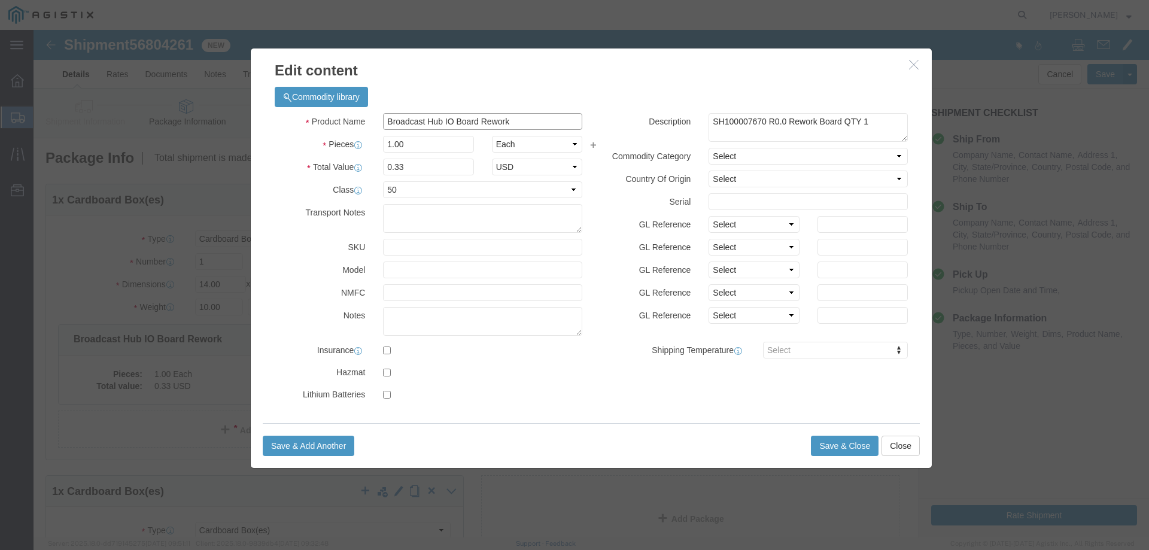
drag, startPoint x: 440, startPoint y: 92, endPoint x: 408, endPoint y: 95, distance: 32.4
click input "Broadcast Hub IO Board Rework"
click input "Broadcast Hub Rework"
click input "Broadcast Hub Rework Boards"
type input "Broadcast Hub Rework Boards"
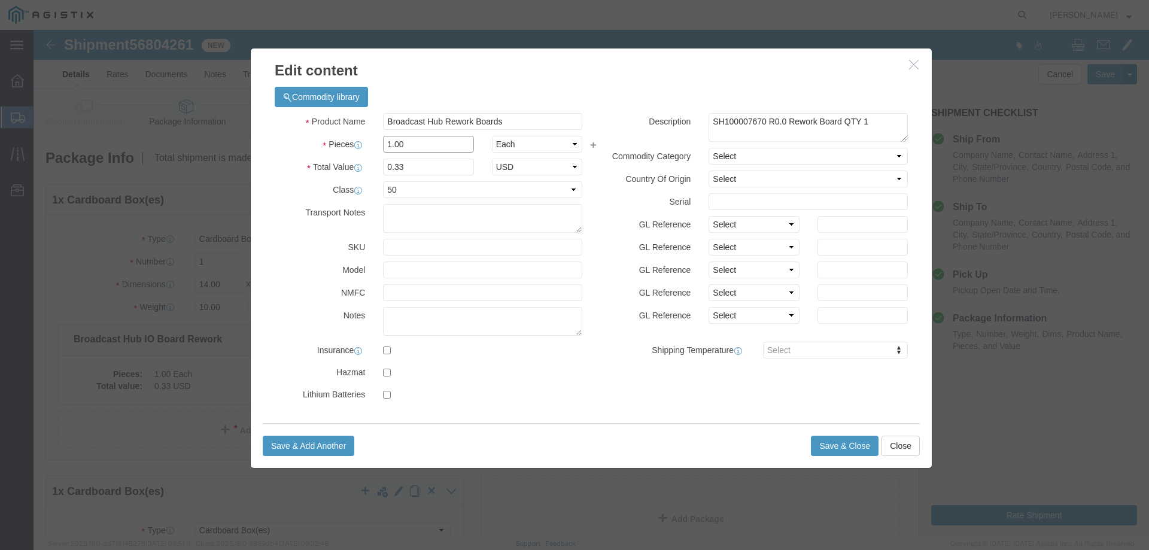
click input "1.00"
type input "6"
type input "1.98"
click textarea "SH100007670 R0.0 Rework Board QTY 1"
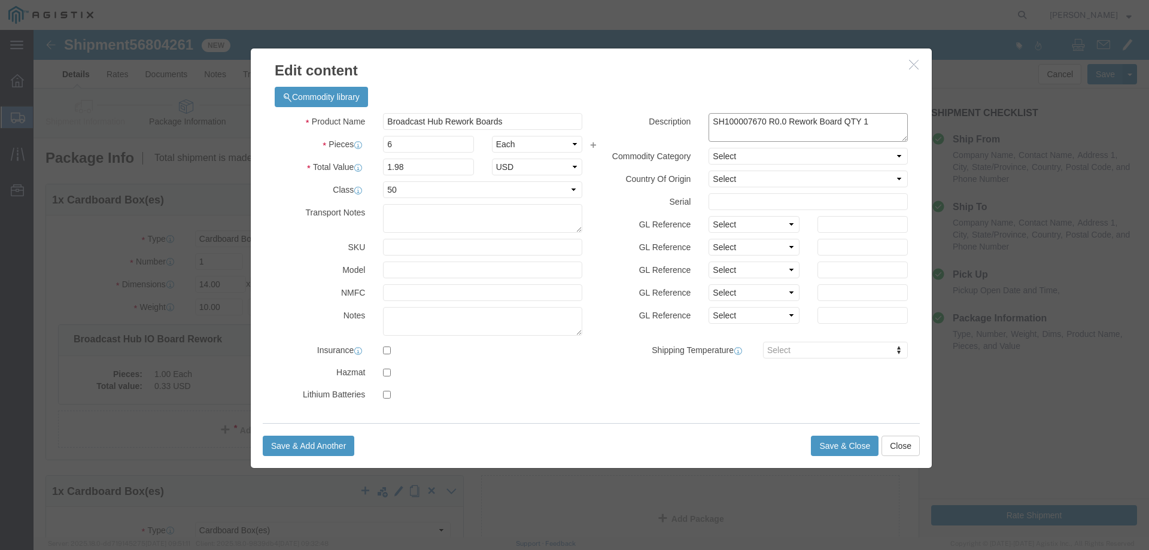
drag, startPoint x: 764, startPoint y: 104, endPoint x: 673, endPoint y: 105, distance: 91.0
click textarea "SH100007670 R0.0 Rework Board QTY 1"
paste textarea "SH100007670 R0.0 Rework Board QTY 1"
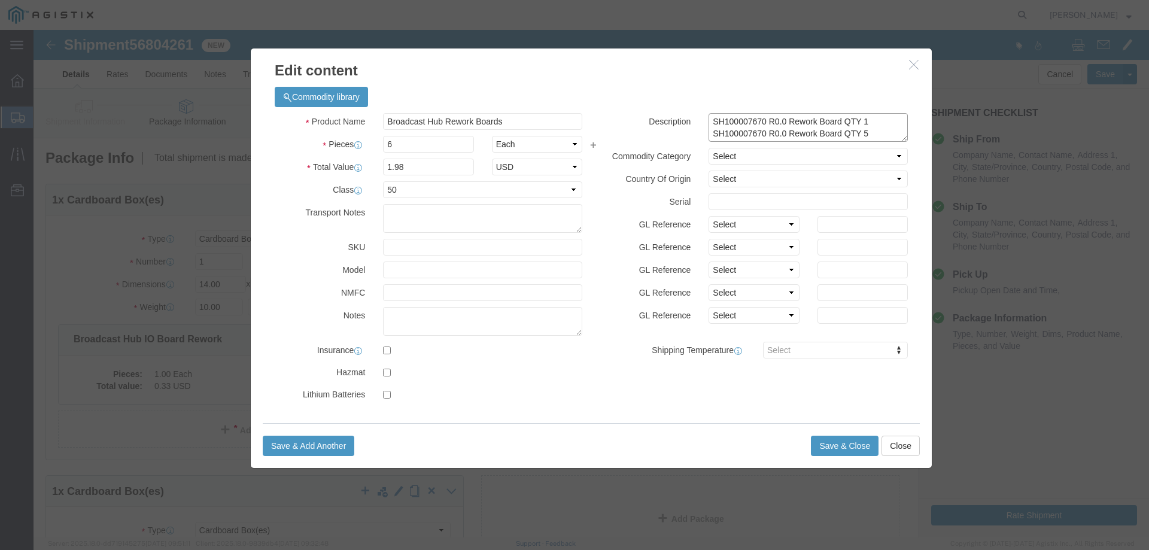
click textarea "SH100007670 R0.0 Rework Board QTY 1"
paste textarea "SH100007670 R0.0 Rework Board QTY 1"
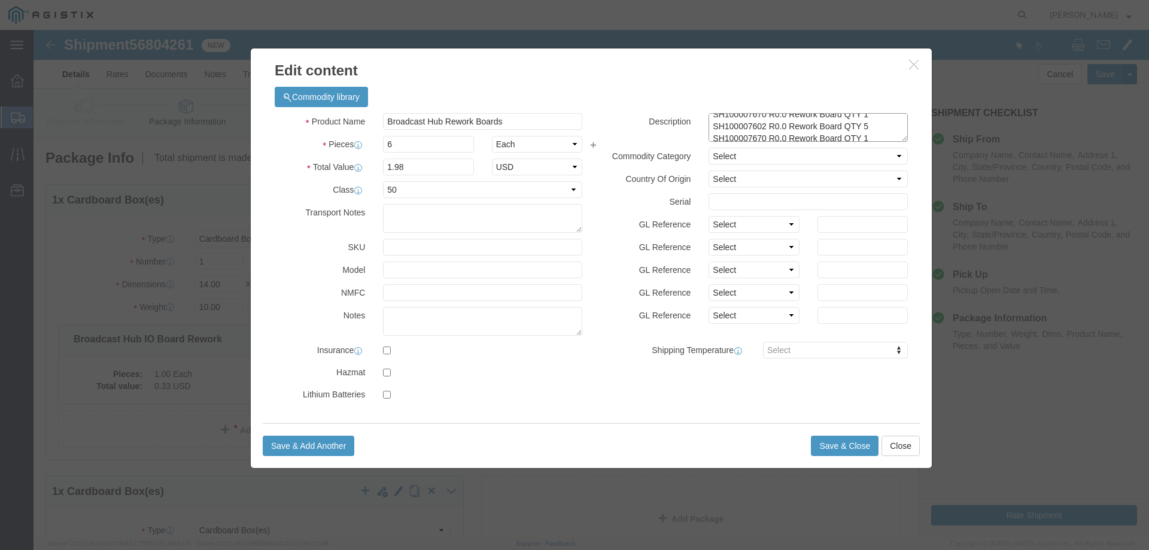
scroll to position [12, 0]
click textarea "SH100007670 R0.0 Rework Board QTY 1"
type textarea "SH100007670 R0.0 Rework Board QTY 1 SH100007602 R0.0 Rework Board QTY 5 SH10000…"
click button "Save & Close"
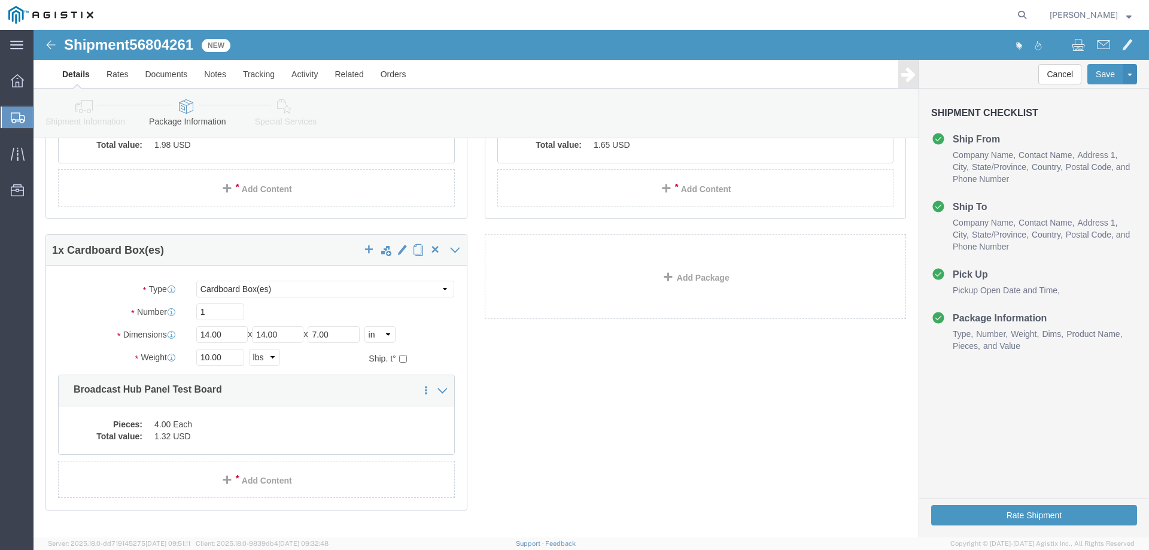
scroll to position [279, 0]
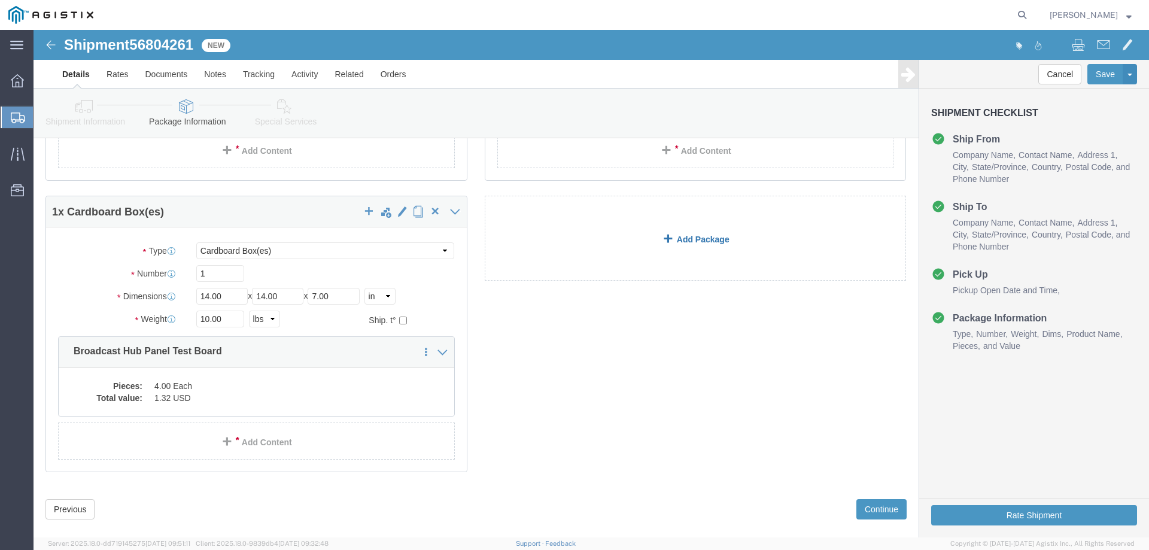
click link "Add Package"
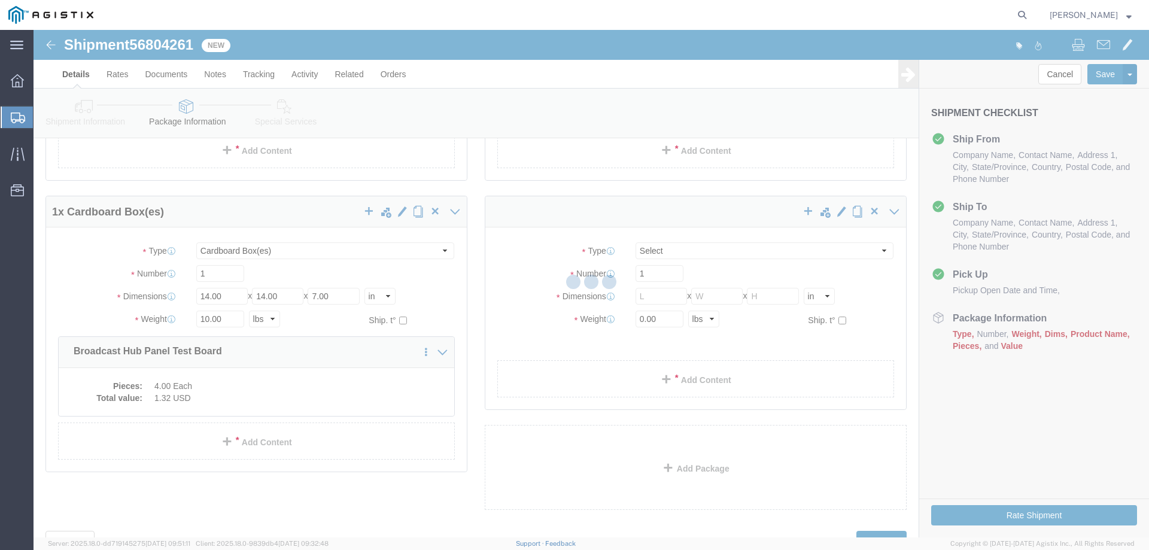
scroll to position [0, 0]
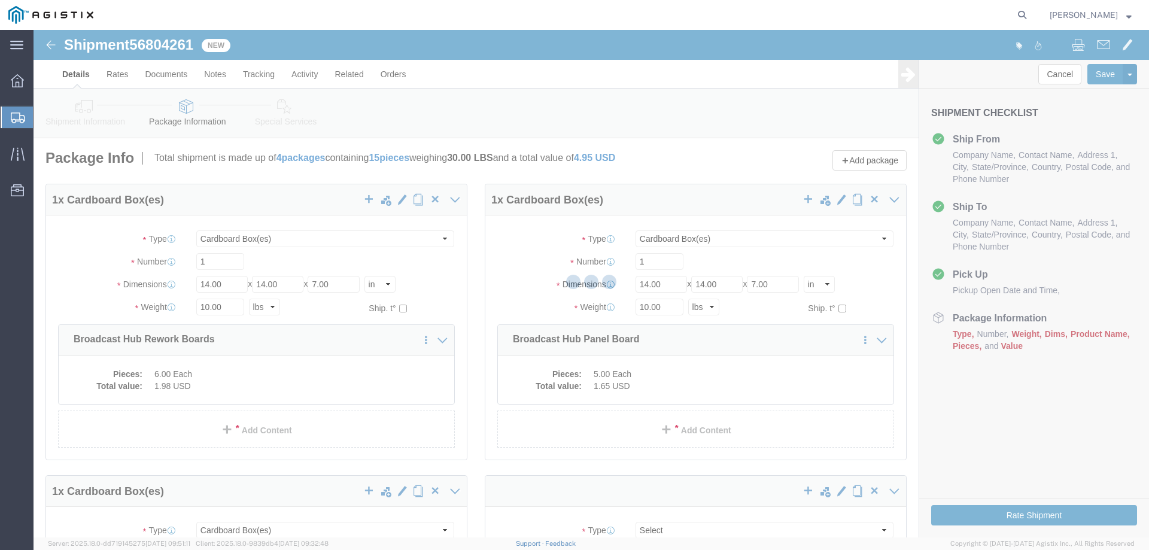
select select "CBOX"
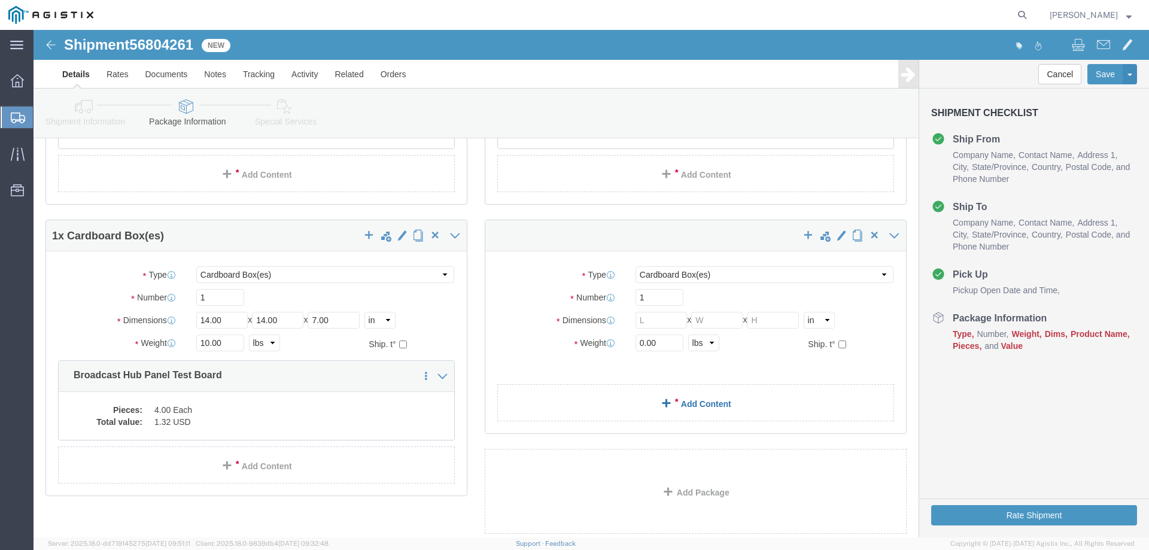
scroll to position [290, 0]
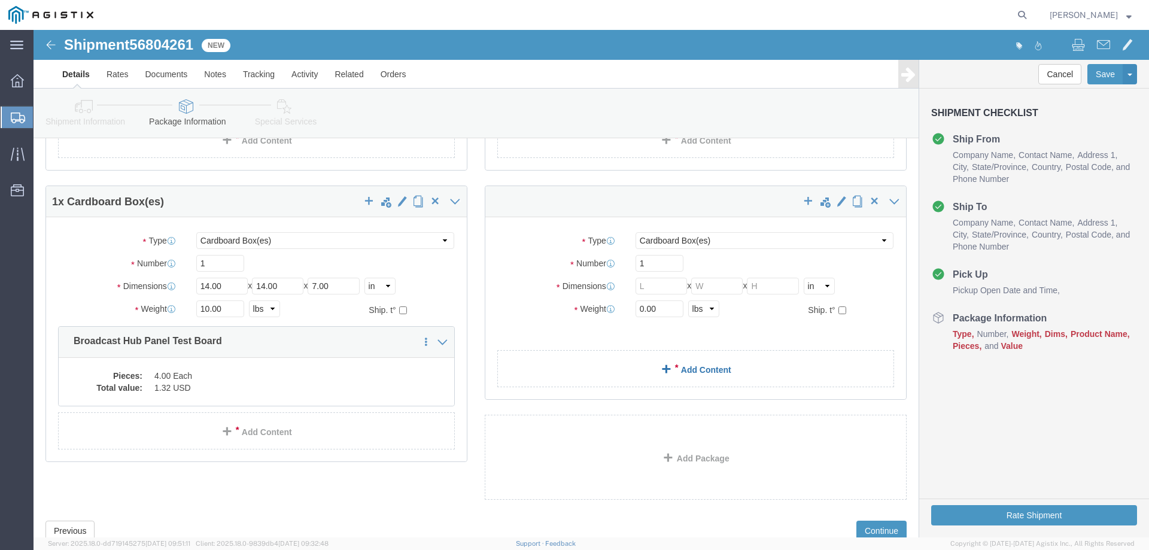
click link "Add Content"
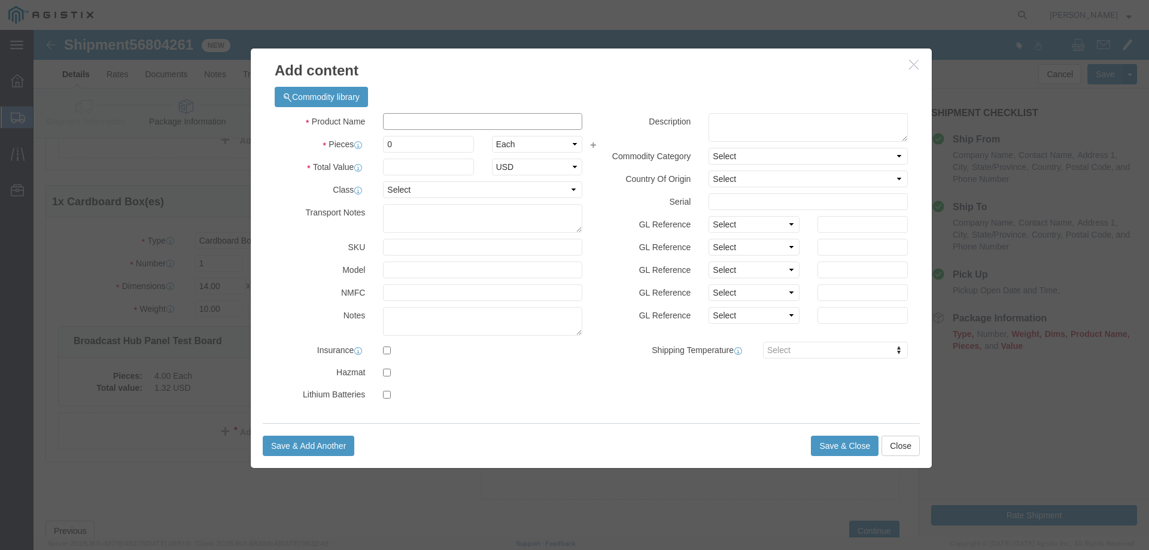
click input "text"
type input "Broadcast Hub FPGA Board"
click textarea
type textarea "SH100007729 R0.2"
click button "Save & Close"
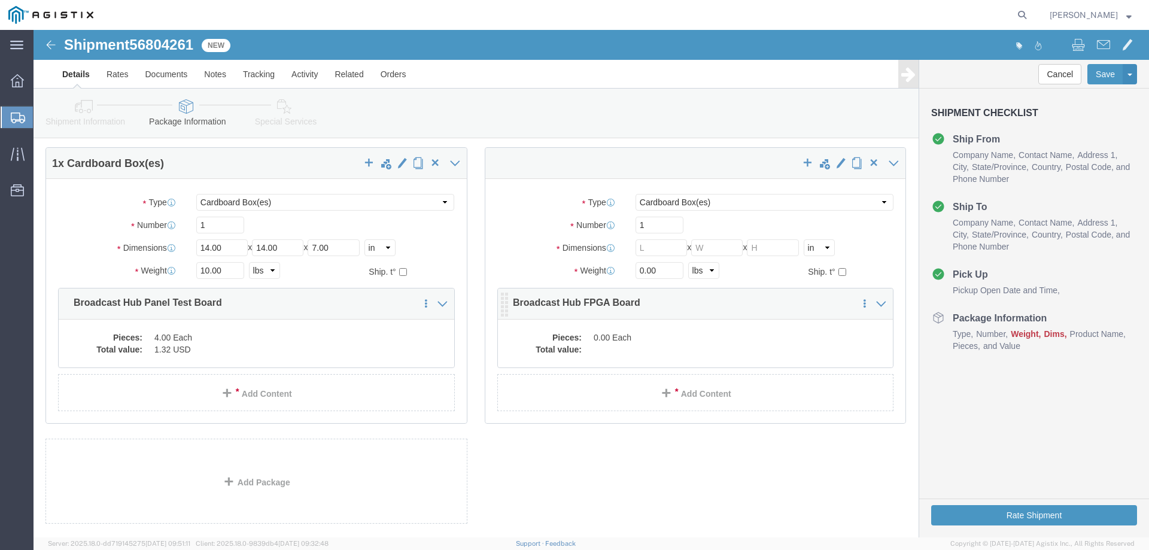
scroll to position [330, 0]
click div "Pieces: 0.00 Each Total value:"
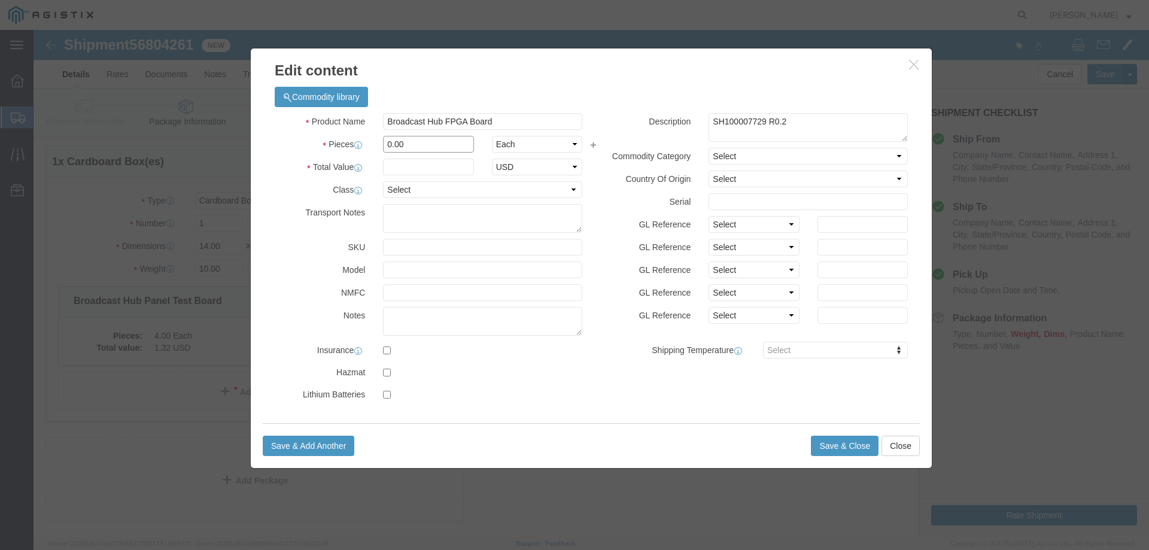
click input "0.00"
type input "1"
click input "text"
type input "1"
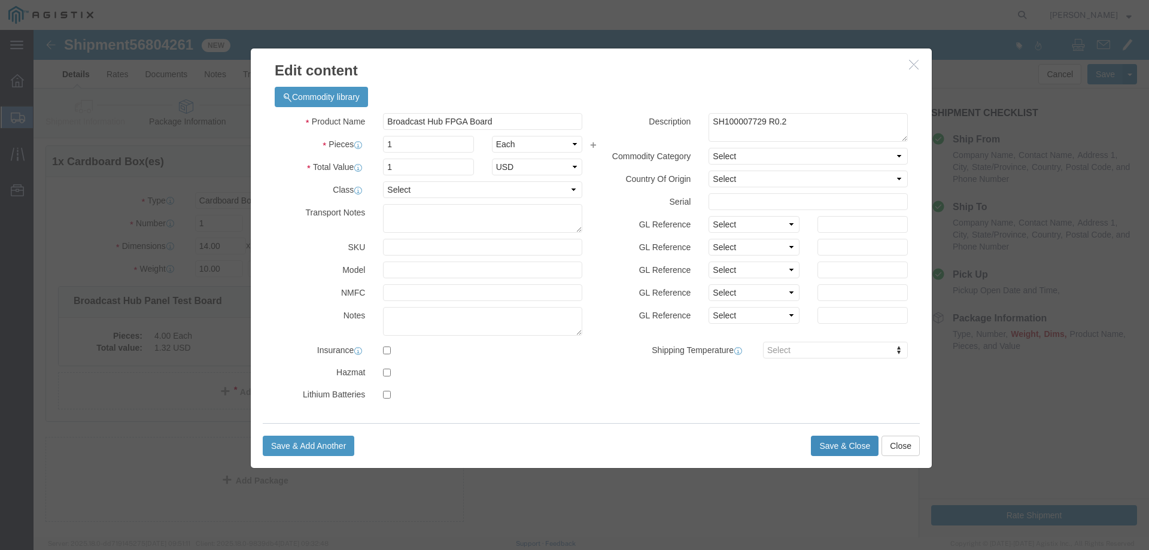
click button "Save & Close"
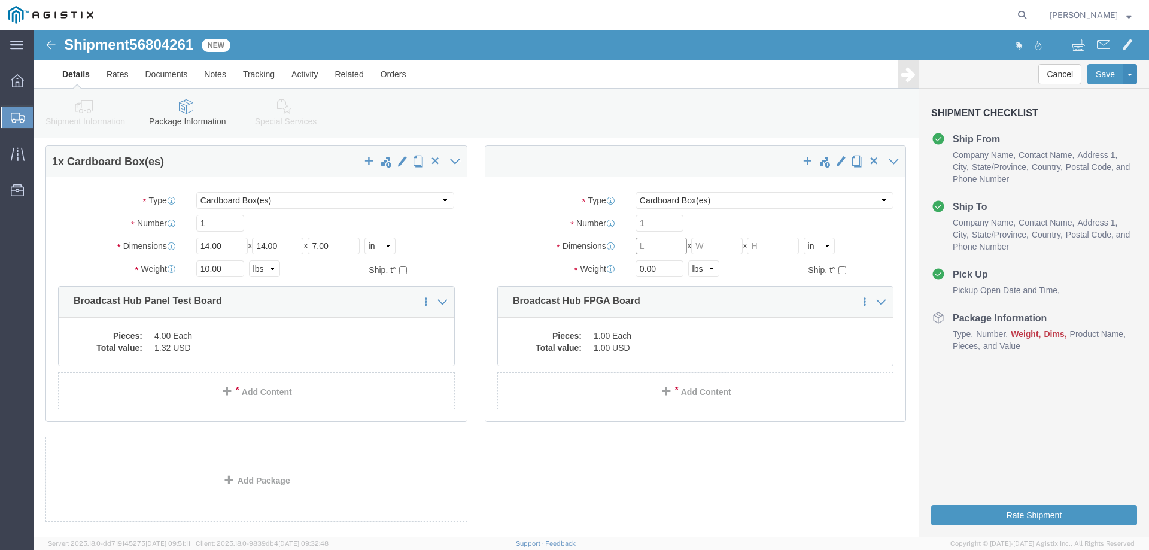
click input "text"
type input "5"
type input "30"
type input "24.5"
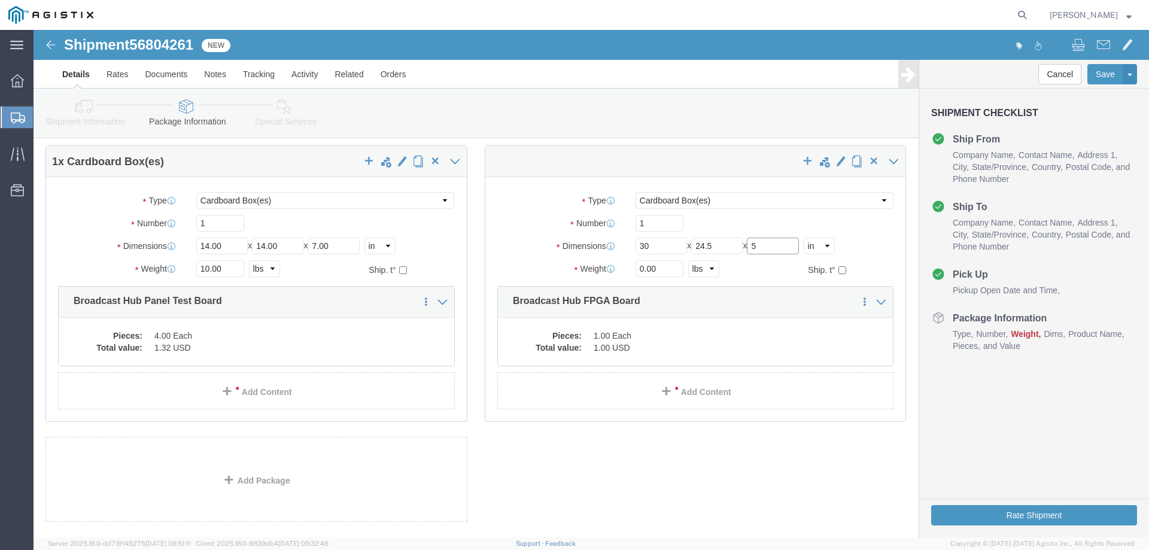
type input "5"
click input "0.00"
type input "10"
click div "1 x Cardboard Box(es) Package Type Select Bale(s) Basket(s) Bolt(s) Bottle(s) B…"
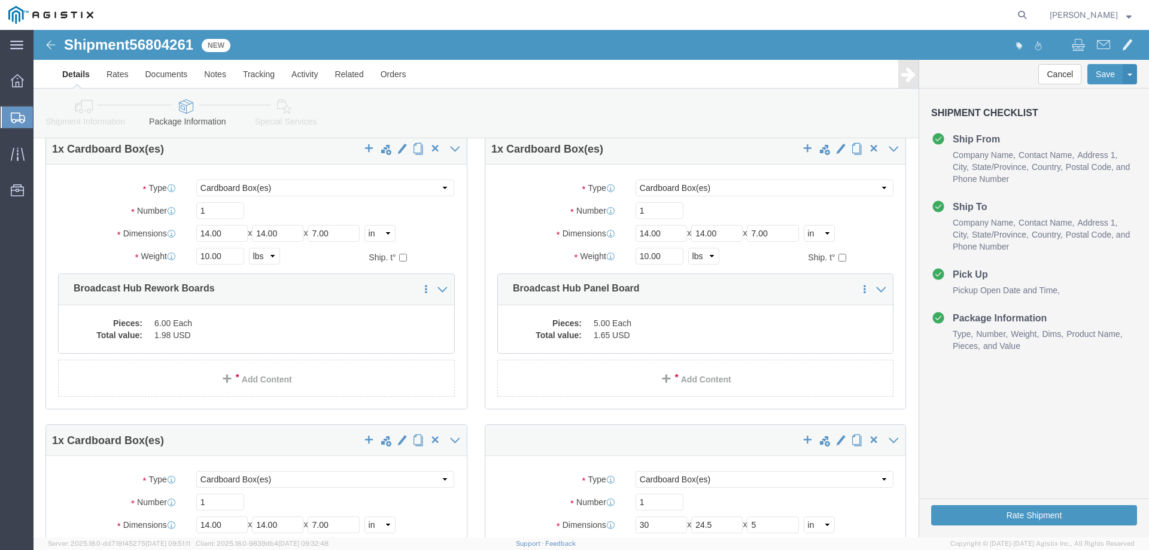
scroll to position [50, 0]
click input "10.00"
type input "5"
click div "10.00 Select kgs lbs"
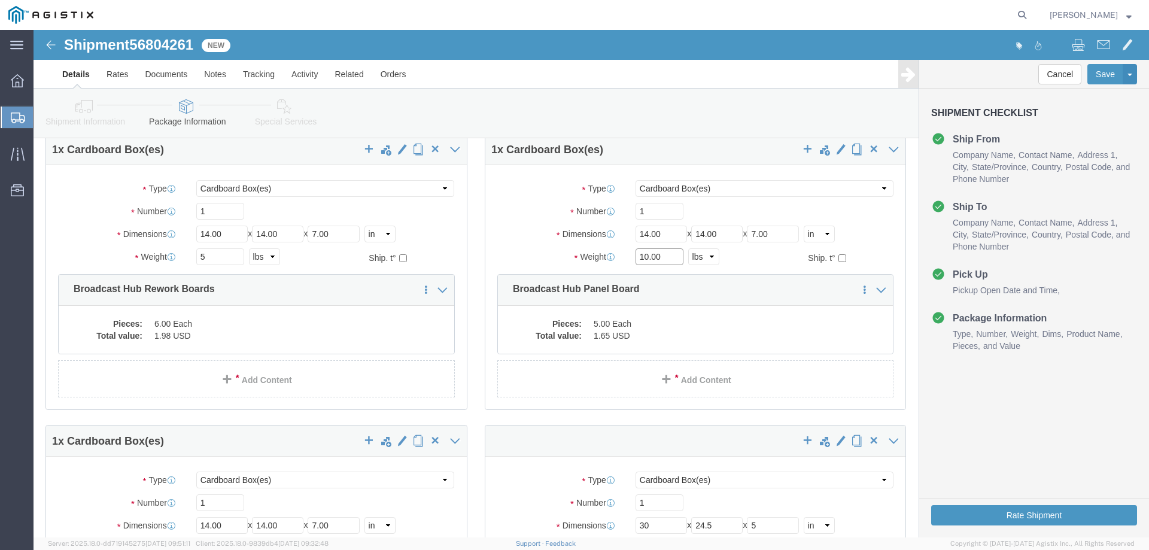
click input "10.00"
type input "5"
click div "5 Select kgs lbs"
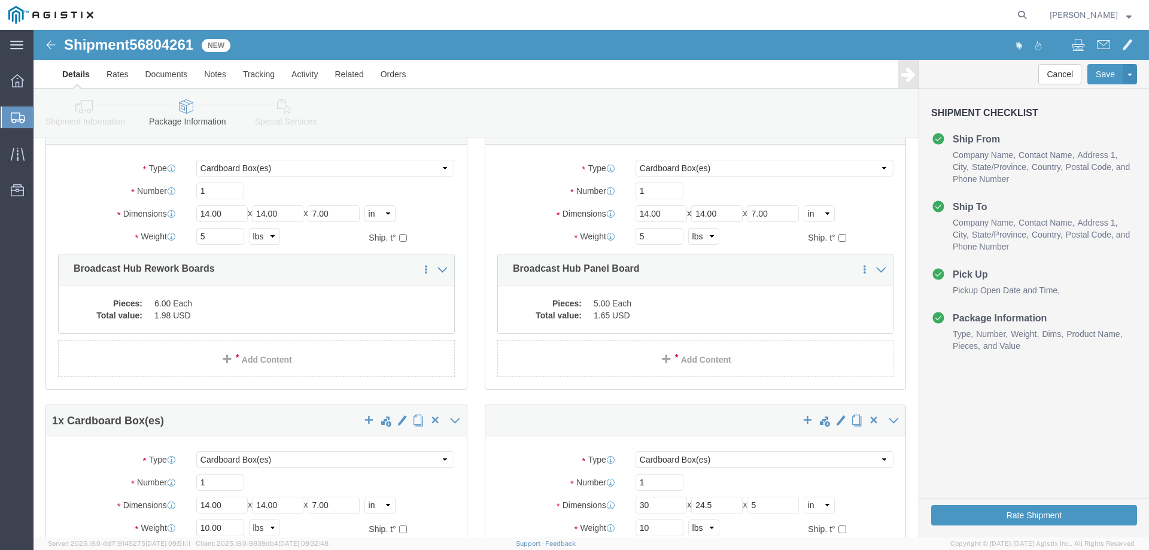
scroll to position [210, 0]
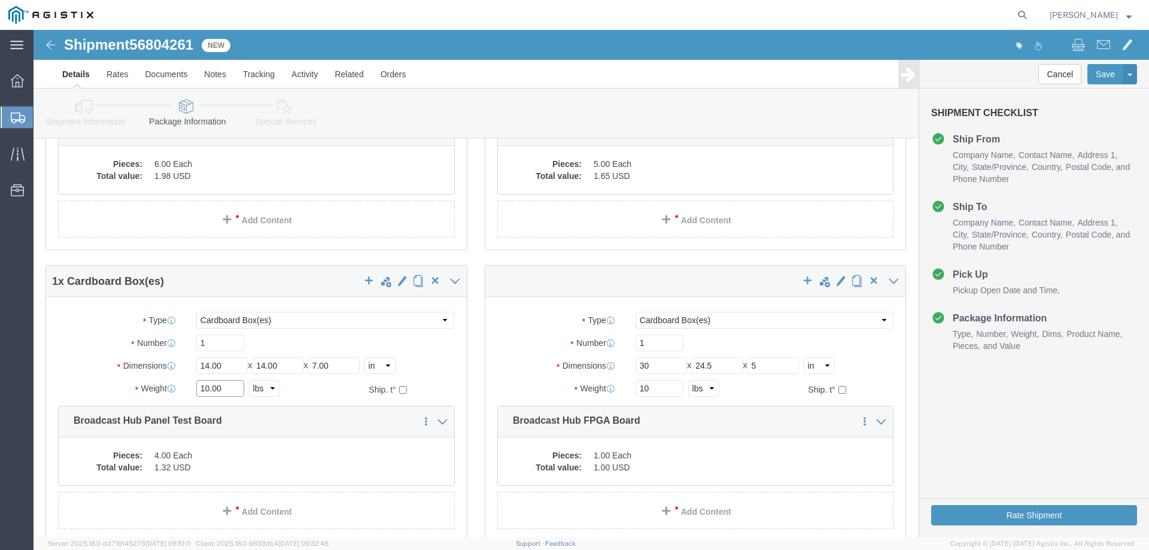
click input "10.00"
type input "5"
click div "Length 14.00 x Width 14.00 x Height 7.00 Select cm ft in"
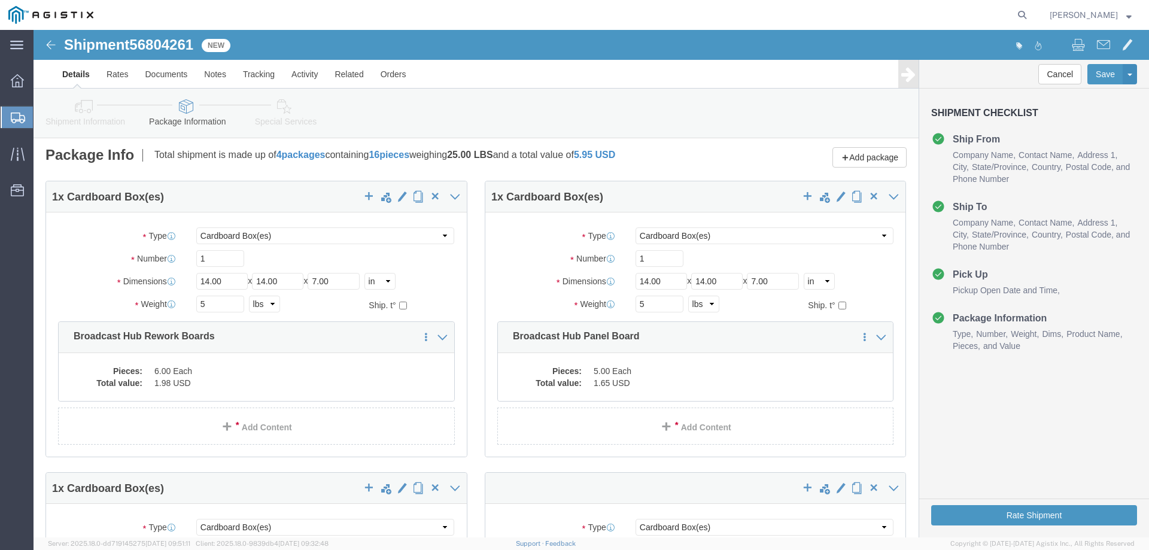
scroll to position [0, 0]
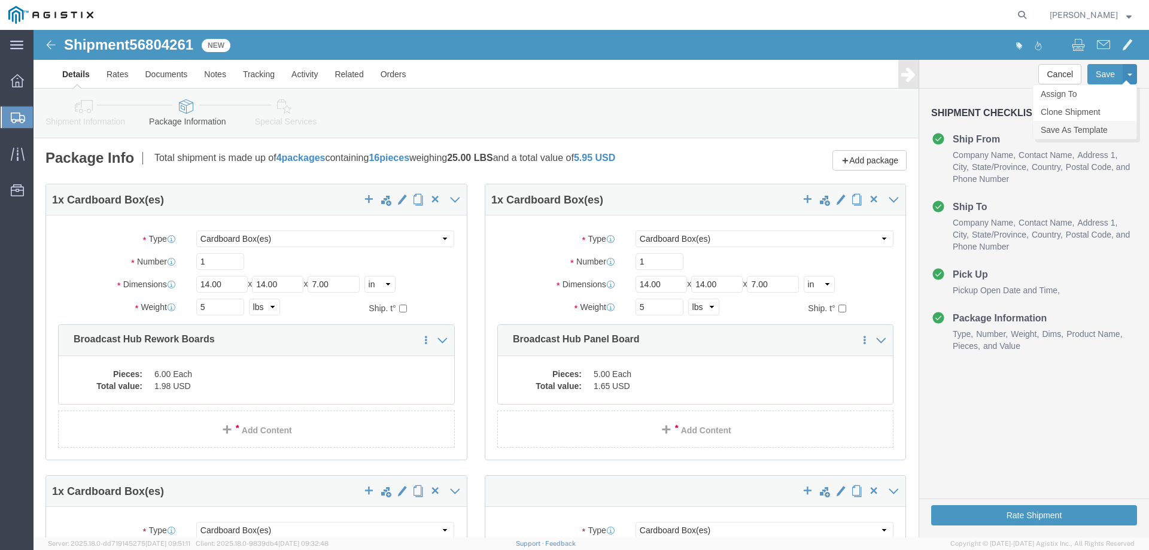
click link "Save As Template"
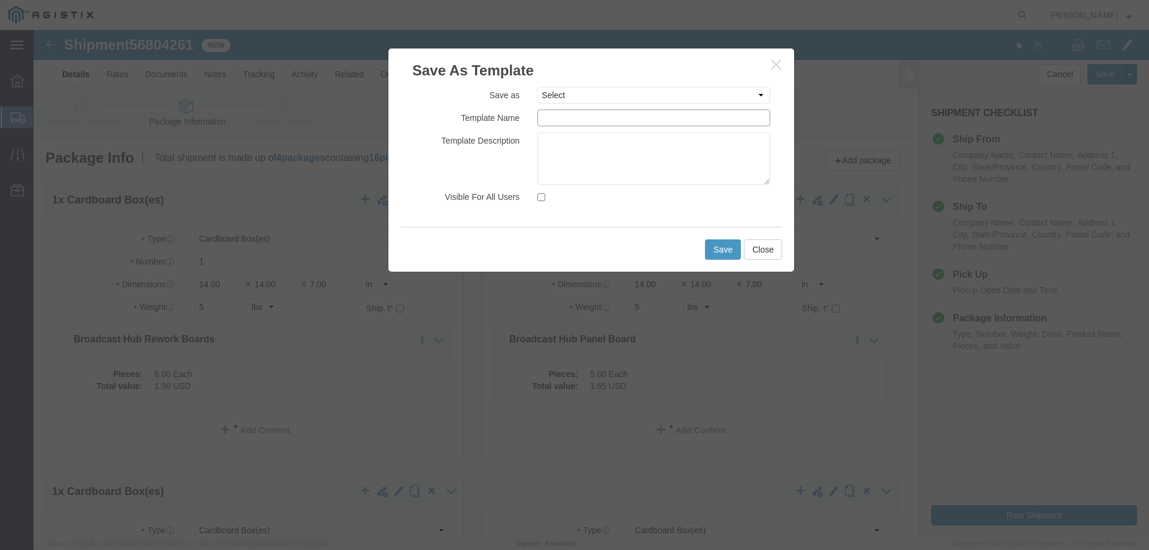
click input "text"
click select "Select A4 to ALOM PRODUCTION Broadcast Hub IO Board"
drag, startPoint x: 530, startPoint y: 142, endPoint x: 532, endPoint y: 121, distance: 21.1
click textarea
click input "text"
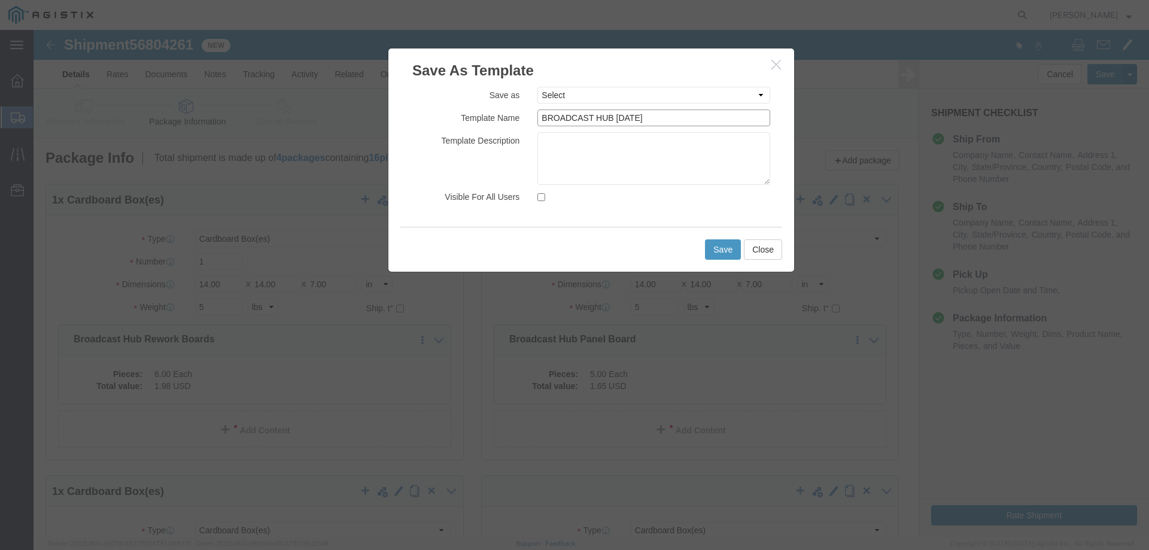
type input "BROADCAST HUB [DATE]"
click textarea
click div
click input "Visible For All Users"
checkbox input "true"
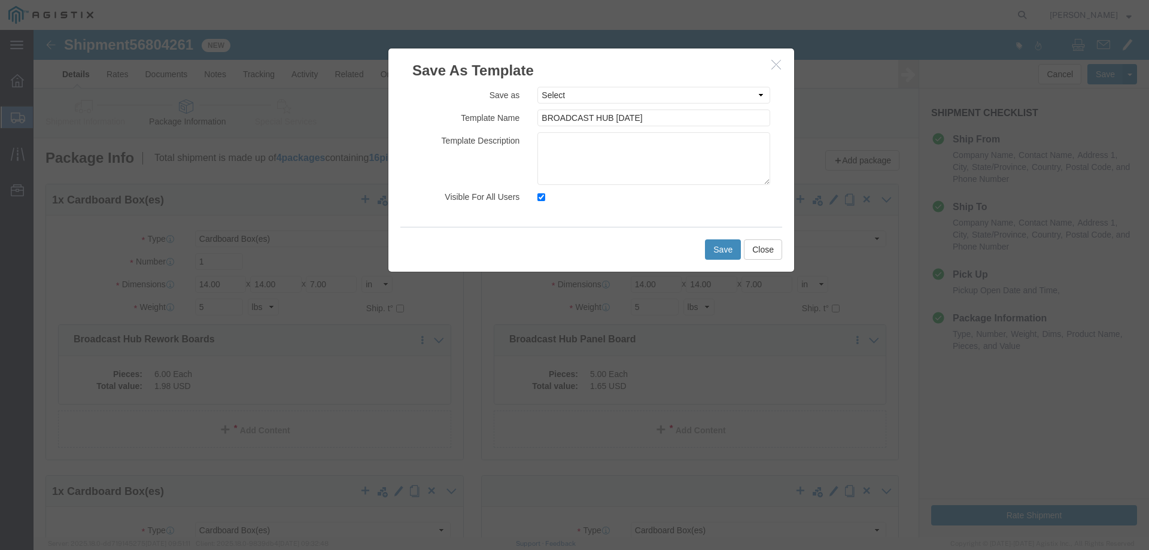
drag, startPoint x: 701, startPoint y: 221, endPoint x: 691, endPoint y: 221, distance: 10.8
click button "Save"
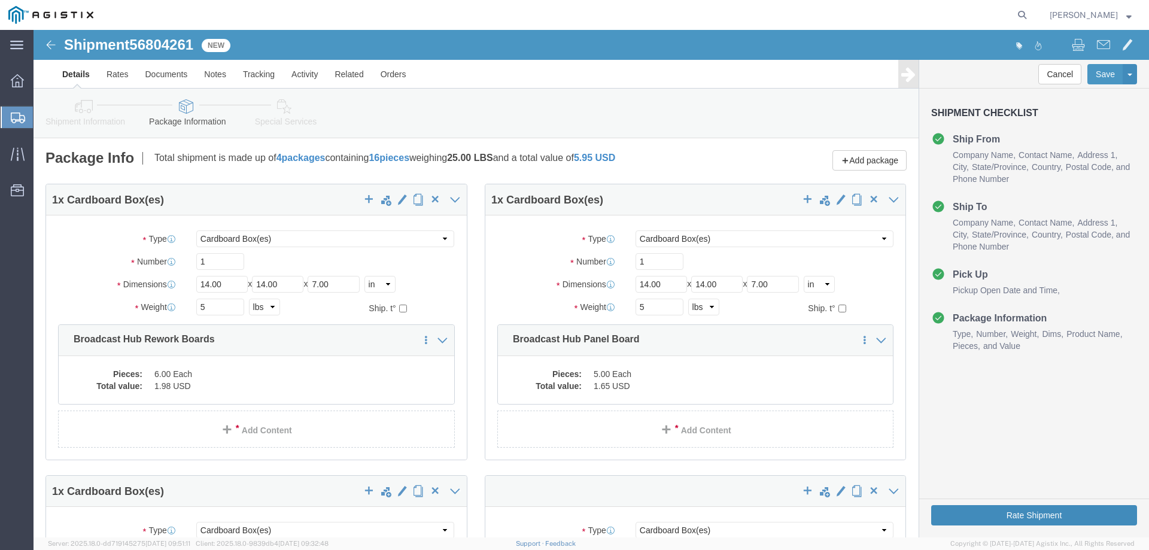
click button "Rate Shipment"
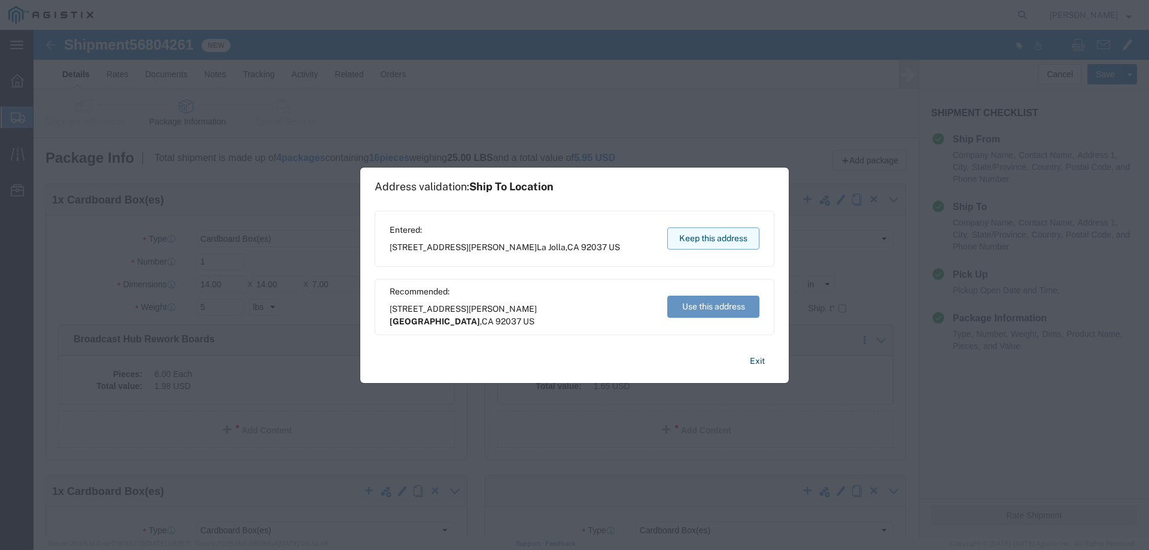
click at [692, 238] on button "Keep this address" at bounding box center [713, 238] width 92 height 22
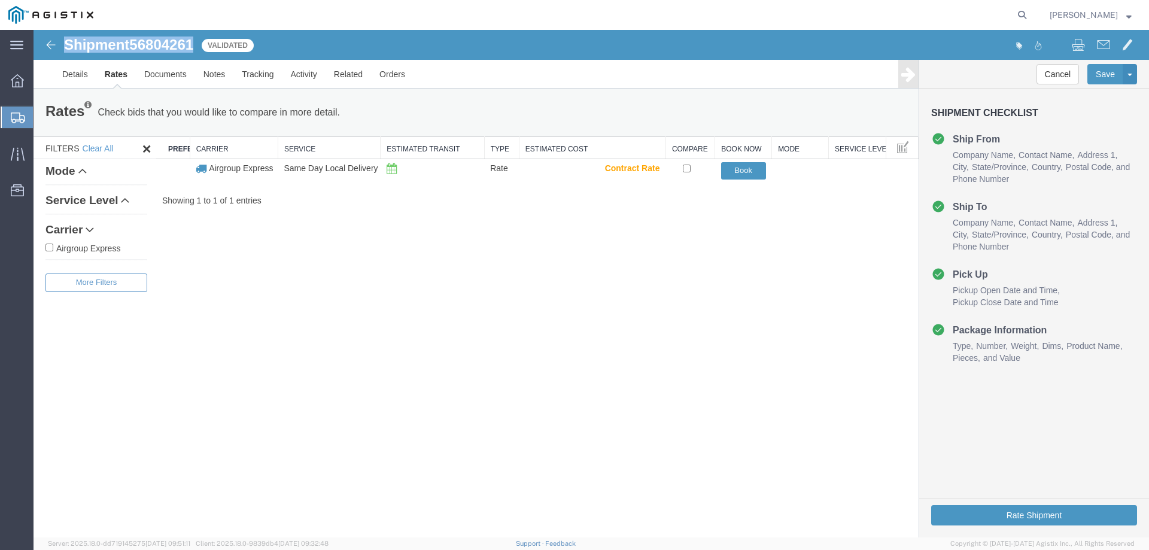
drag, startPoint x: 194, startPoint y: 47, endPoint x: 60, endPoint y: 47, distance: 134.0
click at [60, 47] on div "Shipment 56804261 1 of 1 Validated" at bounding box center [313, 48] width 557 height 23
copy h1 "Shipment 56804261"
click at [0, 0] on span "Templates" at bounding box center [0, 0] width 0 height 0
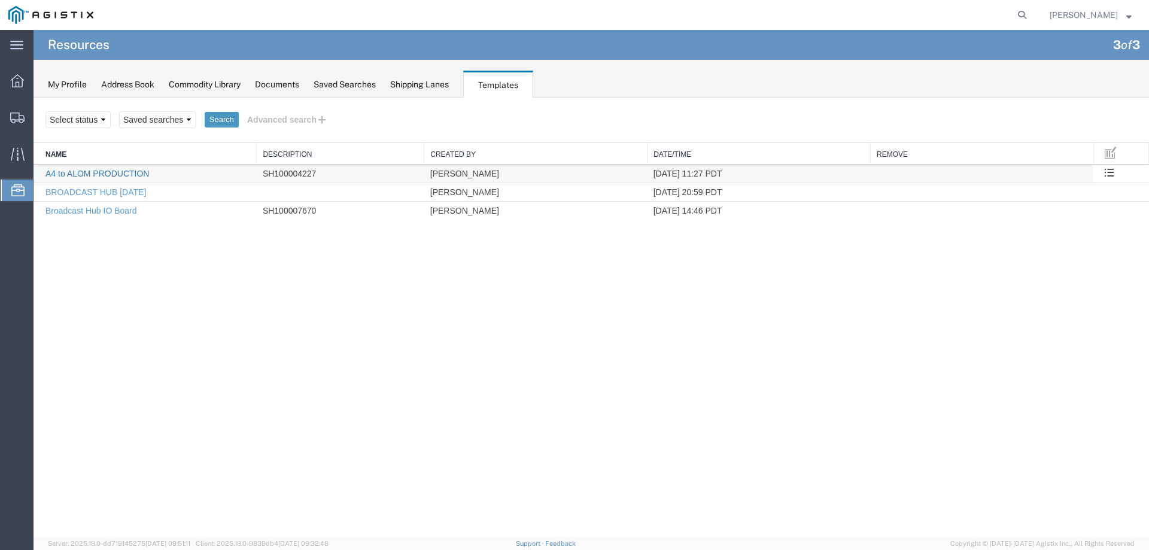
click at [126, 174] on link "A4 to ALOM PRODUCTION" at bounding box center [97, 174] width 104 height 10
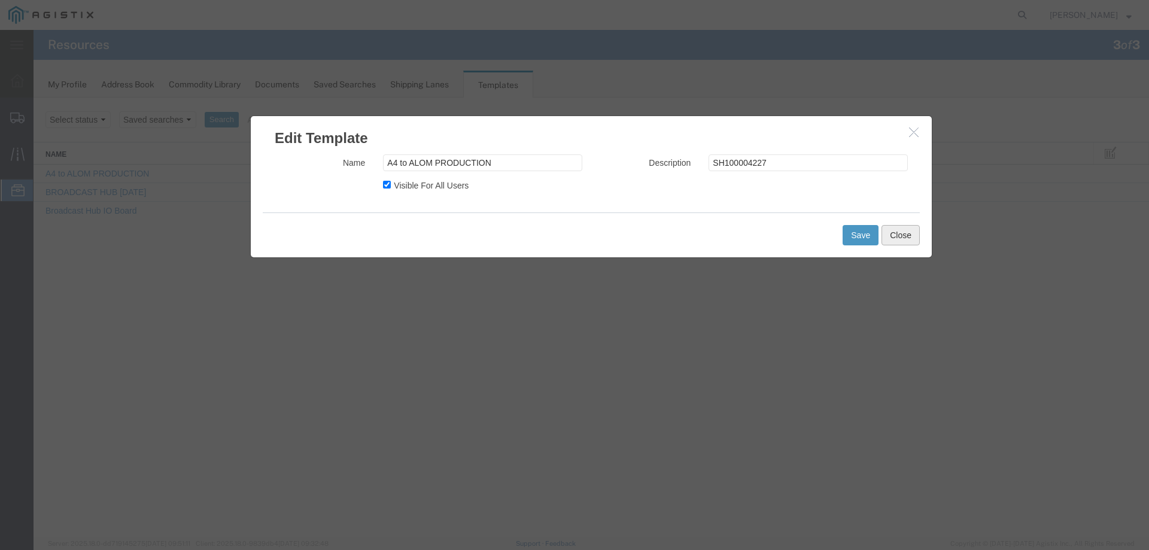
click at [896, 235] on button "Close" at bounding box center [900, 235] width 38 height 20
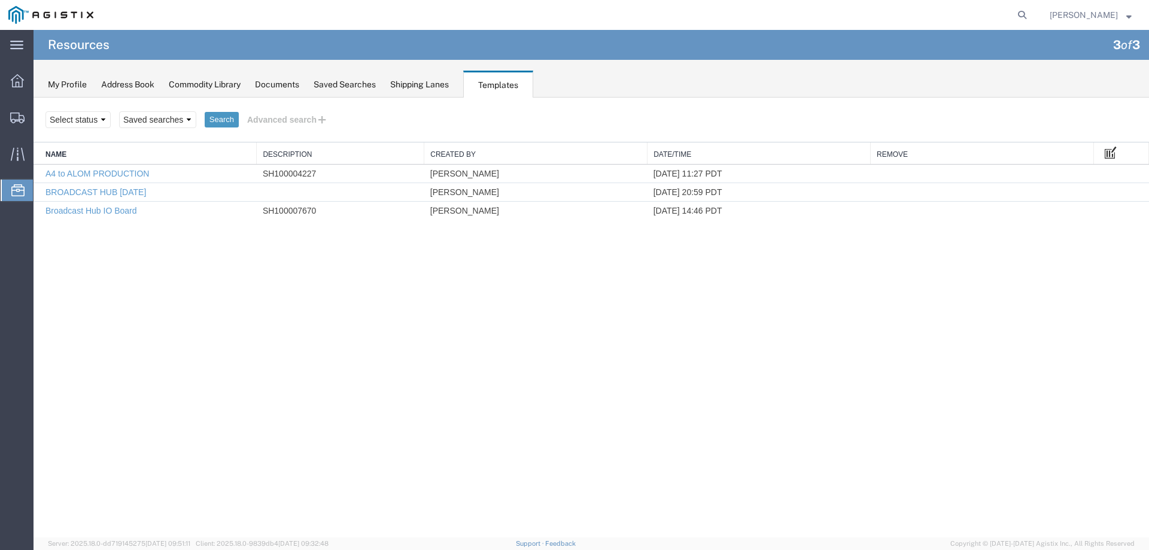
click at [1112, 155] on span at bounding box center [1111, 151] width 12 height 13
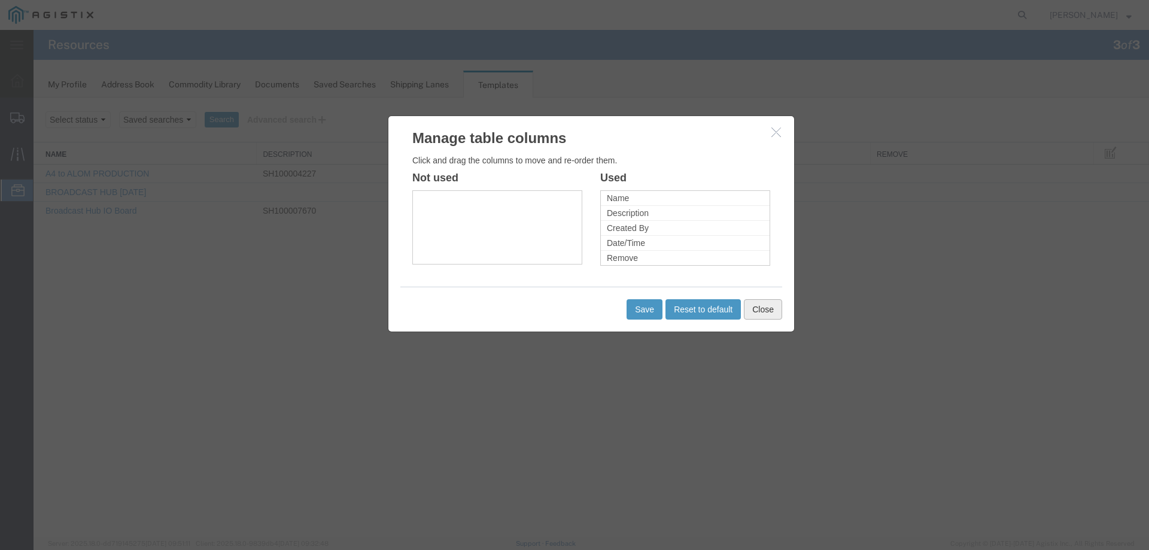
drag, startPoint x: 775, startPoint y: 310, endPoint x: 799, endPoint y: 302, distance: 25.9
click at [776, 310] on button "Close" at bounding box center [763, 309] width 38 height 20
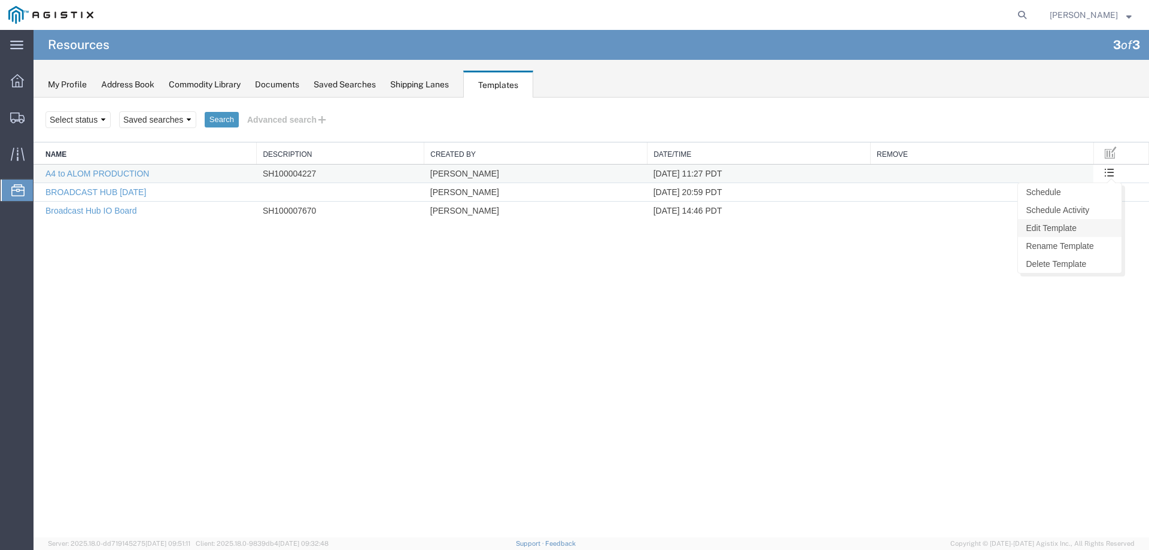
click at [1065, 232] on link "Edit Template" at bounding box center [1070, 228] width 104 height 18
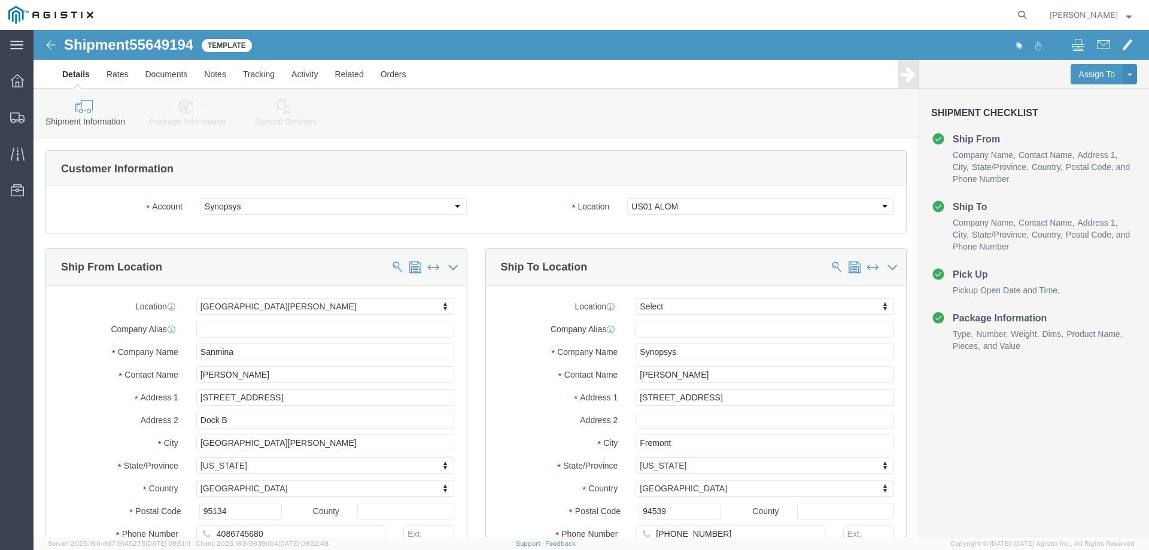
select select
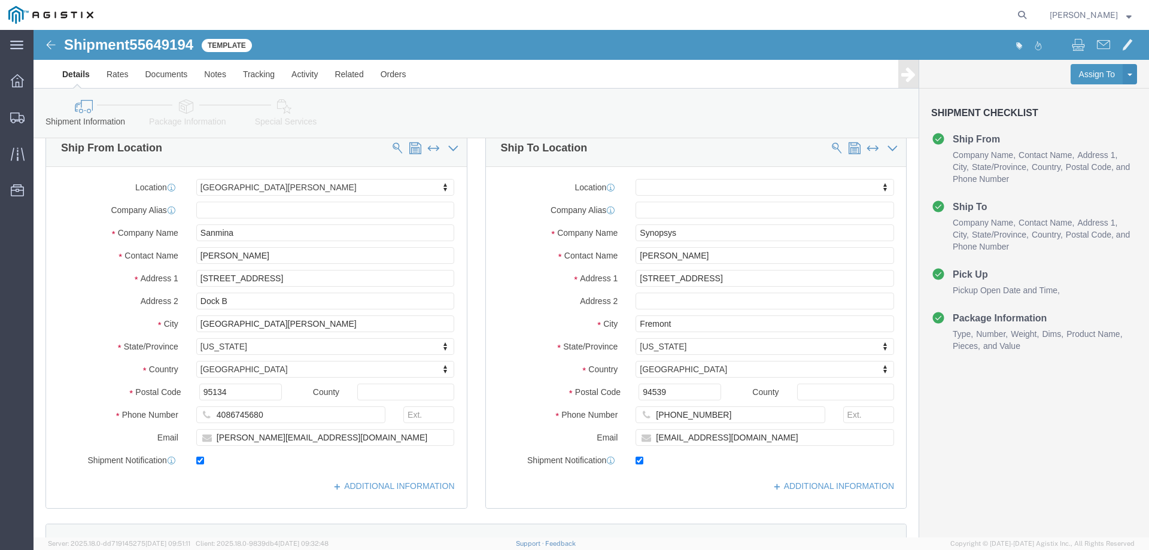
scroll to position [120, 0]
type input "alom"
select select "65511"
select select "CA"
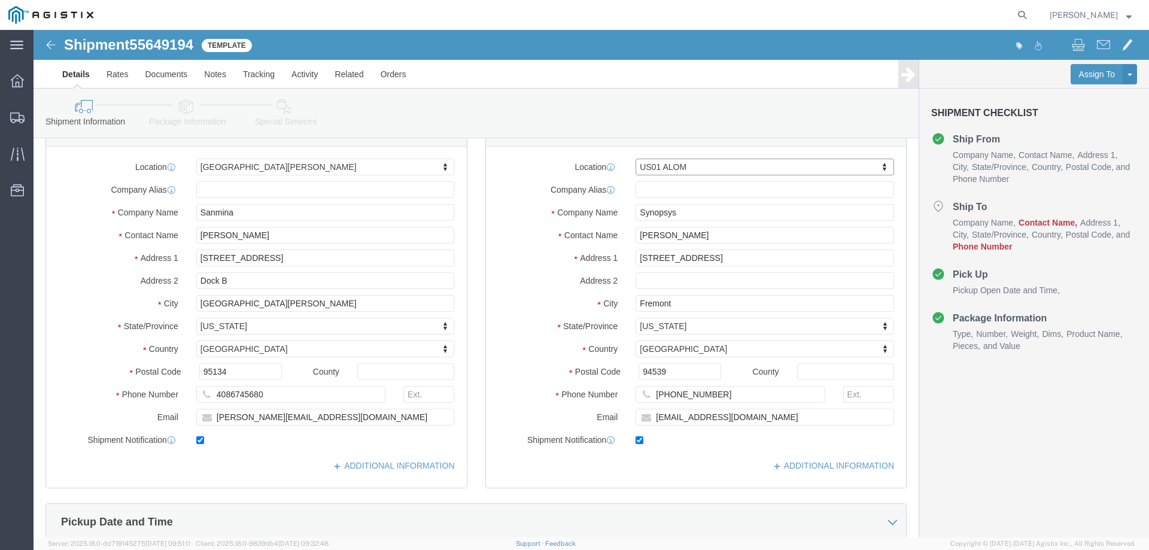
scroll to position [160, 0]
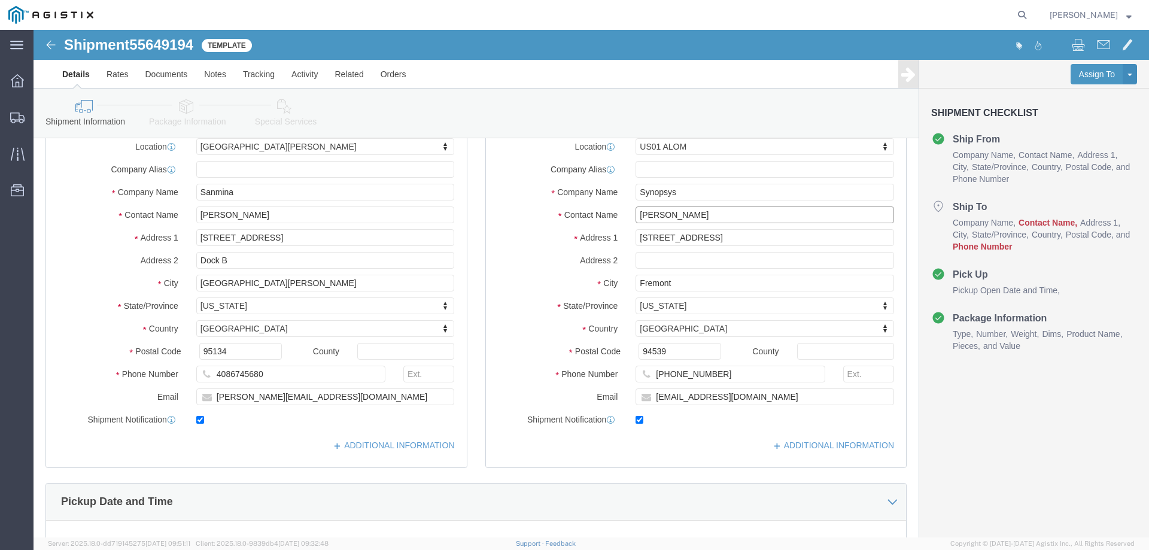
click input "[PERSON_NAME]"
type input "[PERSON_NAME]"
click p "- Synopsys - ([PERSON_NAME]) [STREET_ADDRESS]"
select select
select select "CA"
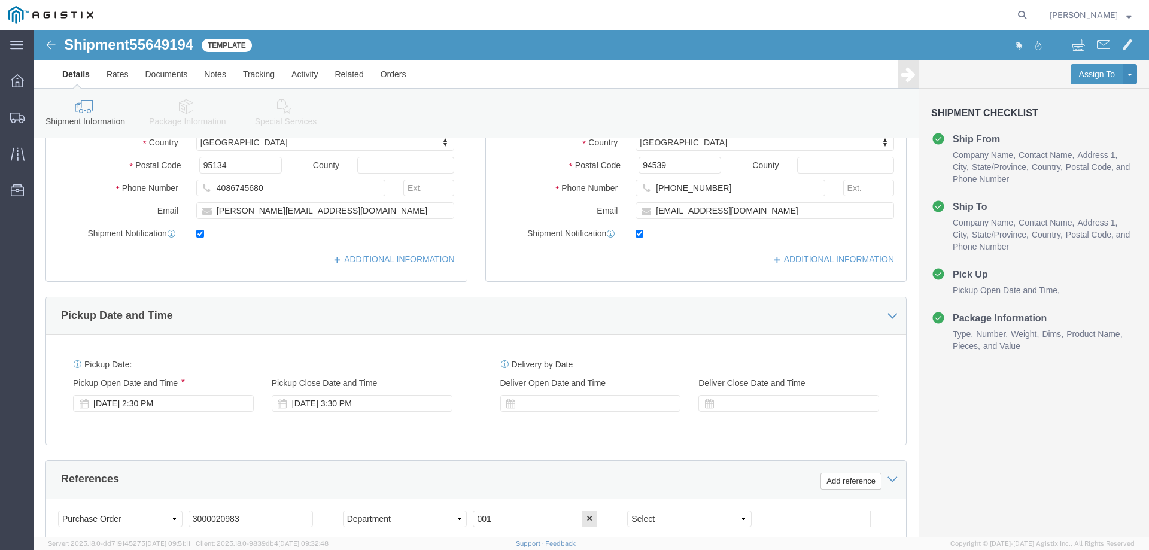
scroll to position [359, 0]
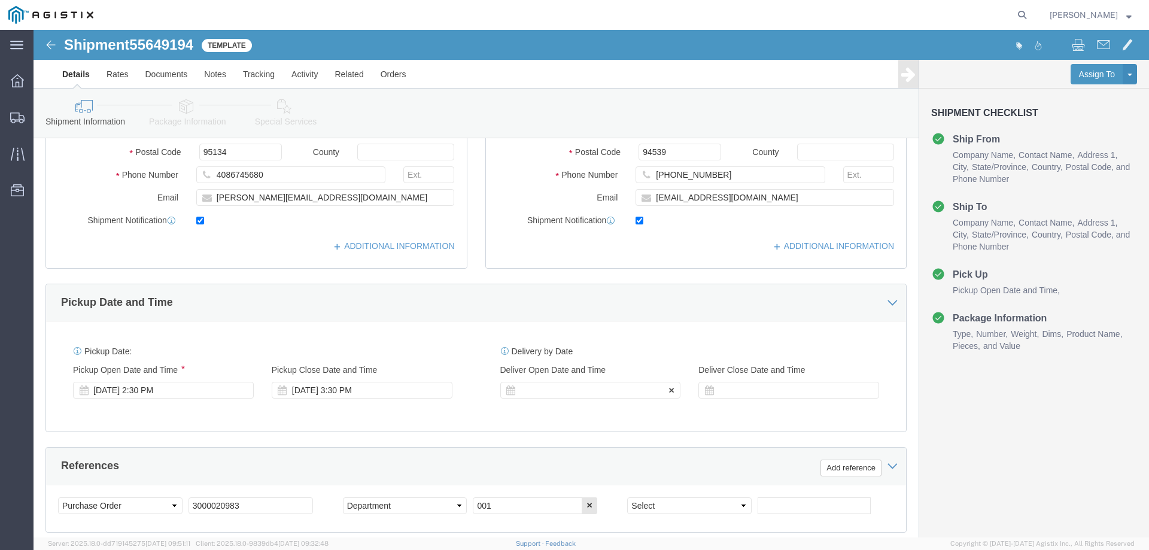
type input "[PERSON_NAME]"
drag, startPoint x: 597, startPoint y: 354, endPoint x: 630, endPoint y: 368, distance: 35.4
click div
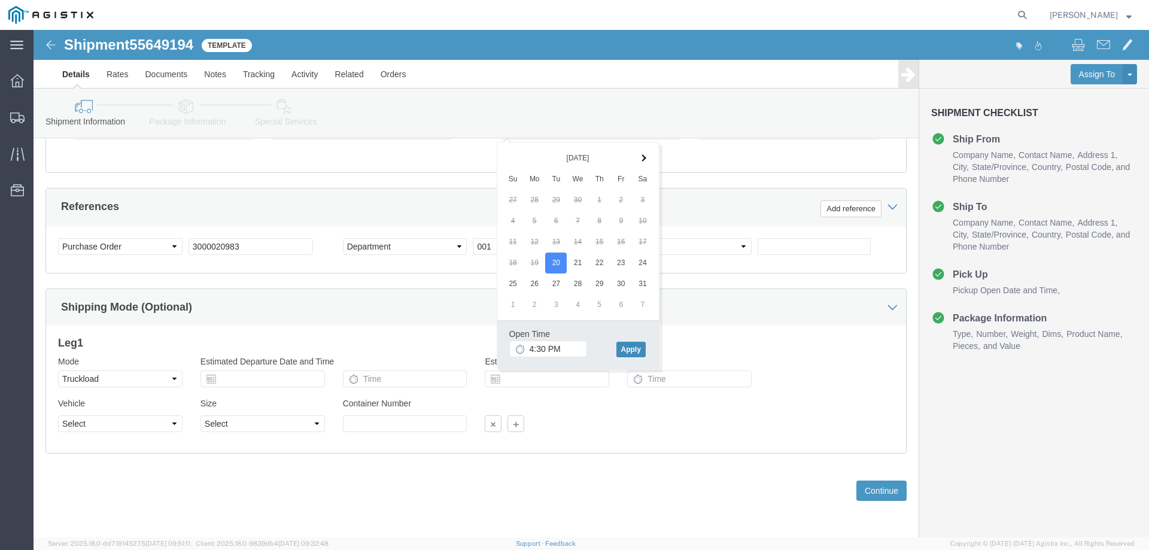
click button "Apply"
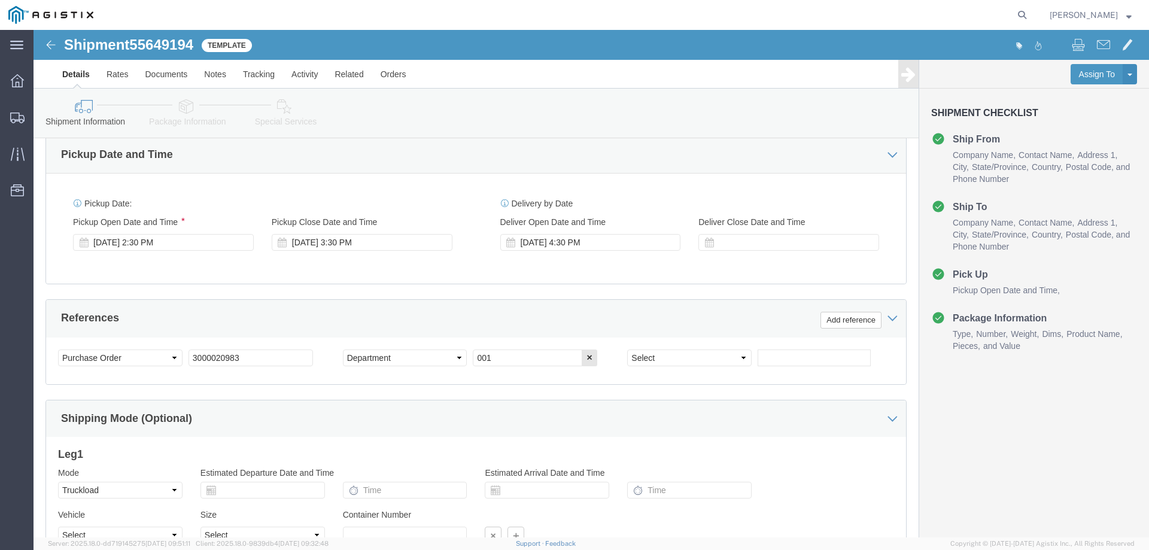
scroll to position [498, 0]
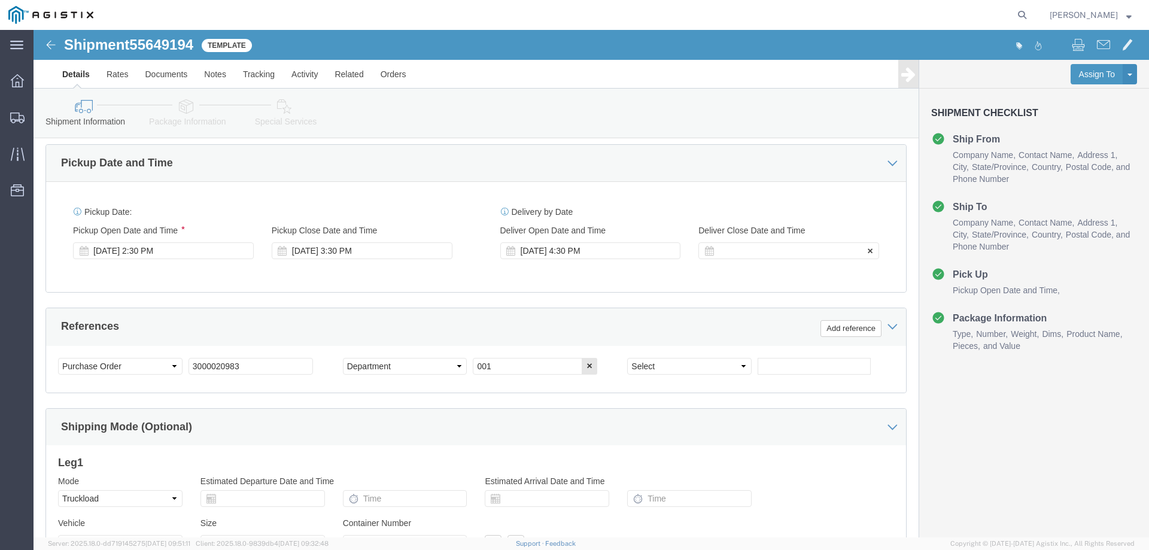
click div
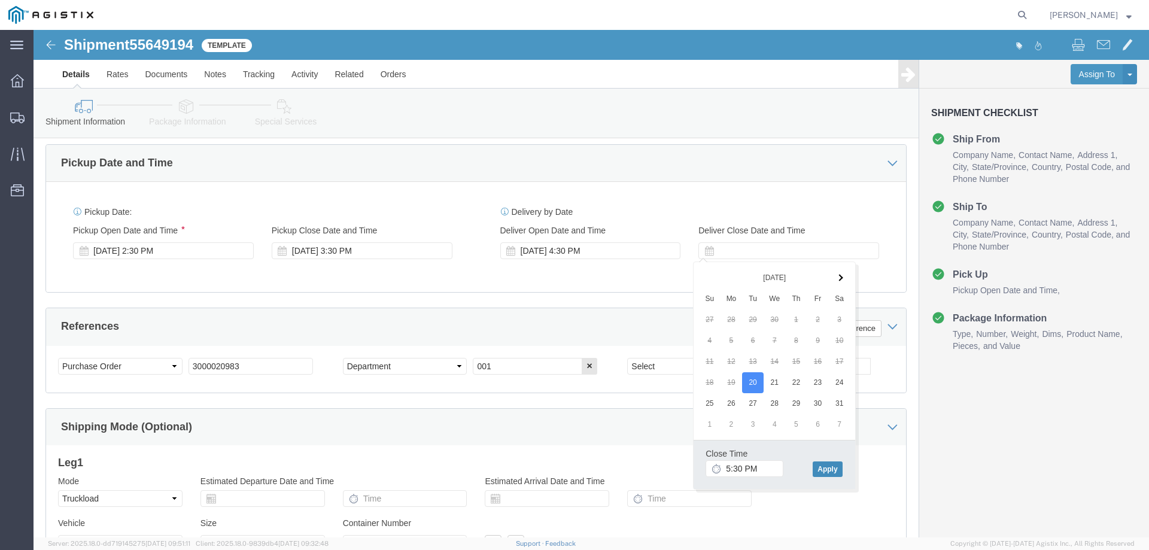
drag, startPoint x: 795, startPoint y: 439, endPoint x: 439, endPoint y: 373, distance: 361.5
click button "Apply"
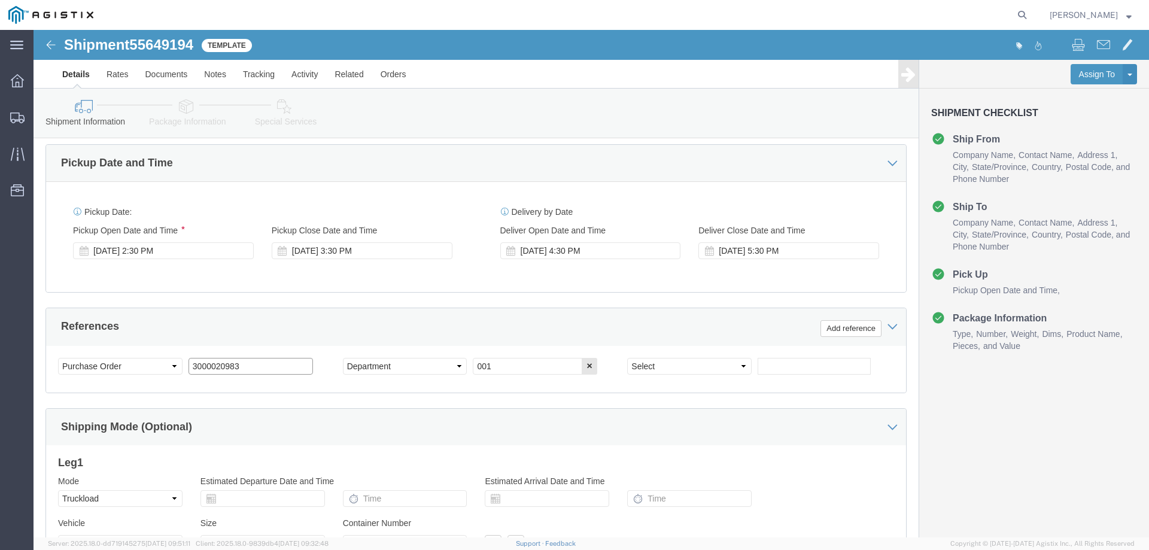
click input "3000020983"
paste input "2000000841"
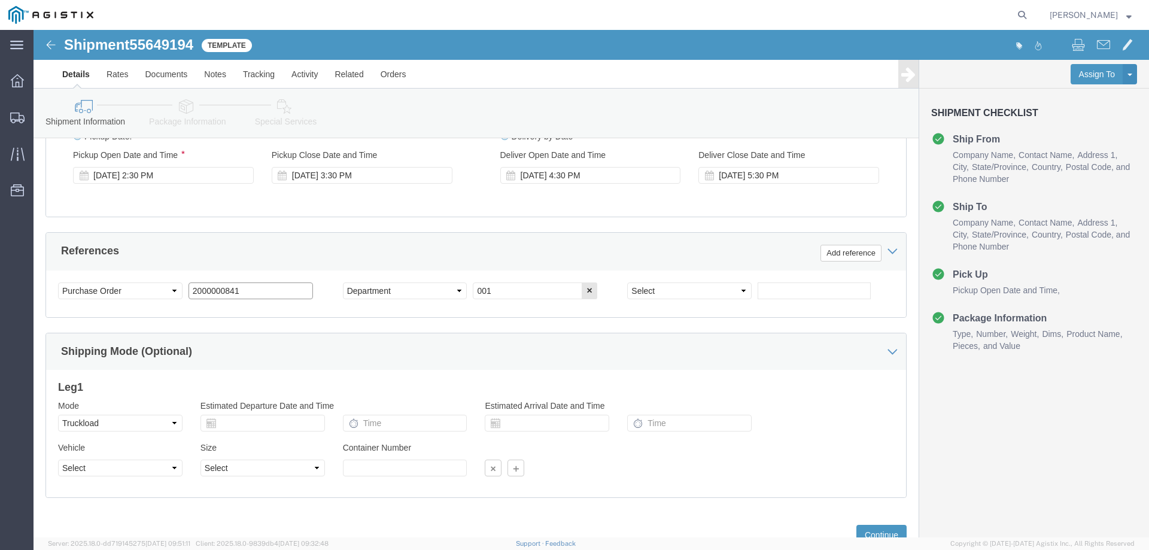
scroll to position [618, 0]
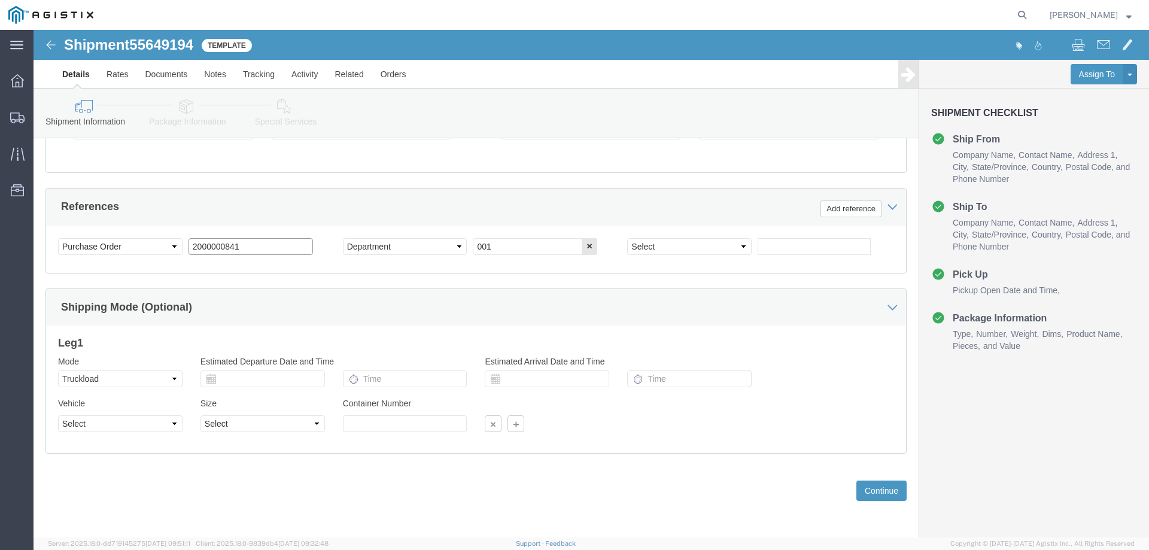
type input "2000000841"
click button "Continue"
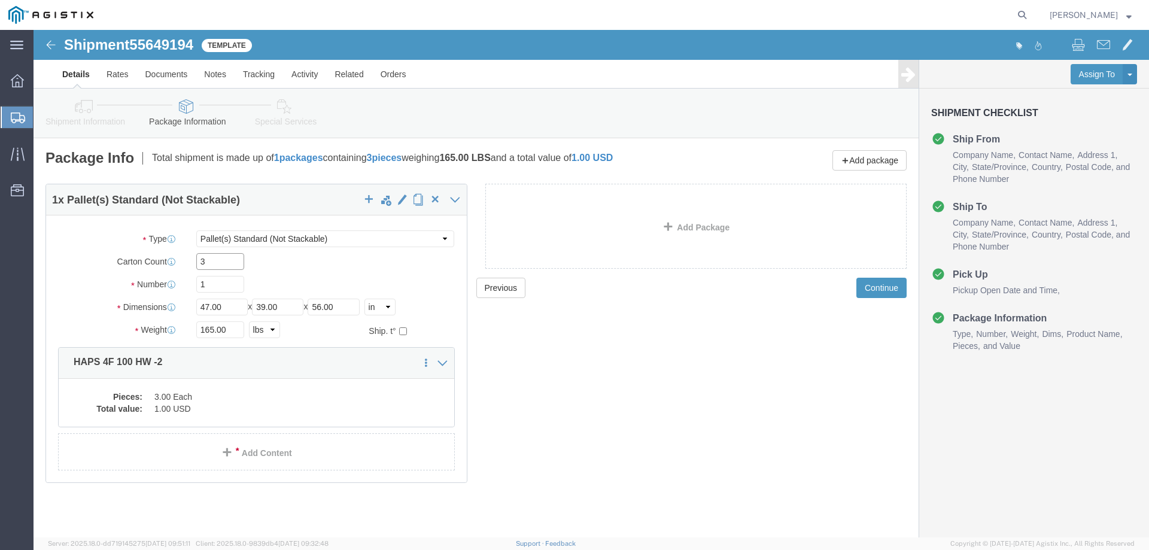
click input "3"
type input "4"
click input "165.00"
type input "210.00"
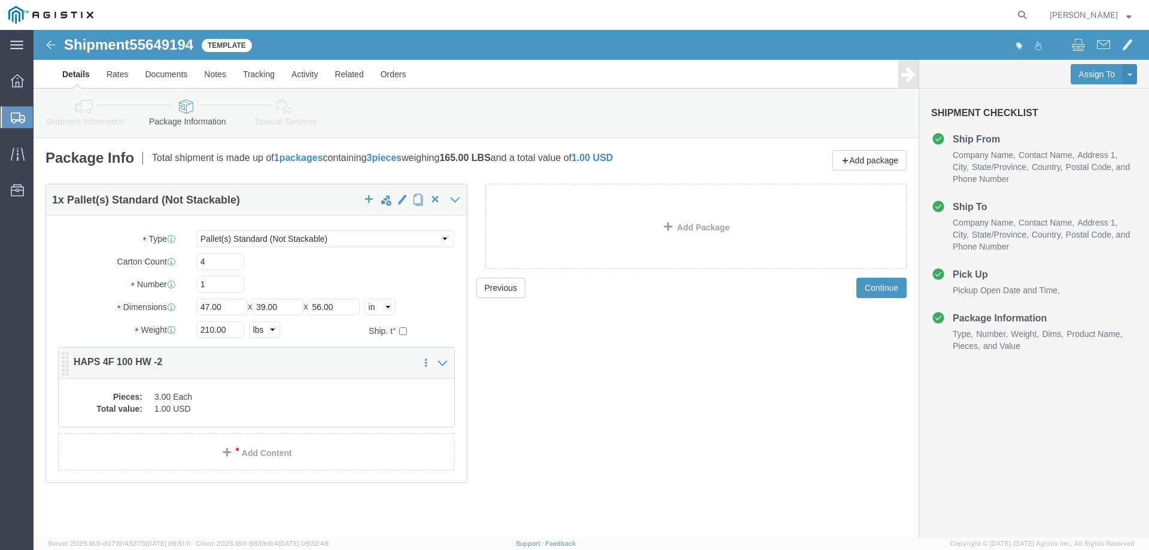
click dd "3.00 Each"
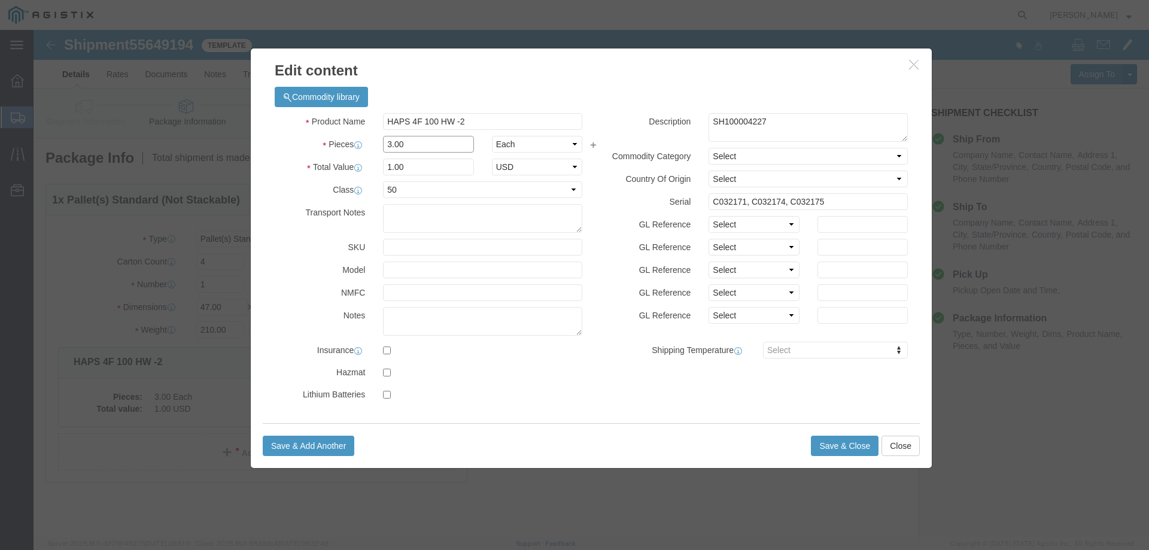
click input "3.00"
type input "4"
type input "1.33"
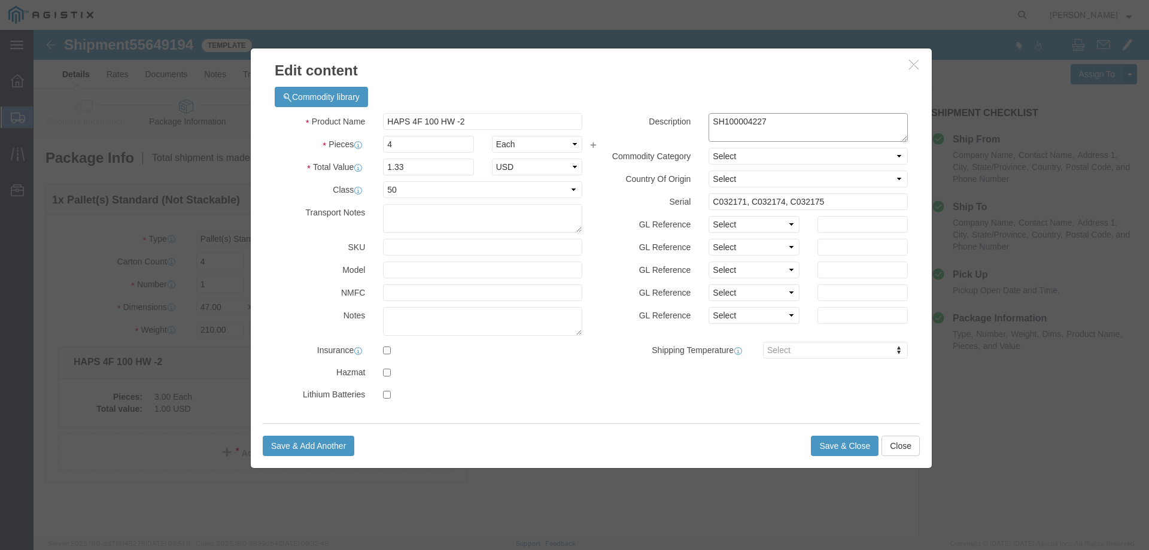
click textarea "SH100004227"
type textarea "S"
type textarea "A4 RMAs"
click input "HAPS 4F 100 HW -2"
type input "HAPS 4F 100 HW"
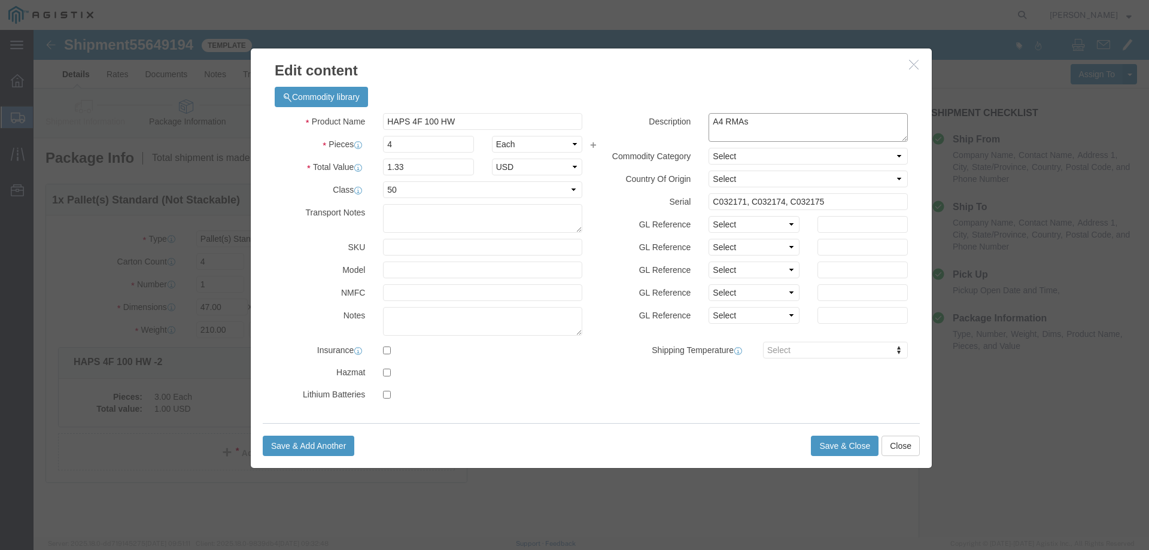
click textarea "SH100004227"
type textarea "A4 RMAs QTY 4"
click input "C032171, C032174, C032175"
paste input "E113388, E076055, and E090573"
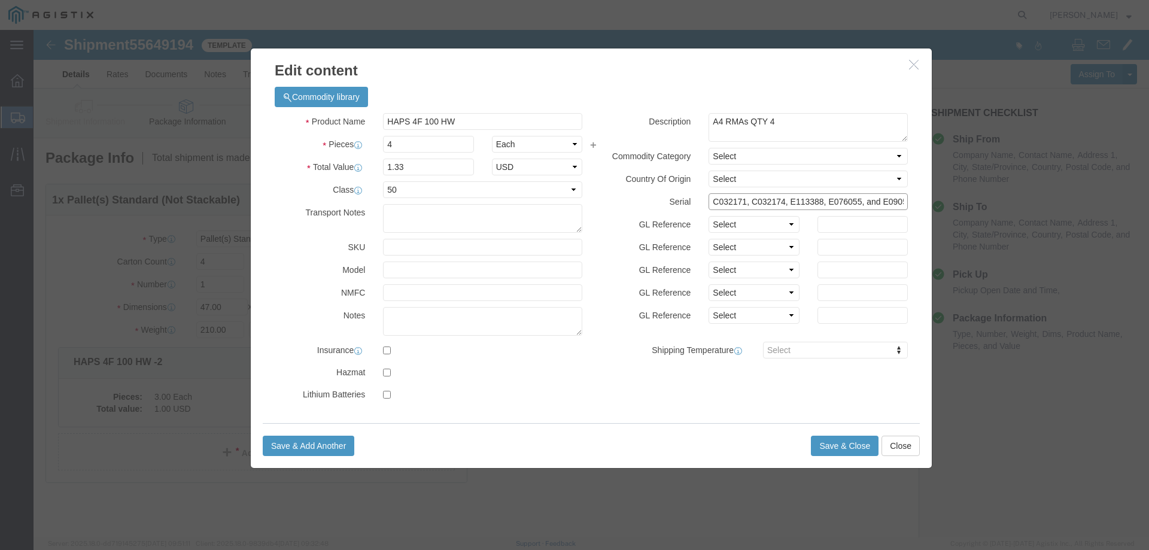
scroll to position [0, 14]
click input "C032171, C032174, E113388, E076055, and E090573"
paste input "text"
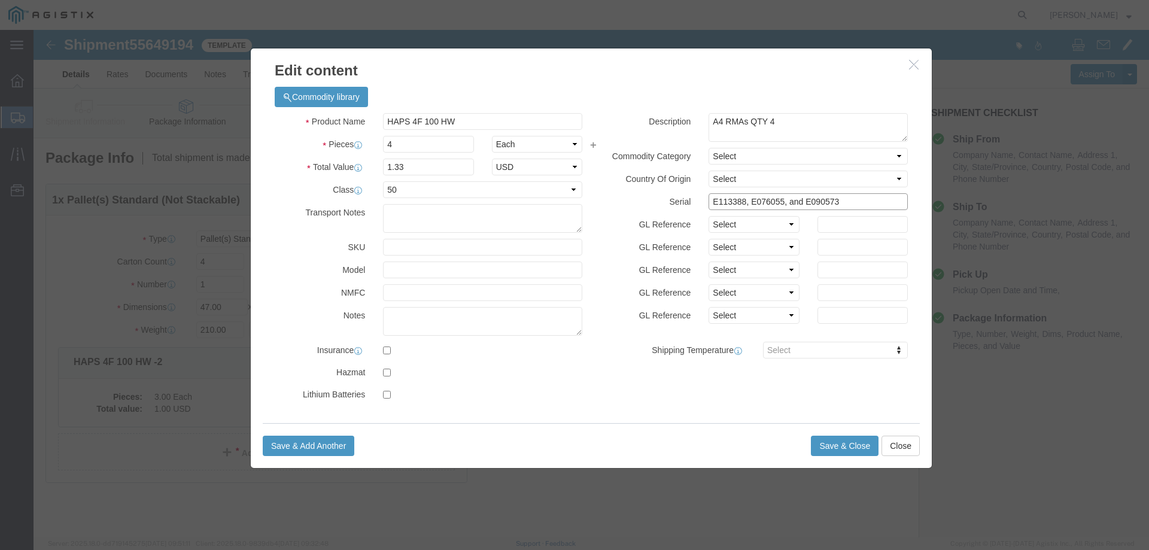
scroll to position [0, 0]
click input "E113388, E076055, and E090573"
click div "Description SH100004227 Commodity Category Select Country Of Origin Select [GEO…"
click input "E113388, E076055, E090573"
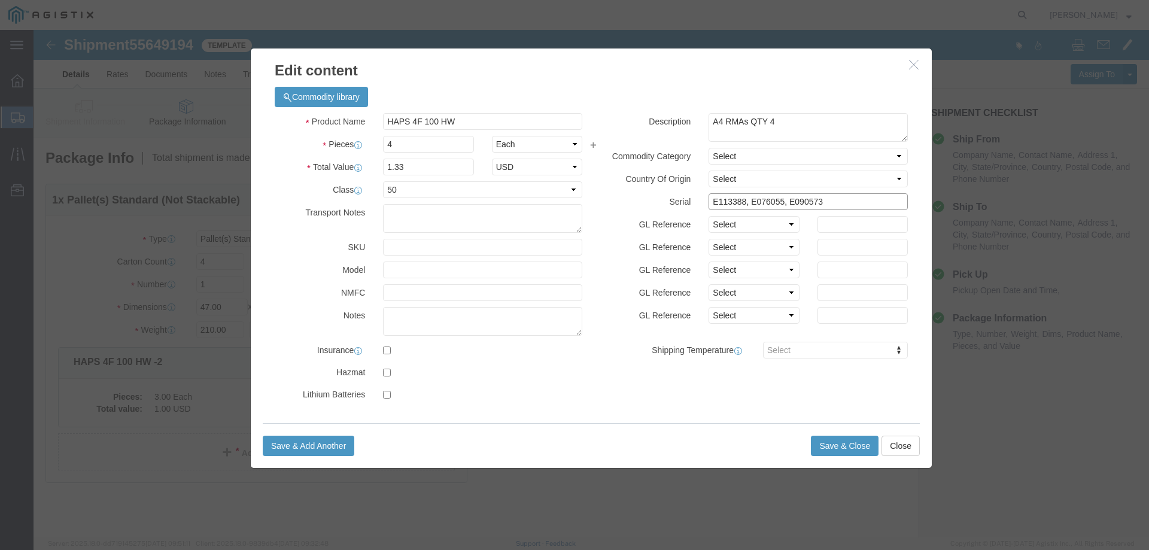
click input "E113388, E076055, E090573"
paste input "E101134"
type input "E113388, E076055, E090573, E101134"
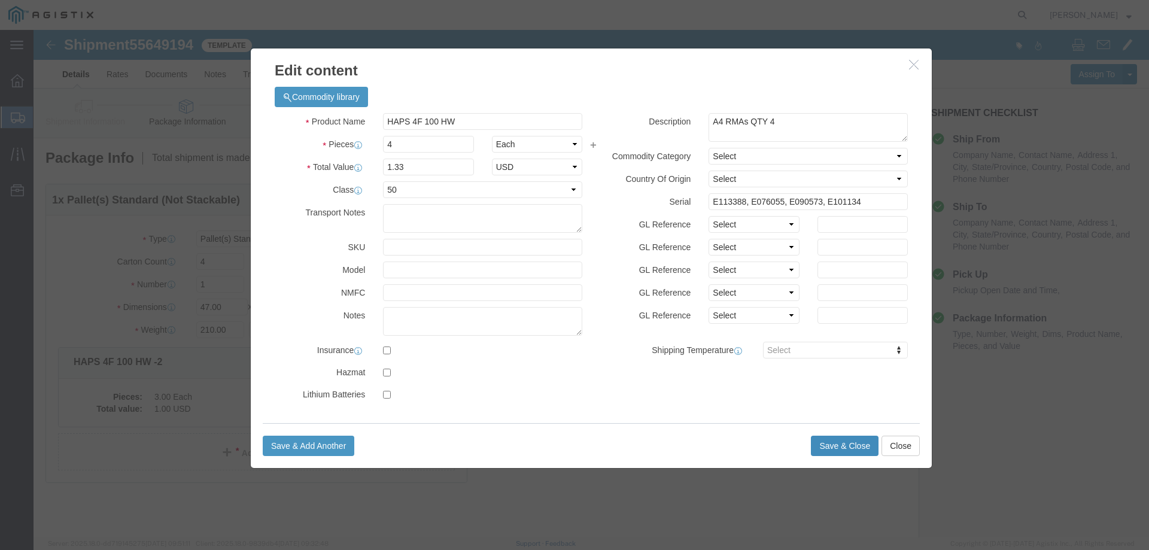
click button "Save & Close"
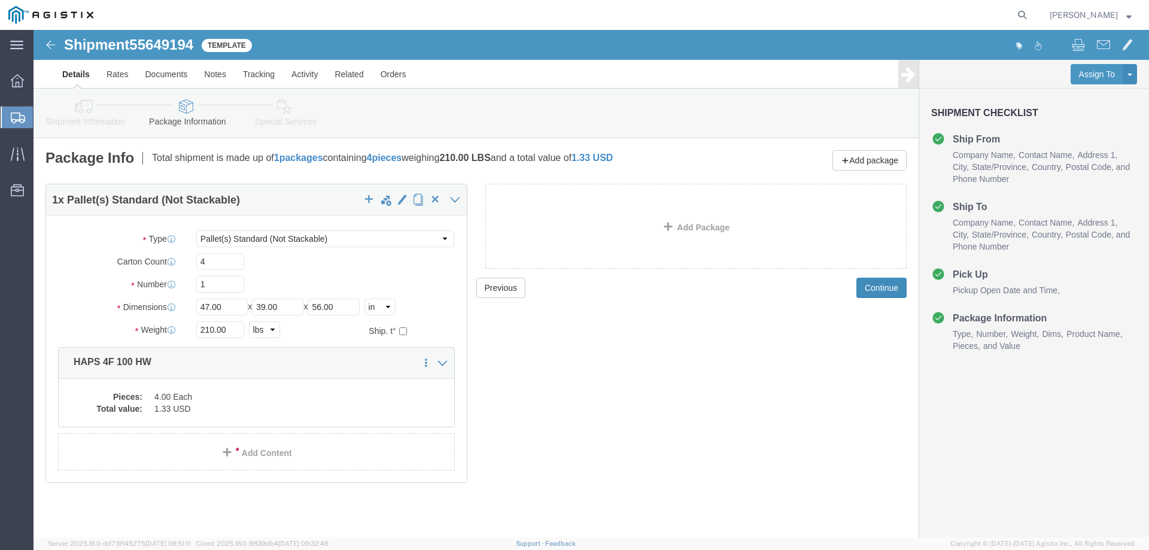
click button "Continue"
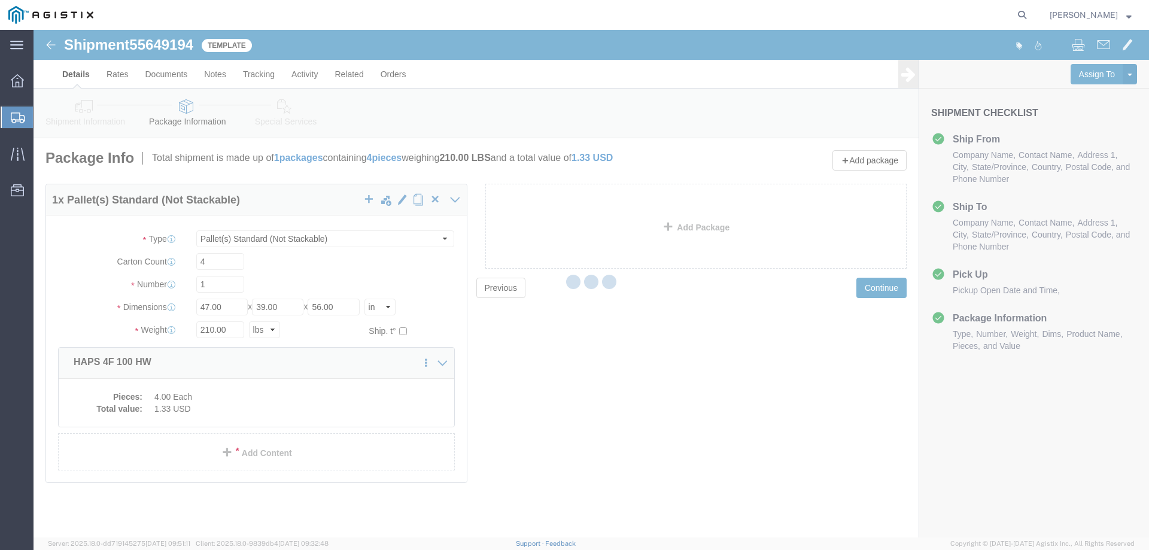
select select
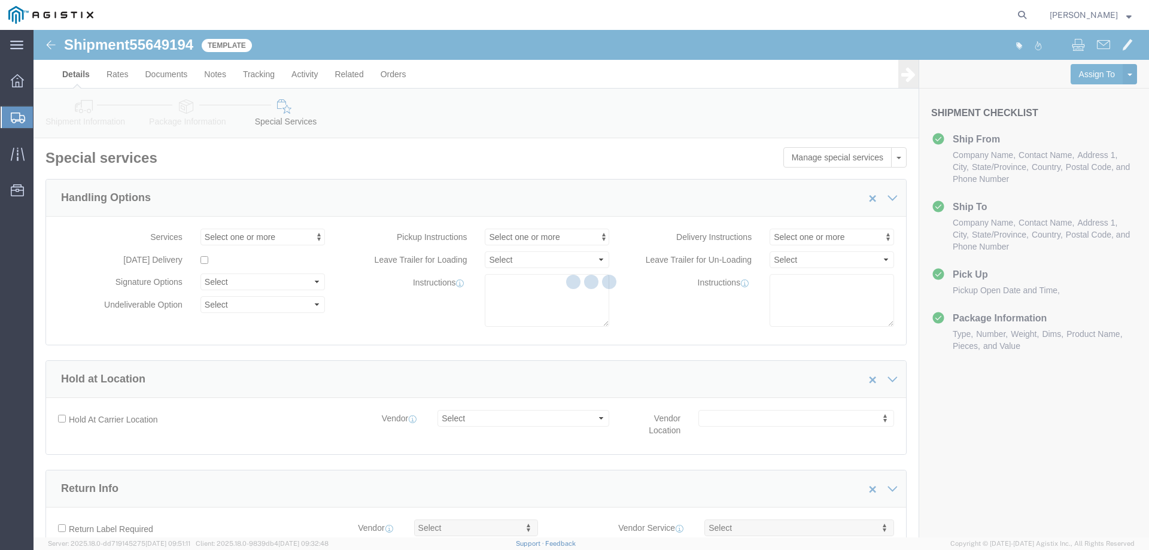
select select "COSTCENTER"
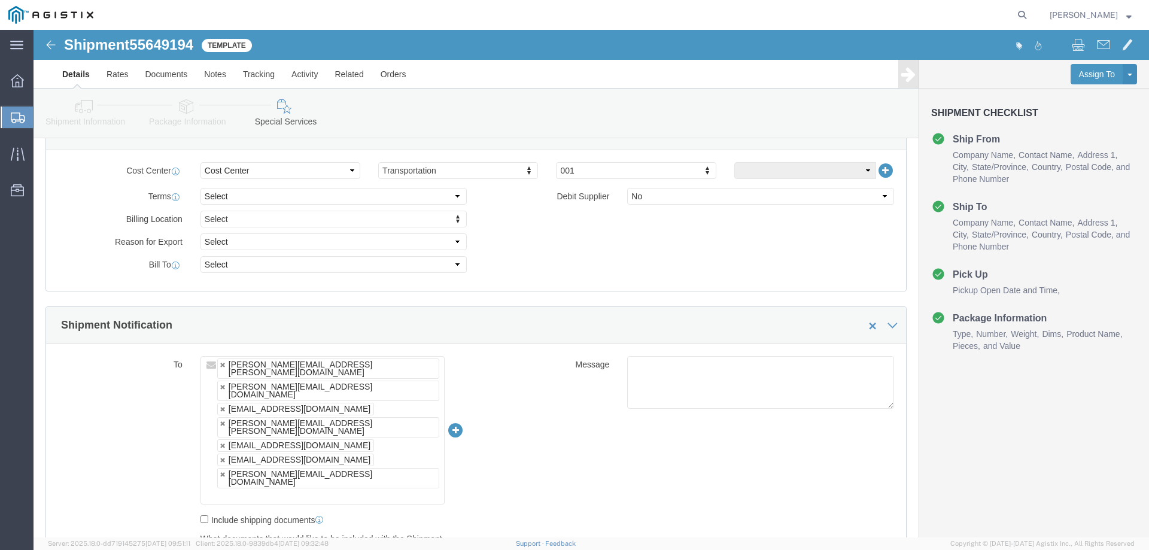
scroll to position [558, 0]
click input "text"
type input "[PERSON_NAME][EMAIL_ADDRESS][PERSON_NAME][DOMAIN_NAME]"
type input "[PERSON_NAME][EMAIL_ADDRESS][PERSON_NAME][DOMAIN_NAME],[PERSON_NAME][EMAIL_ADDR…"
type input "[PERSON_NAME][EMAIL_ADDRESS][DOMAIN_NAME]"
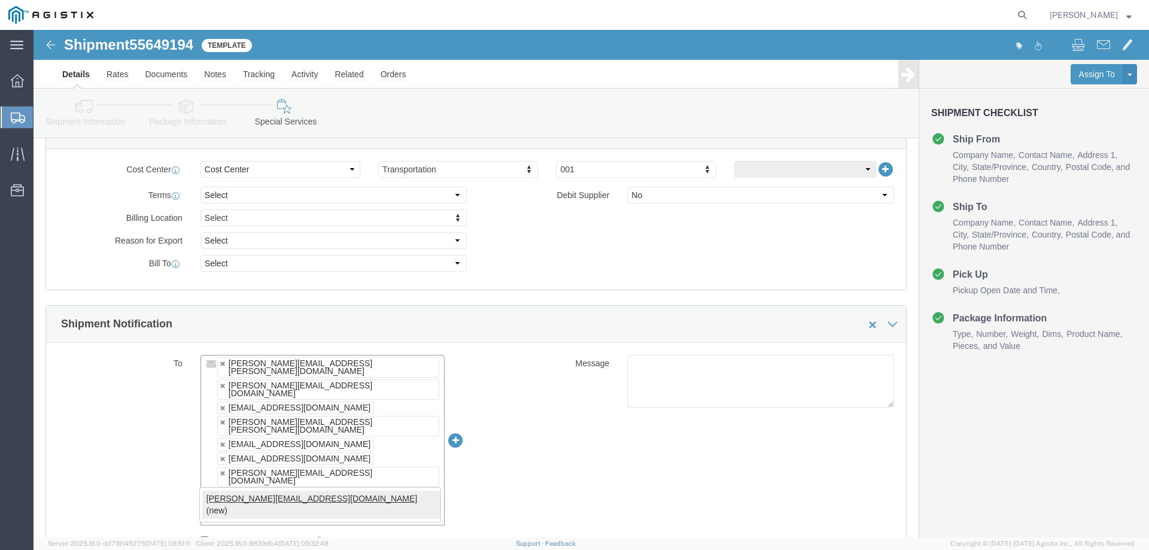
type input "[PERSON_NAME][EMAIL_ADDRESS][PERSON_NAME][DOMAIN_NAME],[PERSON_NAME][EMAIL_ADDR…"
type input "[PERSON_NAME][EMAIL_ADDRESS][PERSON_NAME][DOMAIN_NAME]"
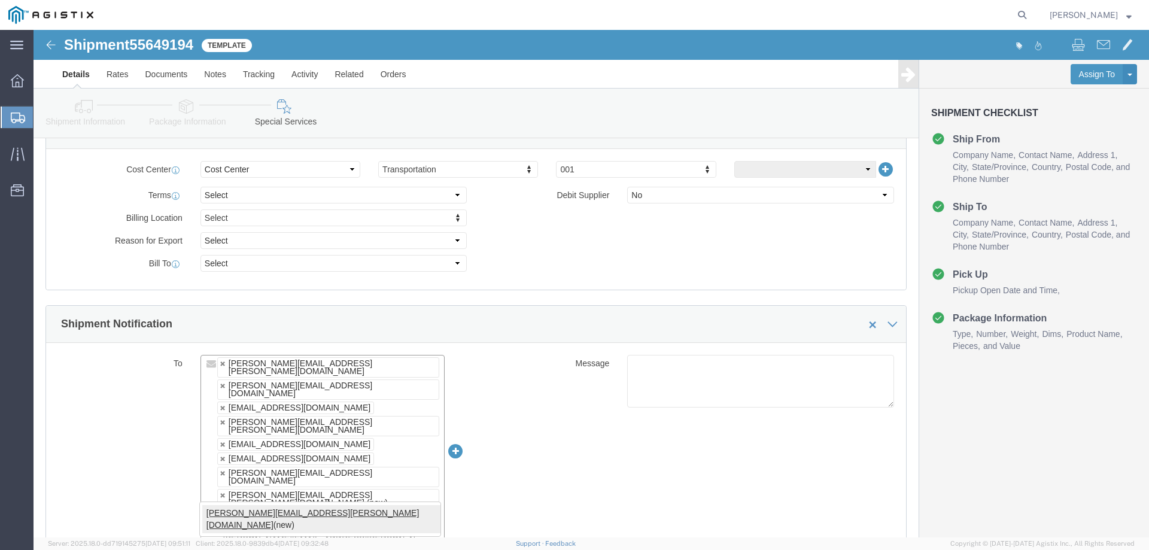
type input "[PERSON_NAME][EMAIL_ADDRESS][PERSON_NAME][DOMAIN_NAME],[PERSON_NAME][EMAIL_ADDR…"
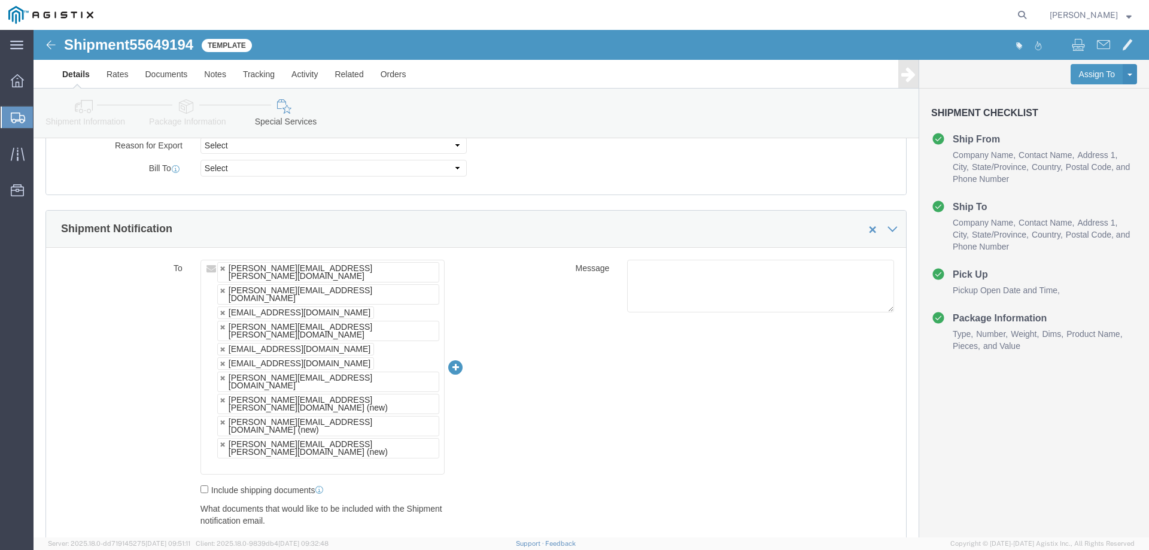
scroll to position [638, 0]
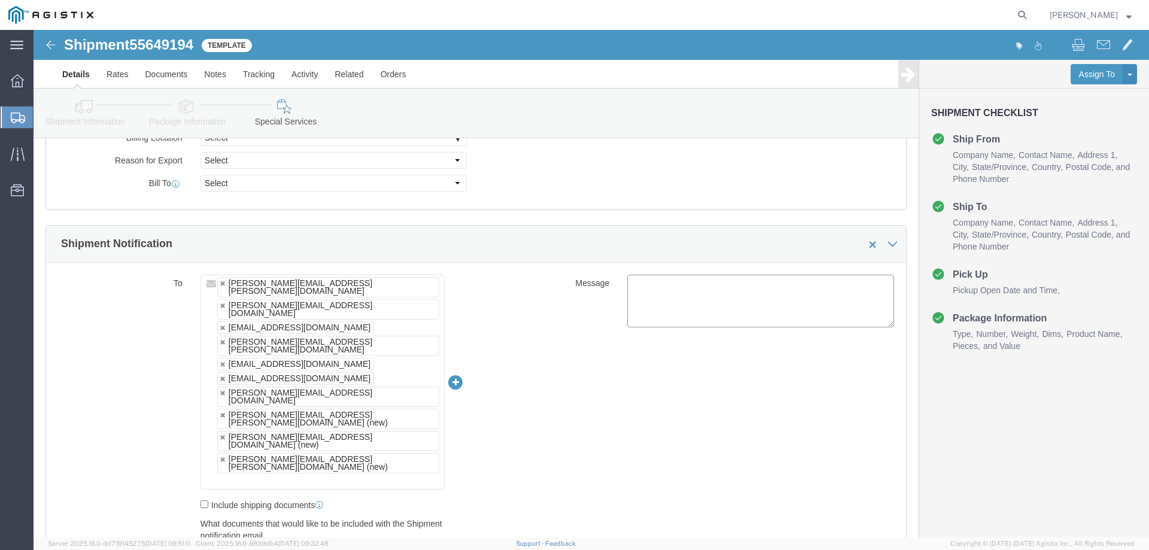
click textarea
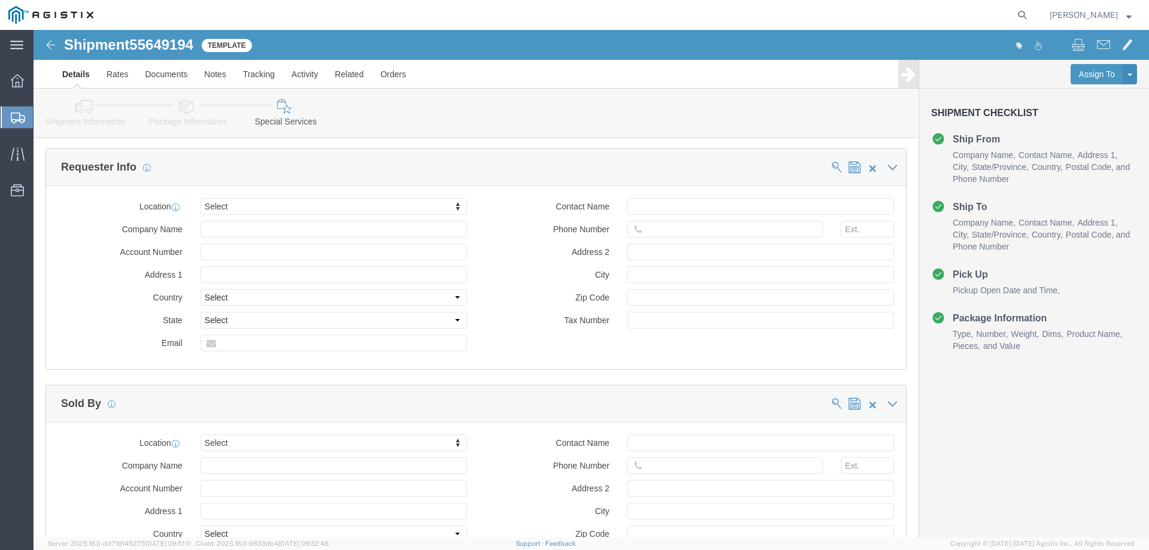
scroll to position [1248, 0]
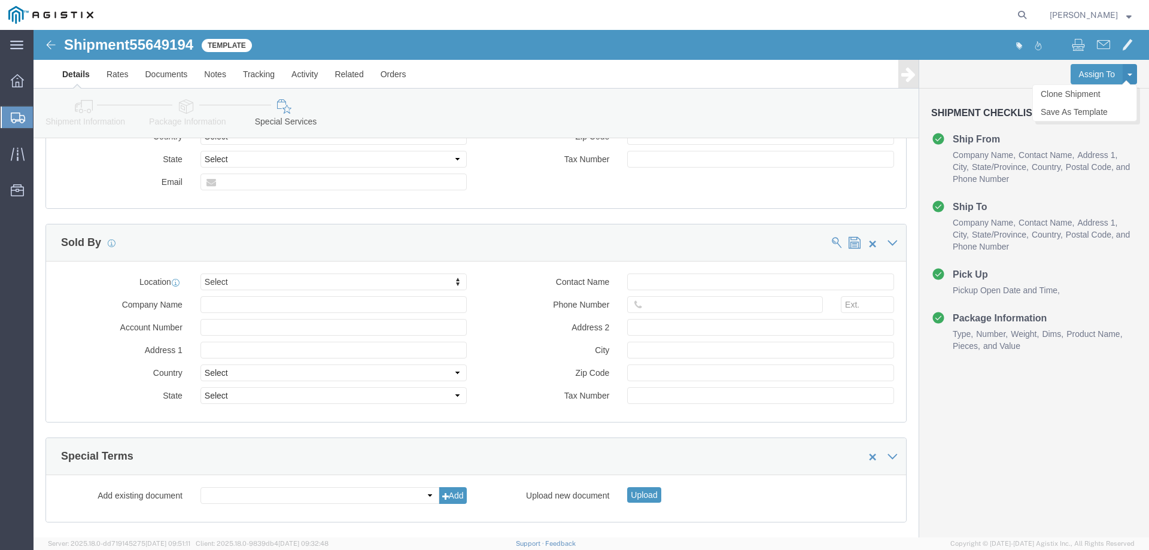
type textarea "RMA units A4"
drag, startPoint x: 1089, startPoint y: 44, endPoint x: 1057, endPoint y: 80, distance: 47.9
click div "Assign To Clone Shipment Save As Template"
click link "Save As Template"
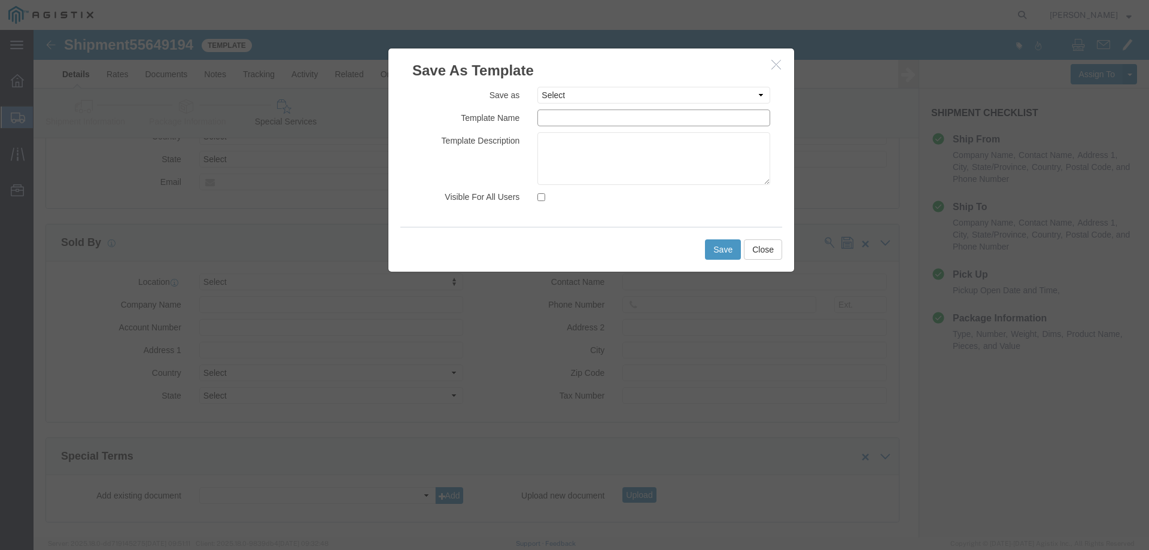
click input "text"
type input "A4 RMA Shipment to ALOM"
click select "Select A4 to ALOM PRODUCTION BROADCAST HUB [DATE] Broadcast Hub IO Board"
select select "46787"
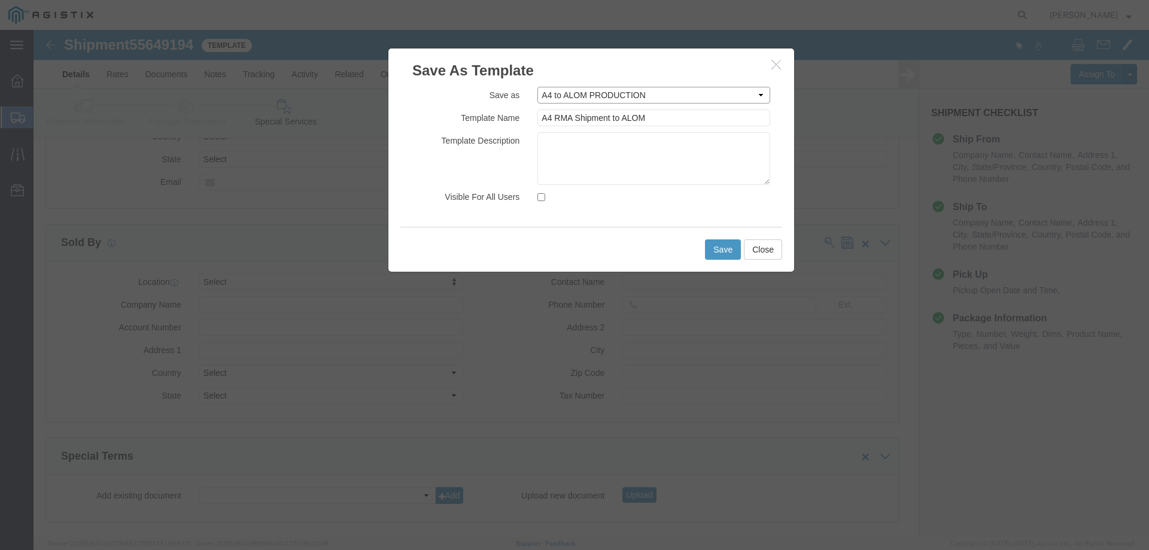
click select "Select A4 to ALOM PRODUCTION BROADCAST HUB [DATE] Broadcast Hub IO Board"
type input "A4 to ALOM PRODUCTION"
click select "Select A4 to ALOM PRODUCTION BROADCAST HUB [DATE] Broadcast Hub IO Board"
select select
click select "Select A4 to ALOM PRODUCTION BROADCAST HUB [DATE] Broadcast Hub IO Board"
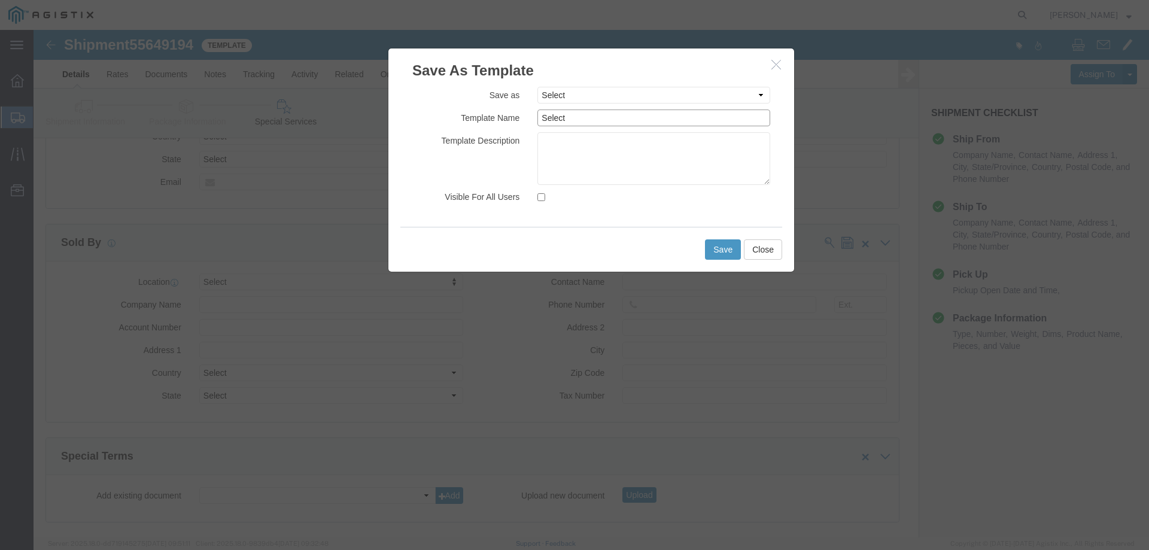
click input "Select"
type input "S"
type input "A4 RMA Shipment to ALOM"
click div
click input "Visible For All Users"
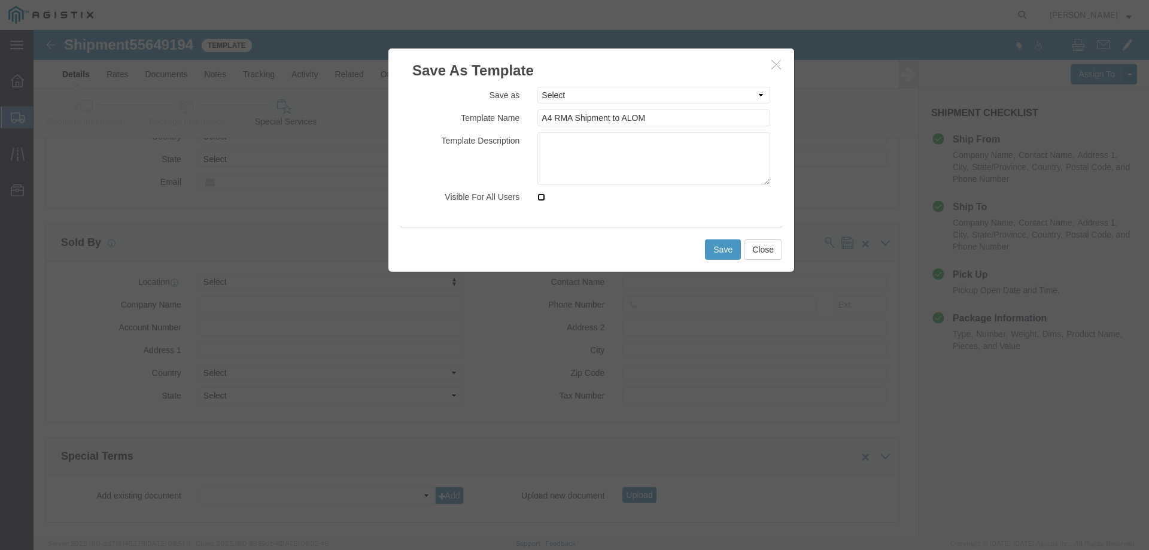
checkbox input "true"
click button "Save"
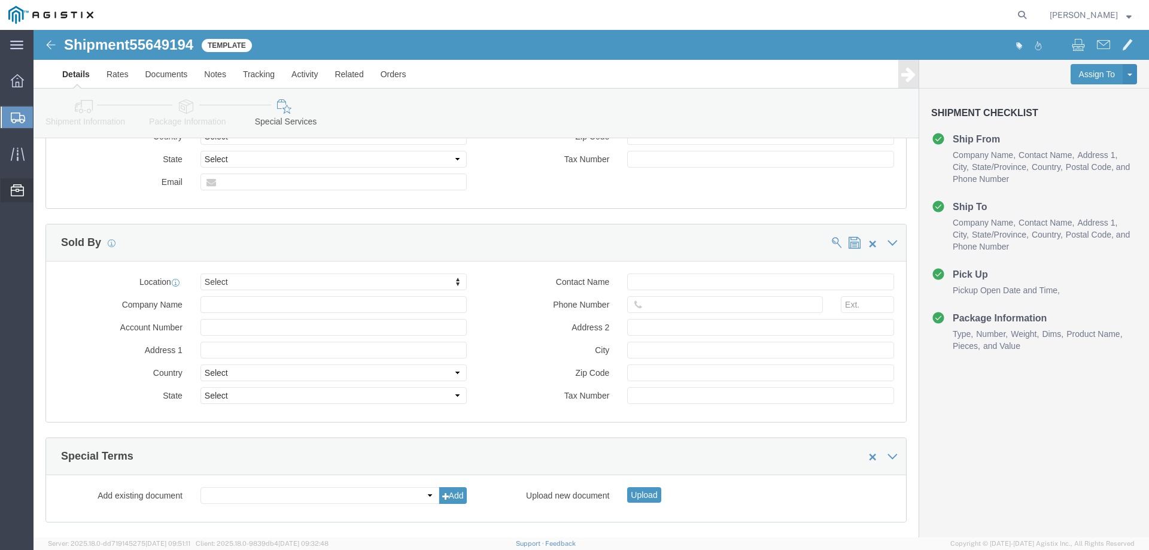
click at [0, 0] on span "Templates" at bounding box center [0, 0] width 0 height 0
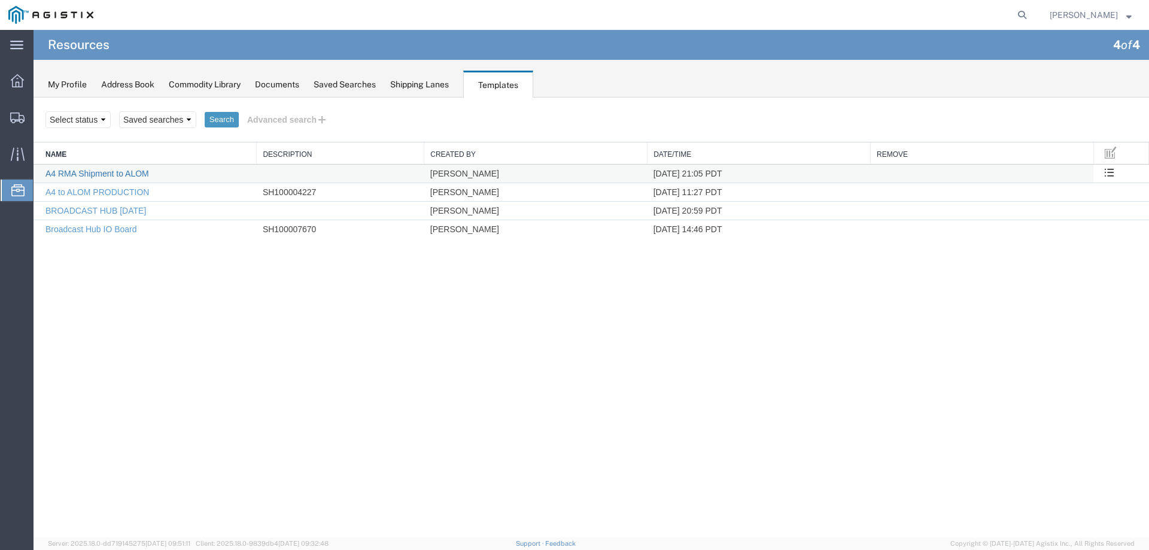
click at [104, 178] on link "A4 RMA Shipment to ALOM" at bounding box center [97, 174] width 104 height 10
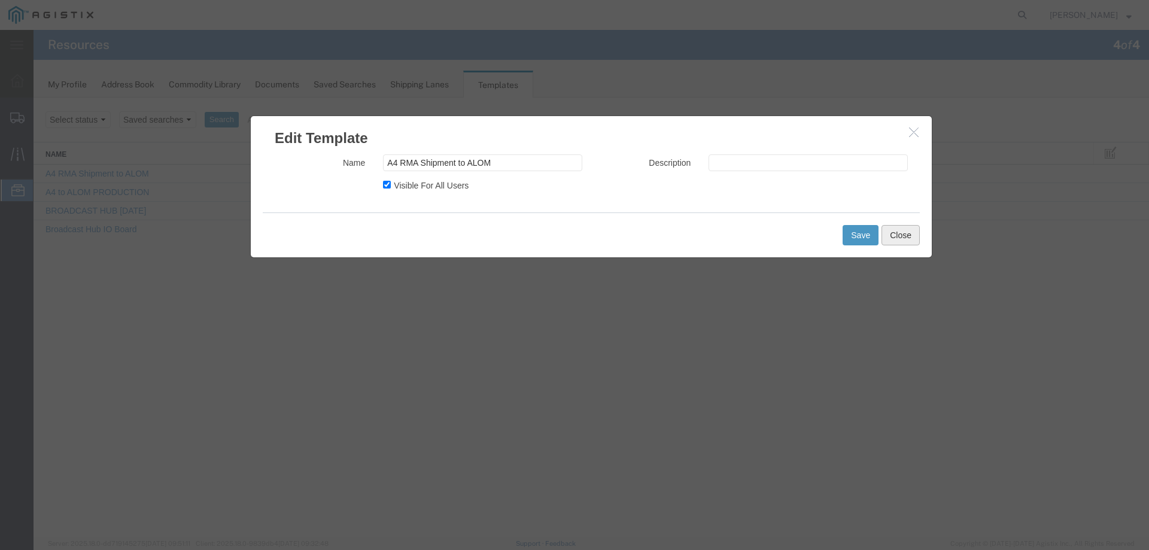
drag, startPoint x: 898, startPoint y: 235, endPoint x: 698, endPoint y: 227, distance: 200.0
click at [899, 235] on button "Close" at bounding box center [900, 235] width 38 height 20
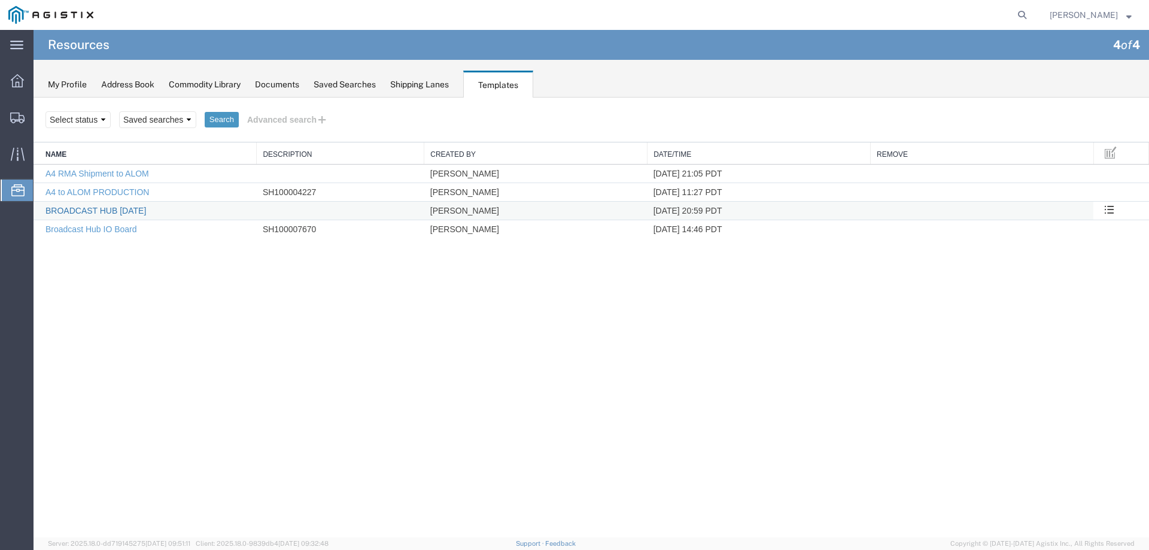
click at [117, 214] on link "BROADCAST HUB [DATE]" at bounding box center [95, 211] width 101 height 10
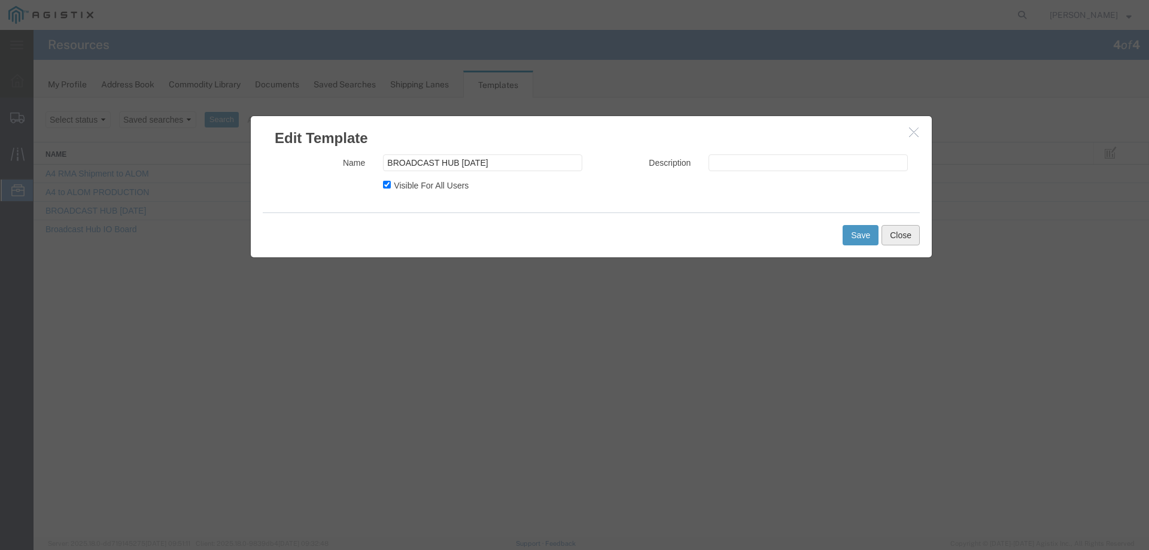
drag, startPoint x: 921, startPoint y: 241, endPoint x: 913, endPoint y: 240, distance: 7.9
click at [920, 241] on div "Edit Template Name BROADCAST HUB [DATE] Description Visible For All Users Save …" at bounding box center [591, 186] width 682 height 142
click at [908, 238] on button "Close" at bounding box center [900, 235] width 38 height 20
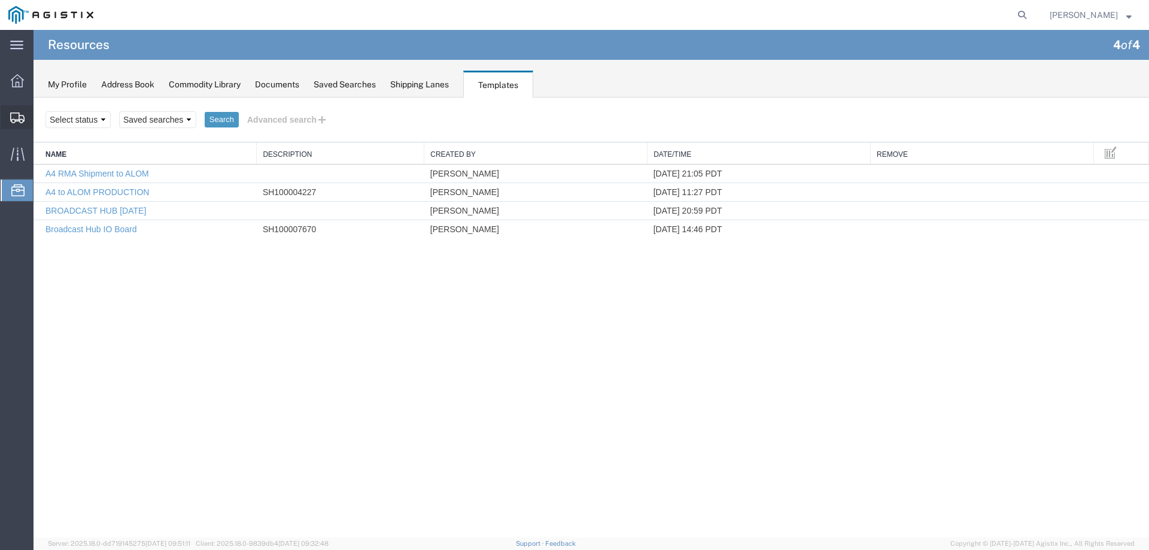
click at [0, 0] on span "Shipment Manager" at bounding box center [0, 0] width 0 height 0
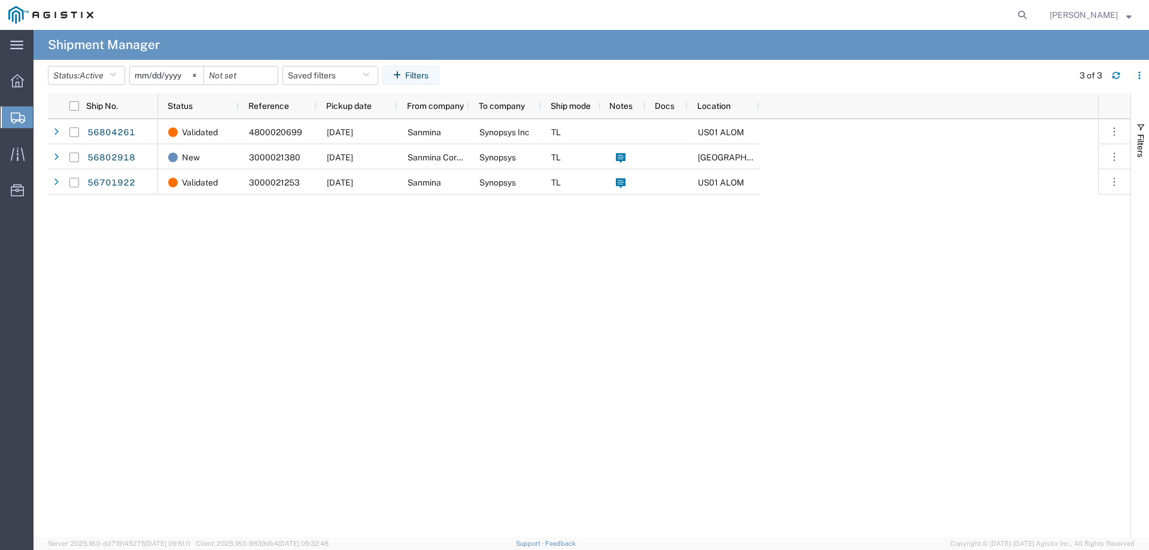
click at [0, 0] on span "Create from Template" at bounding box center [0, 0] width 0 height 0
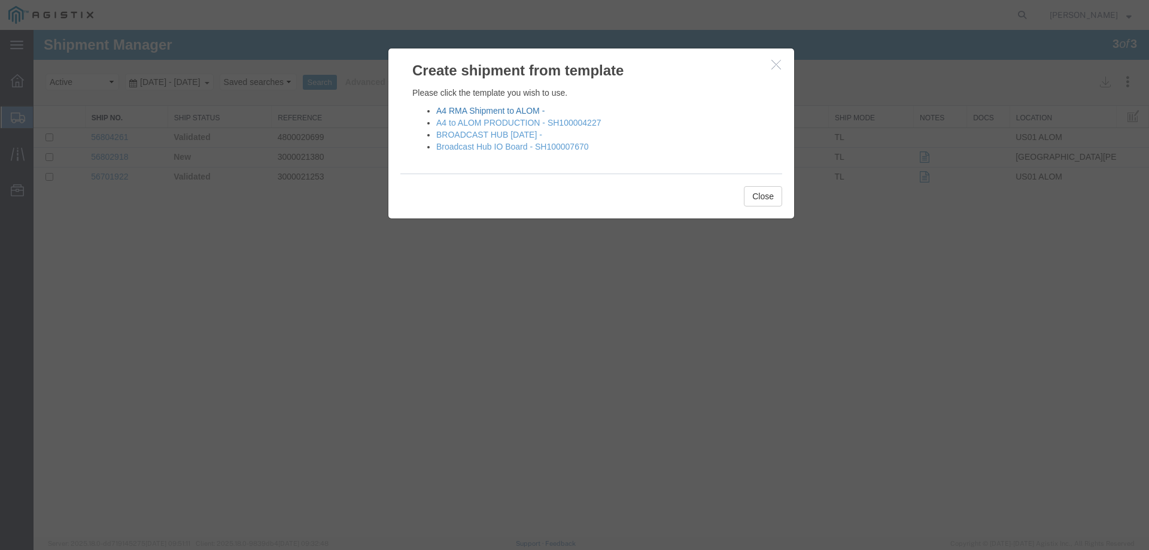
click at [515, 113] on link "A4 RMA Shipment to ALOM -" at bounding box center [490, 111] width 108 height 10
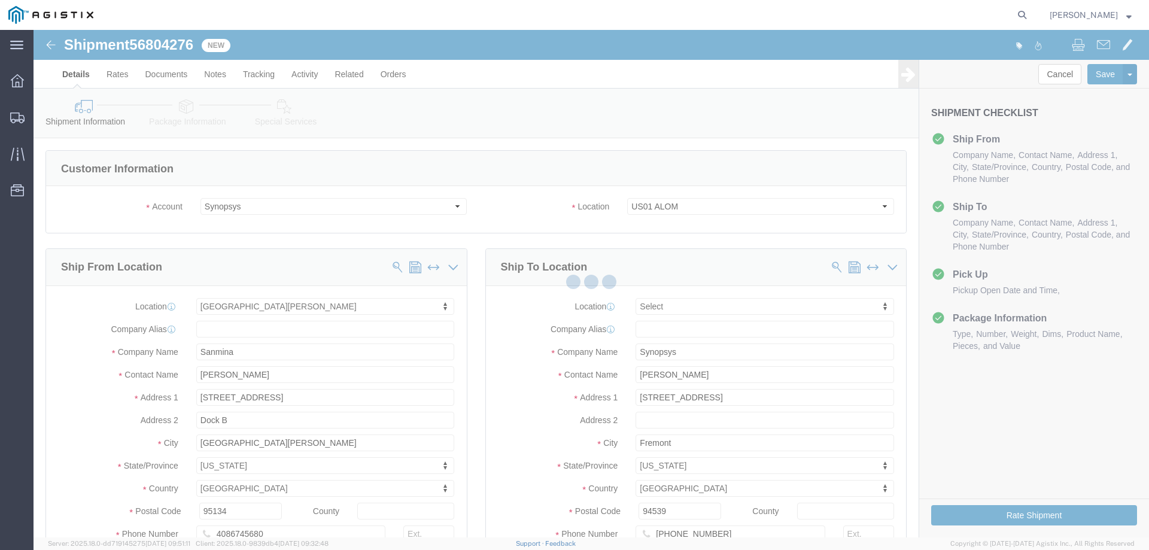
select select
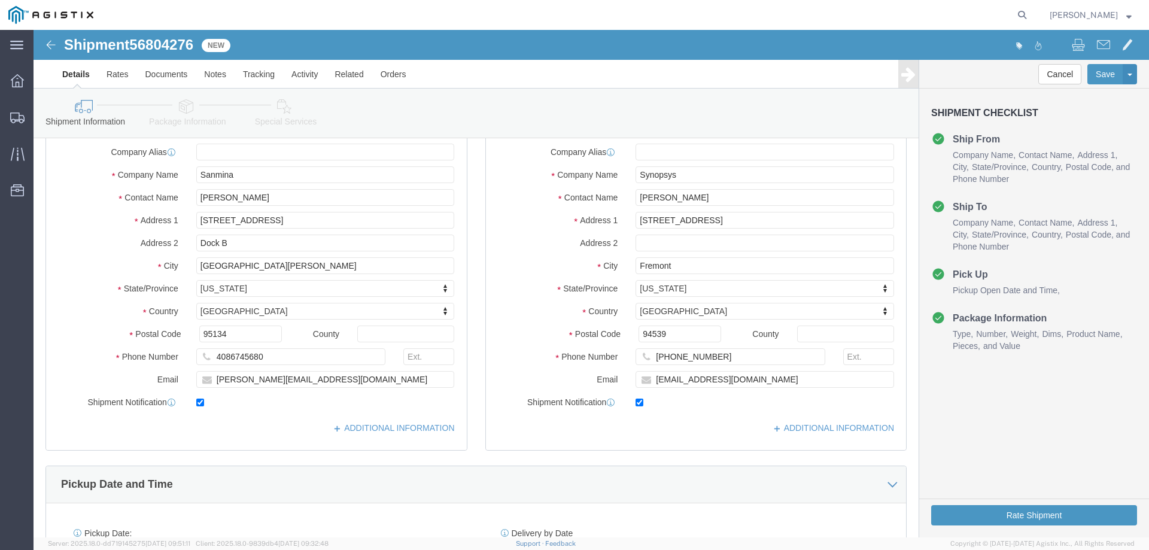
scroll to position [199, 0]
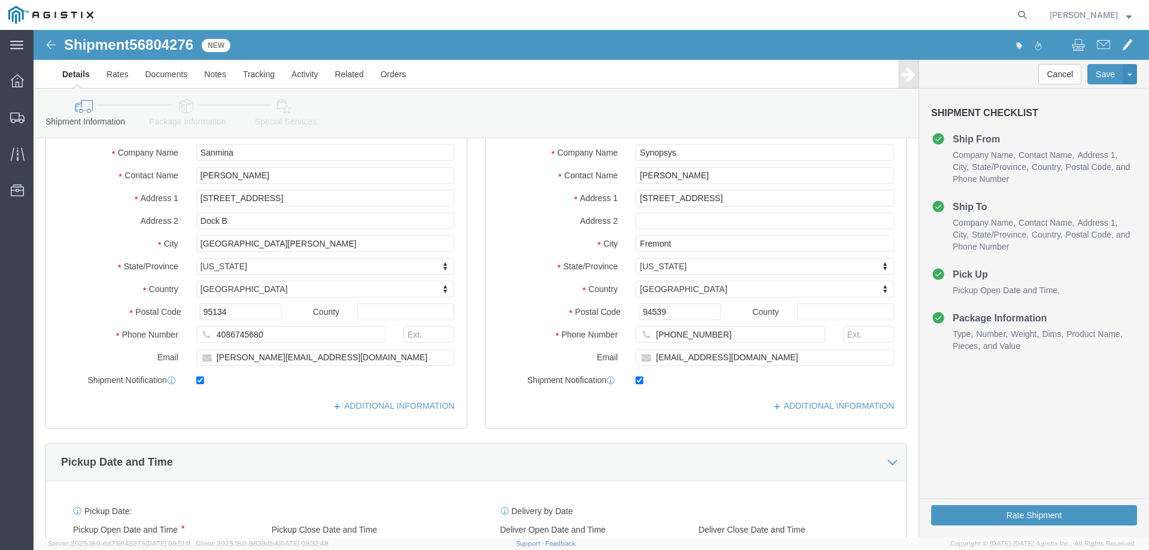
click icon
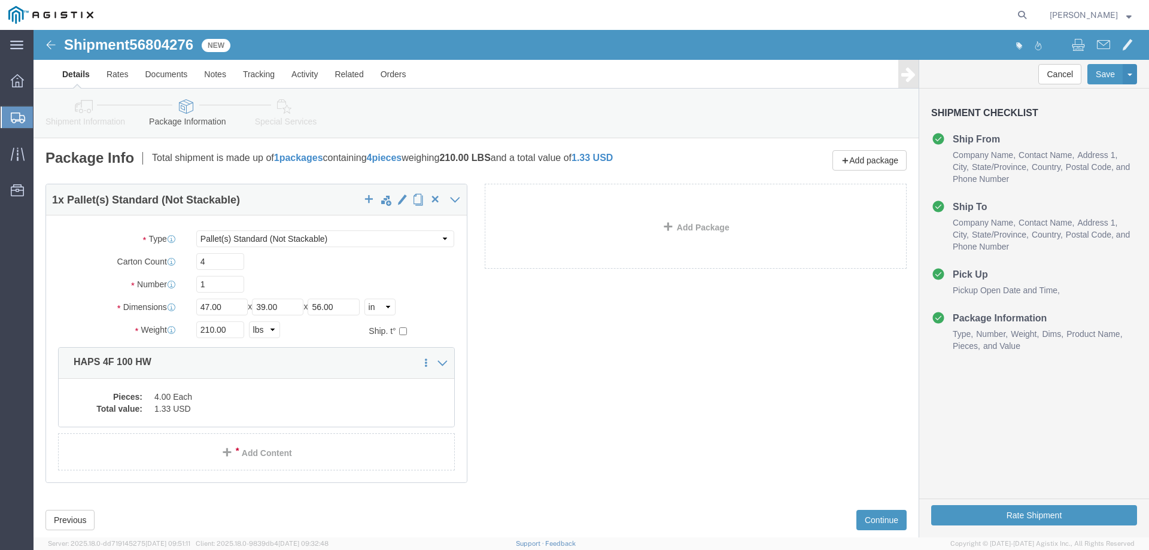
click icon
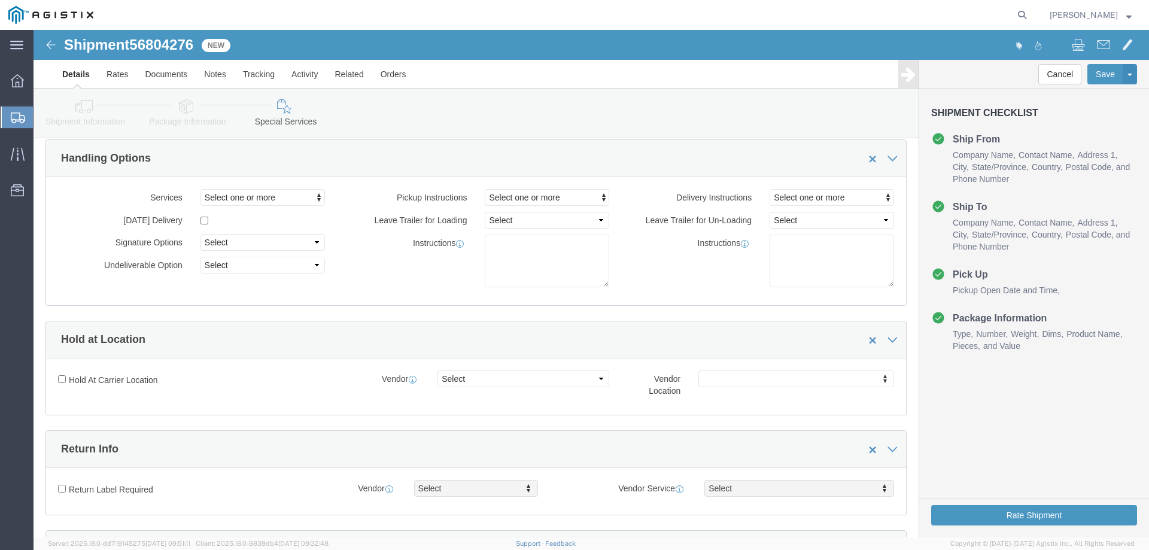
scroll to position [160, 0]
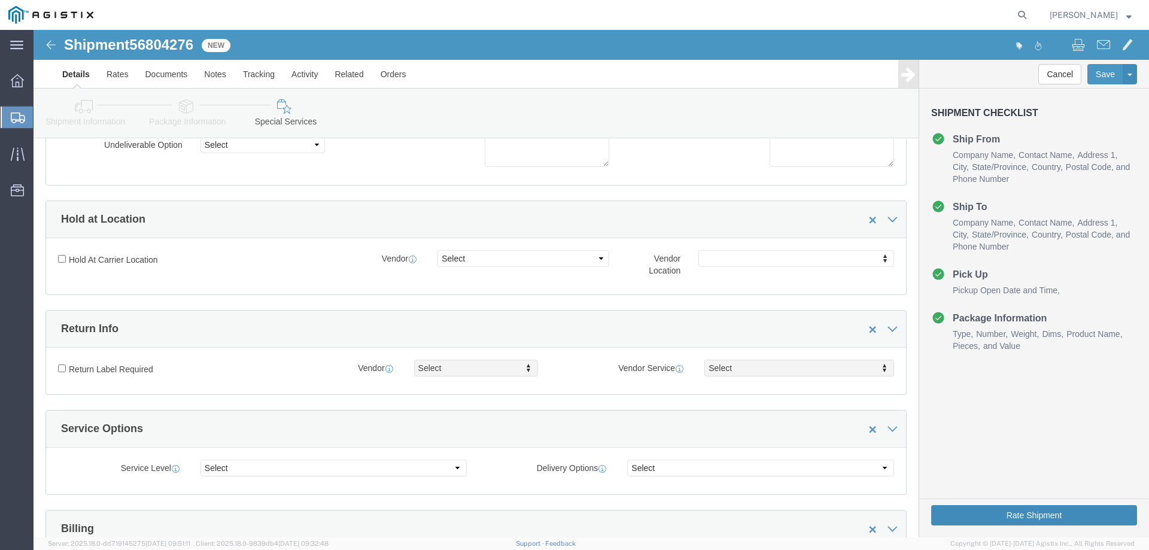
click button "Rate Shipment"
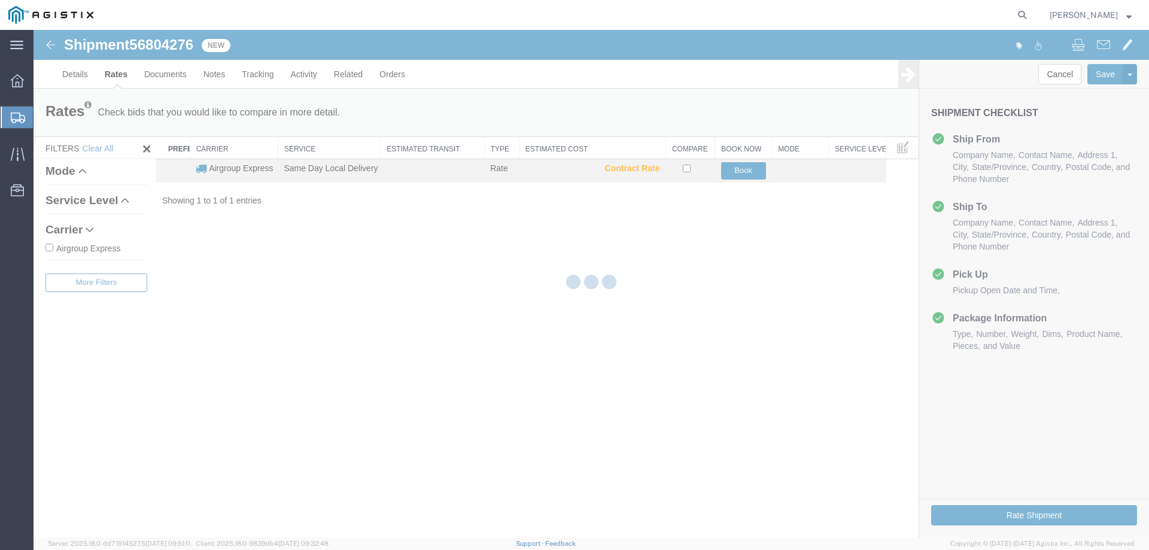
scroll to position [0, 0]
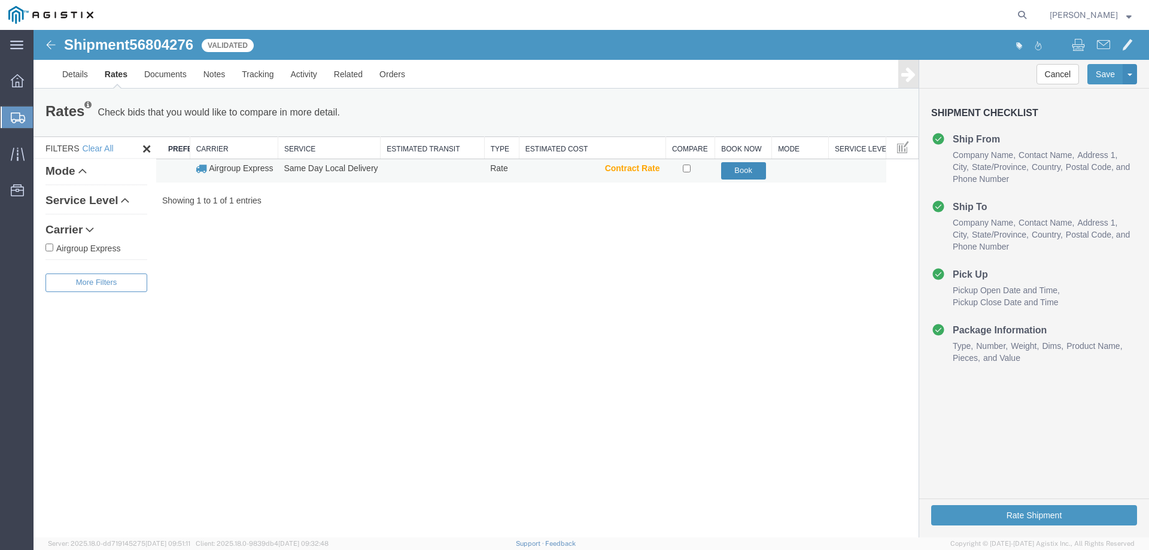
click at [737, 166] on button "Book" at bounding box center [743, 170] width 45 height 17
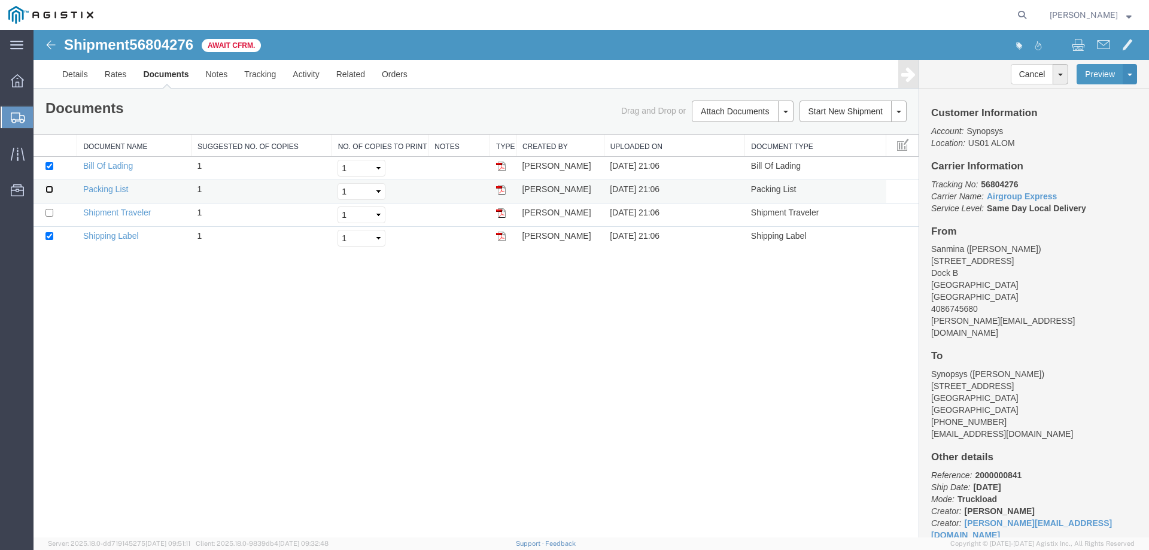
drag, startPoint x: 50, startPoint y: 193, endPoint x: 47, endPoint y: 204, distance: 11.8
click at [50, 193] on input "checkbox" at bounding box center [49, 190] width 8 height 8
checkbox input "true"
click at [53, 210] on input "checkbox" at bounding box center [49, 213] width 8 height 8
checkbox input "true"
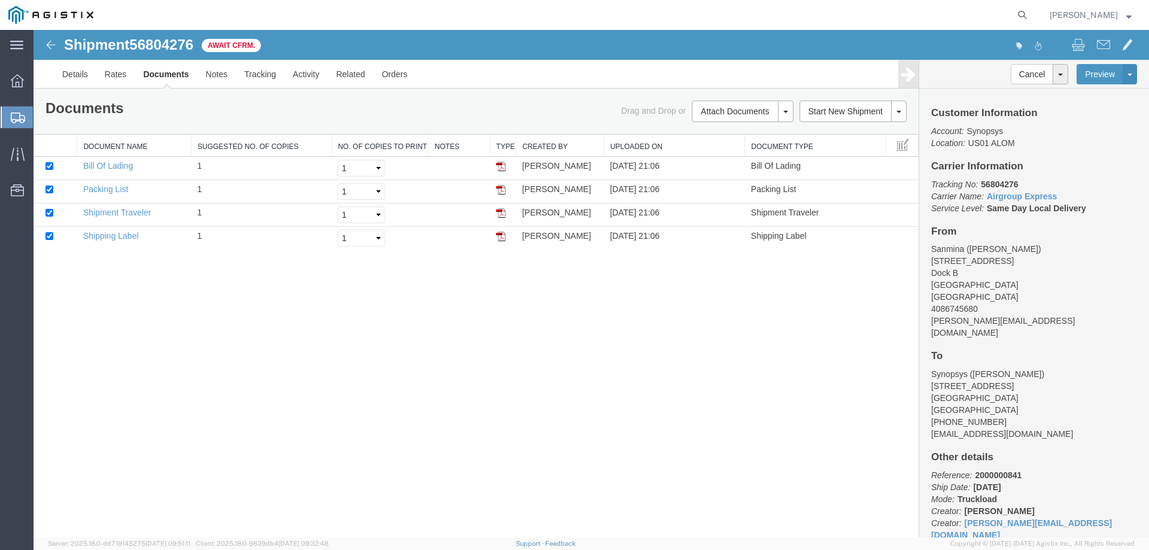
click at [606, 349] on div "Shipment 56804276 4 of 4 Await Cfrm. Details Rates Documents Notes Tracking Act…" at bounding box center [591, 283] width 1115 height 507
click at [746, 133] on link "Print Documents" at bounding box center [741, 132] width 104 height 18
click at [8, 77] on div at bounding box center [18, 81] width 34 height 24
